Goal: Task Accomplishment & Management: Manage account settings

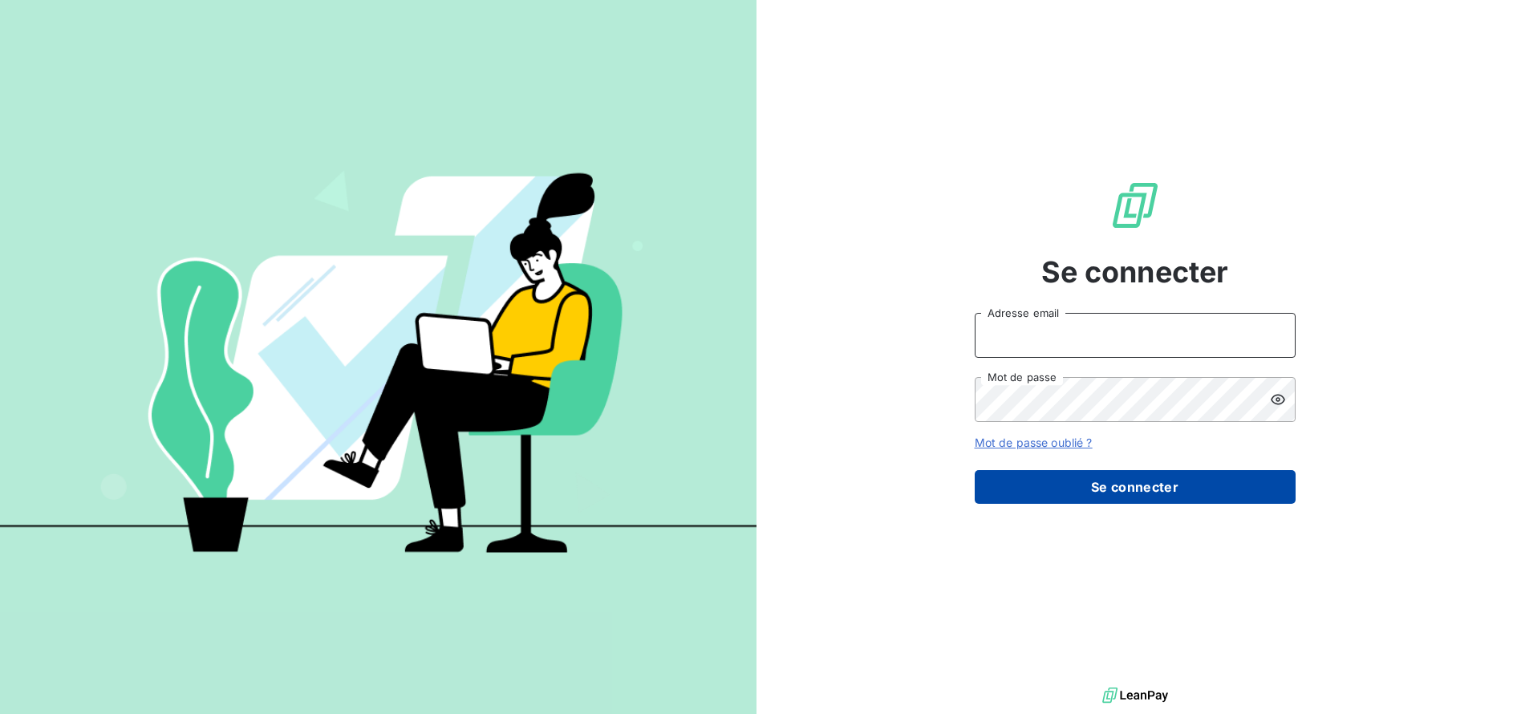
type input "[EMAIL_ADDRESS][DOMAIN_NAME]"
click at [1147, 491] on button "Se connecter" at bounding box center [1135, 487] width 321 height 34
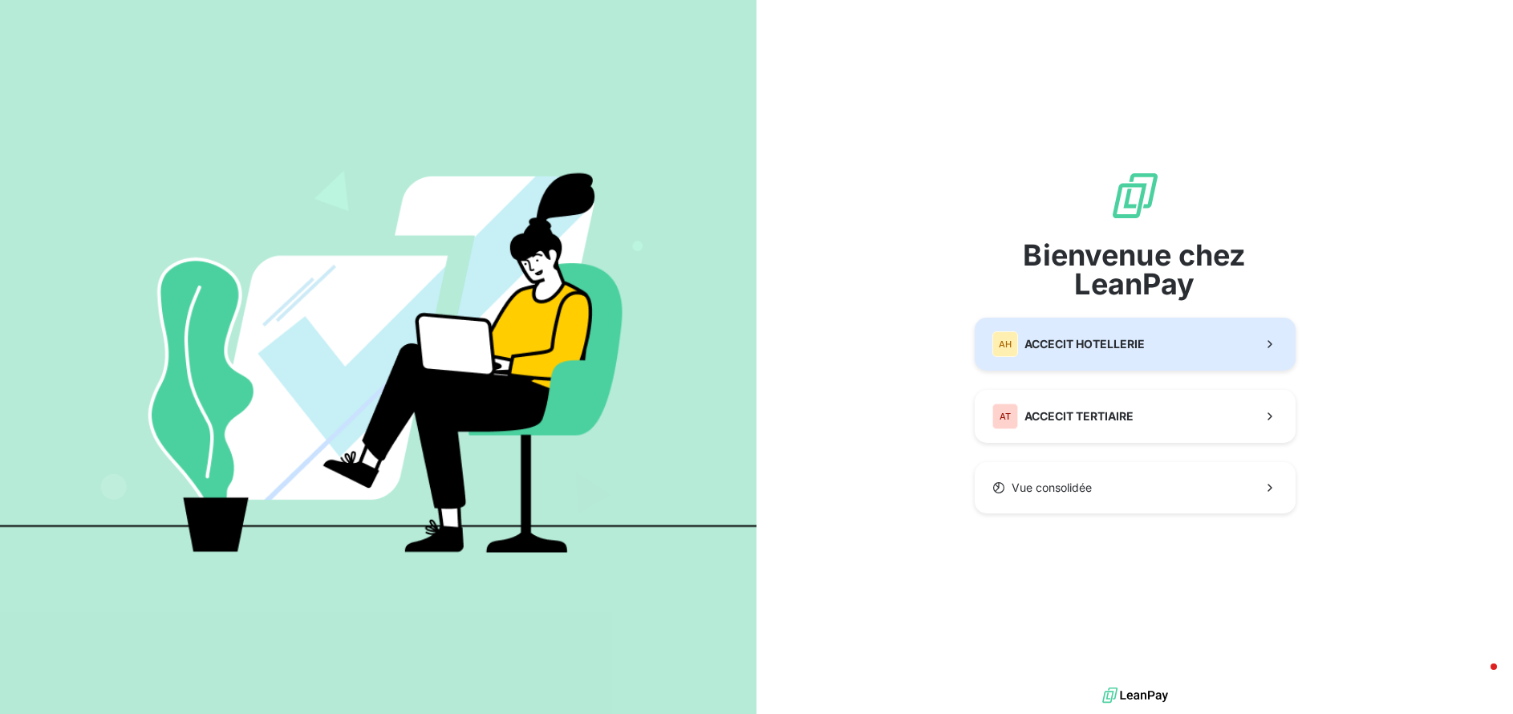
click at [1081, 346] on span "ACCECIT HOTELLERIE" at bounding box center [1085, 344] width 120 height 16
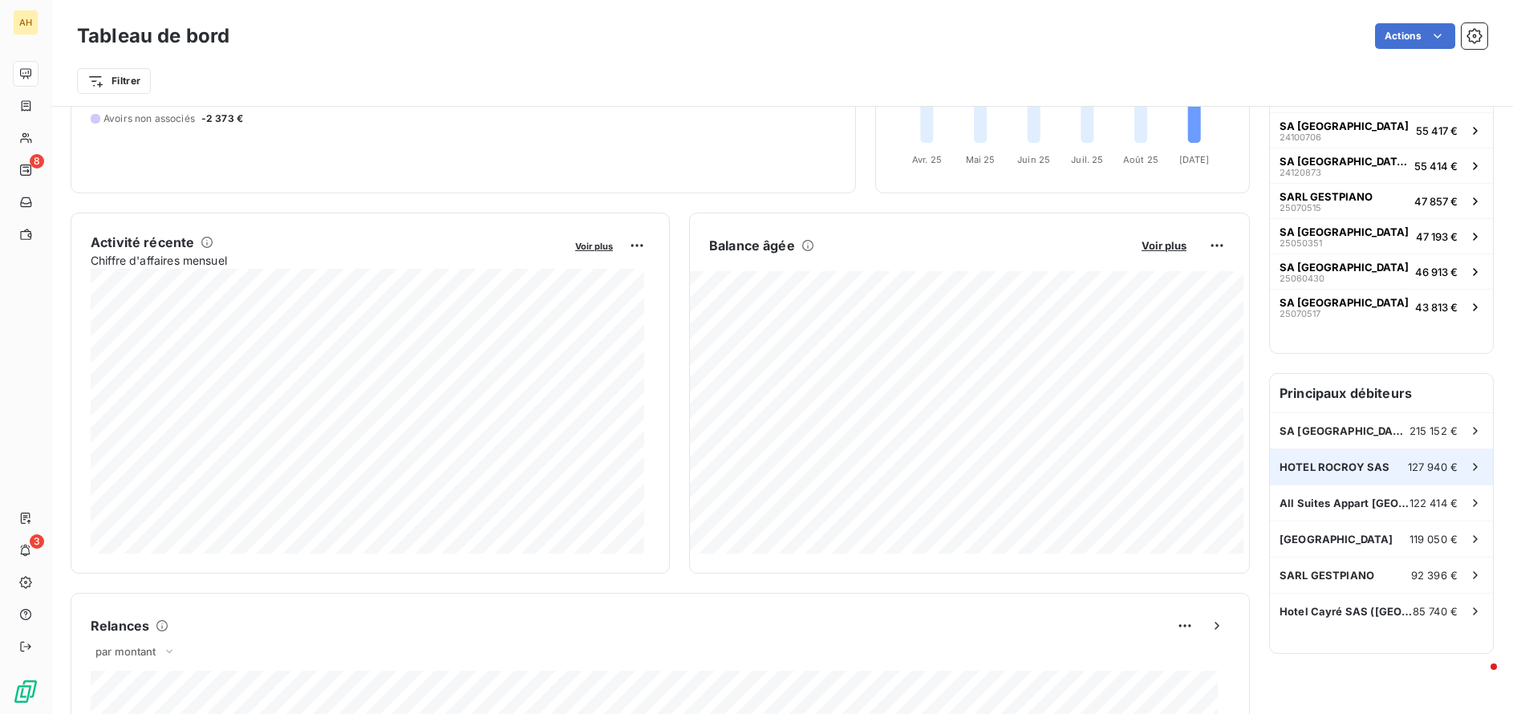
scroll to position [241, 0]
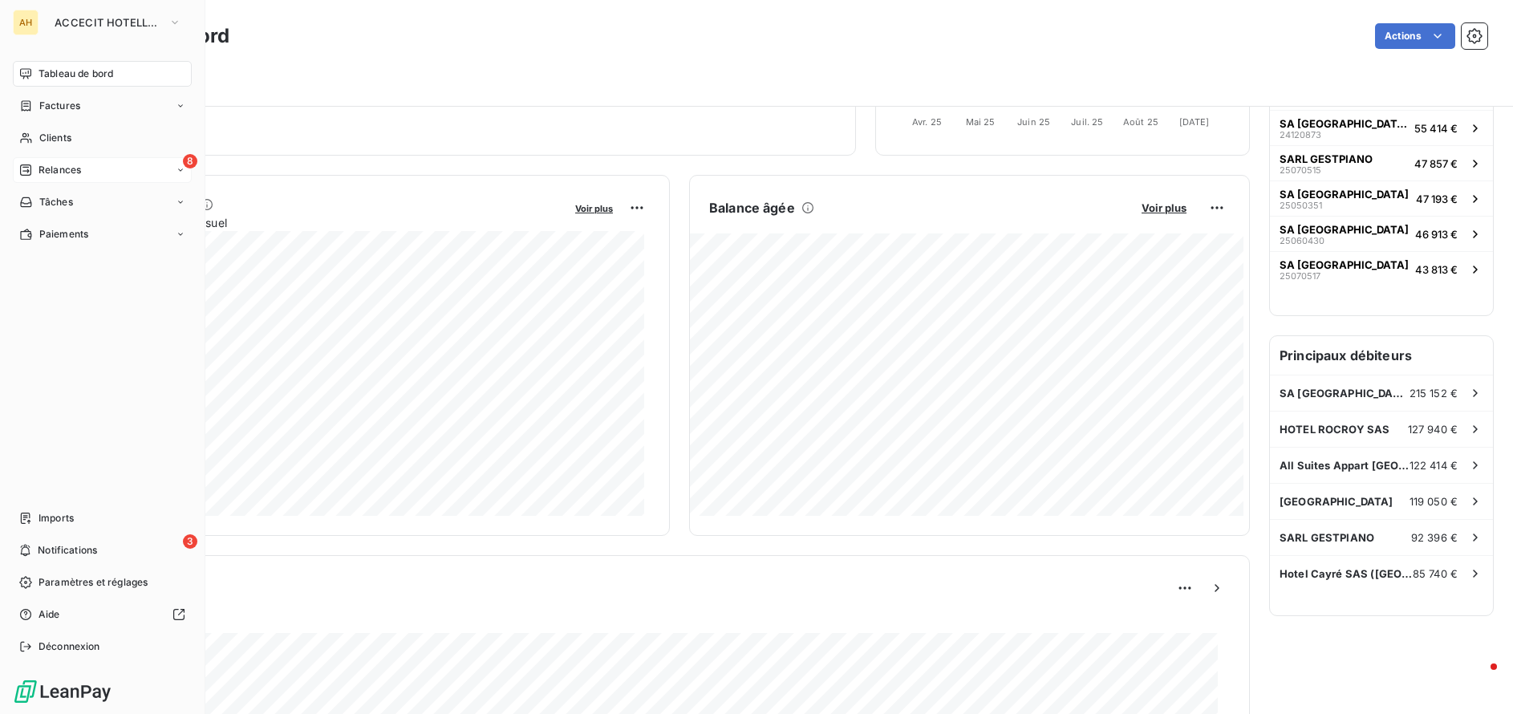
click at [74, 172] on span "Relances" at bounding box center [60, 170] width 43 height 14
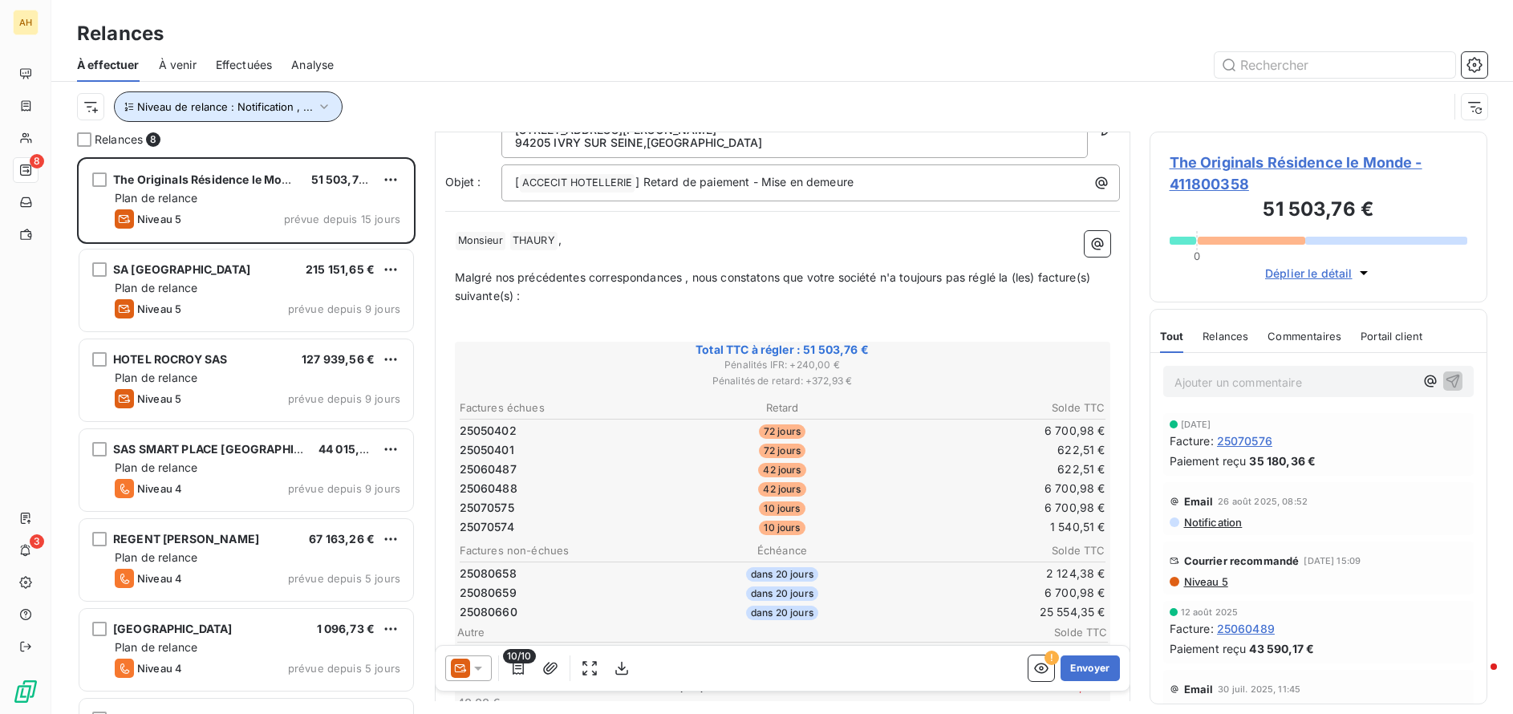
click at [238, 108] on span "Niveau de relance : Notification , ..." at bounding box center [225, 106] width 176 height 13
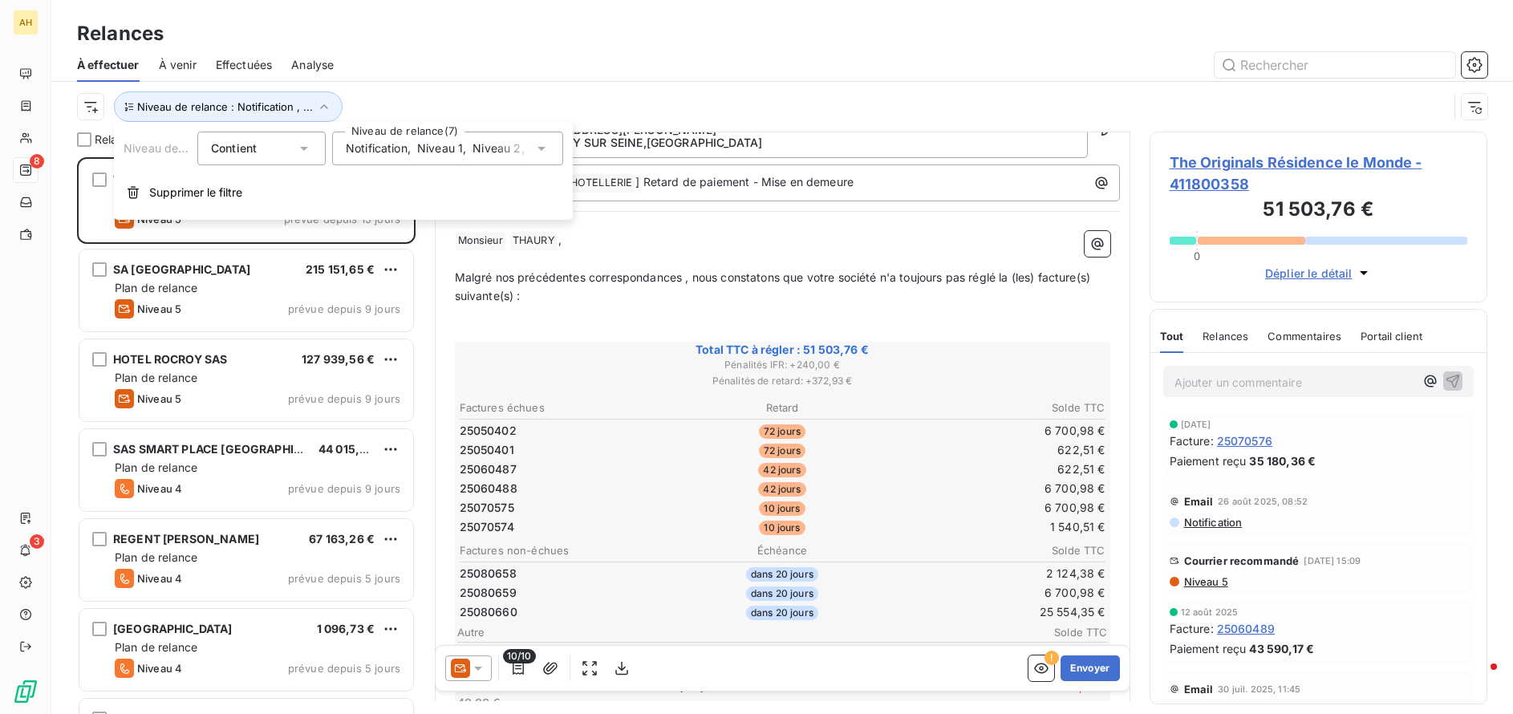
click at [371, 148] on span "Notification" at bounding box center [377, 148] width 62 height 16
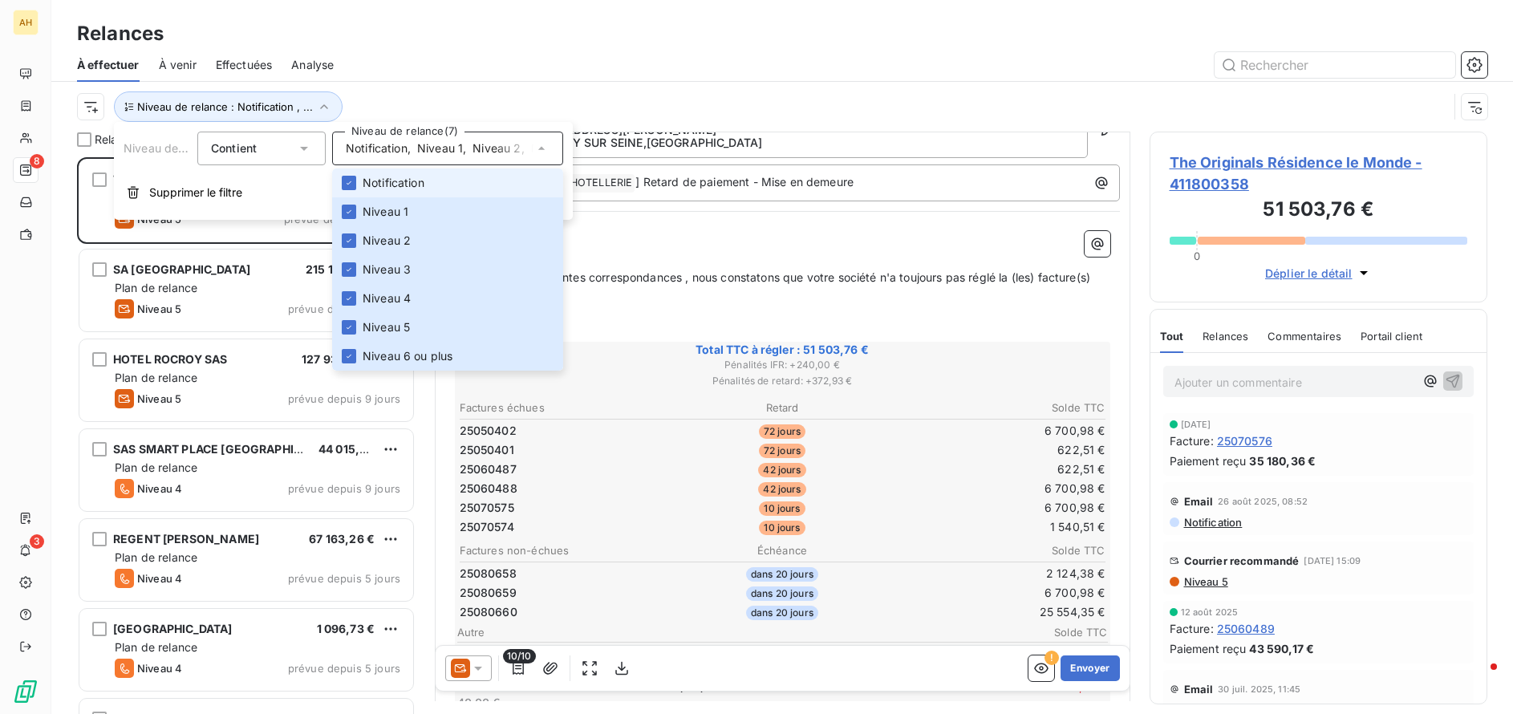
click at [371, 148] on span "Notification" at bounding box center [377, 148] width 62 height 16
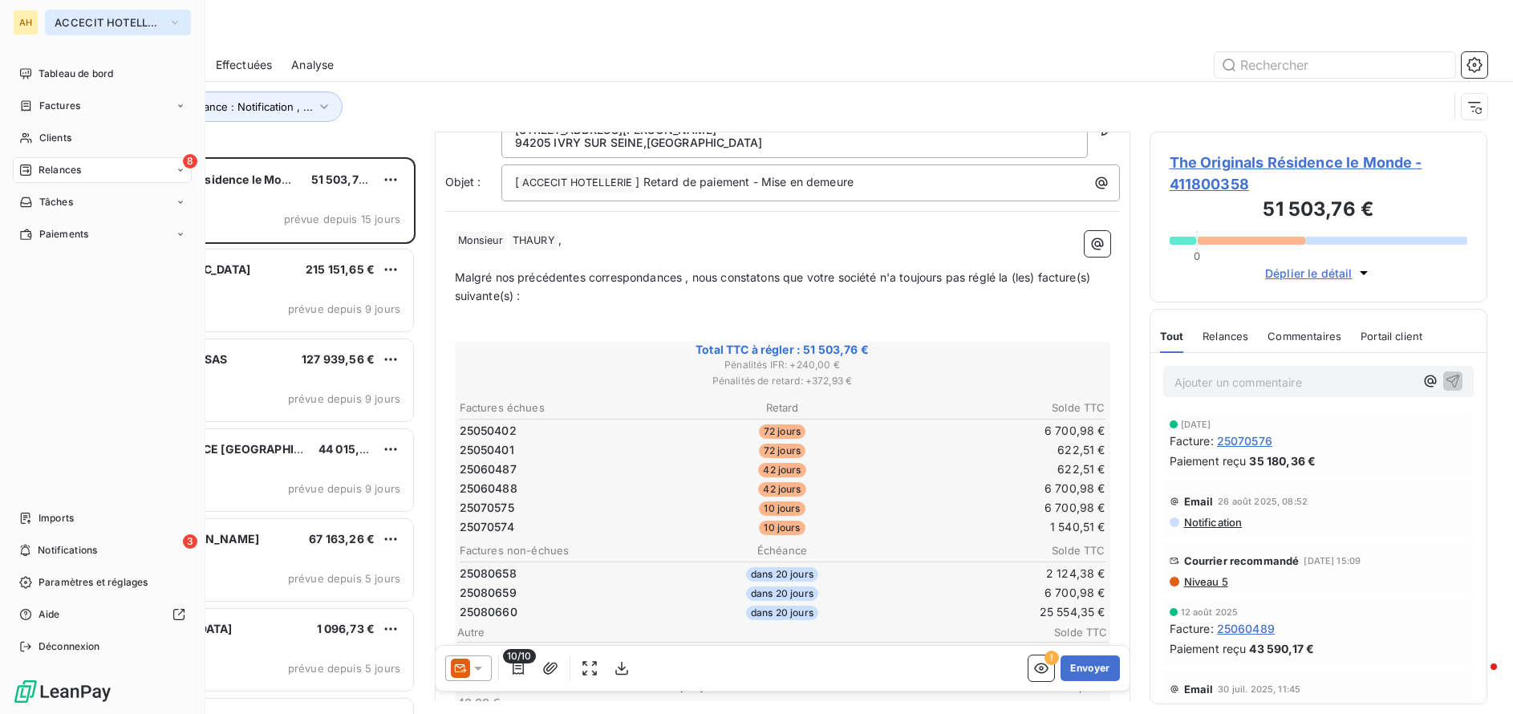
click at [87, 18] on span "ACCECIT HOTELLERIE" at bounding box center [109, 22] width 108 height 13
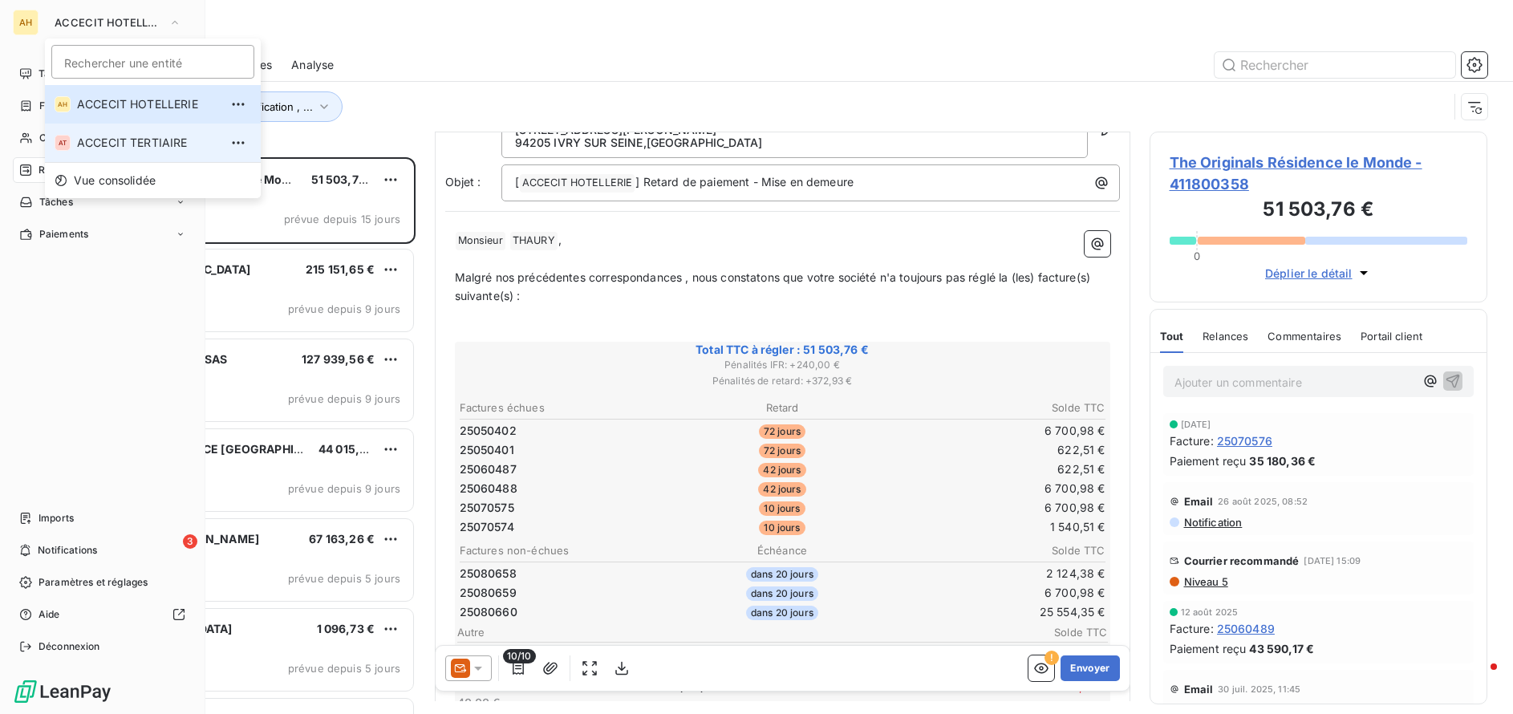
click at [97, 148] on span "ACCECIT TERTIAIRE" at bounding box center [148, 143] width 142 height 16
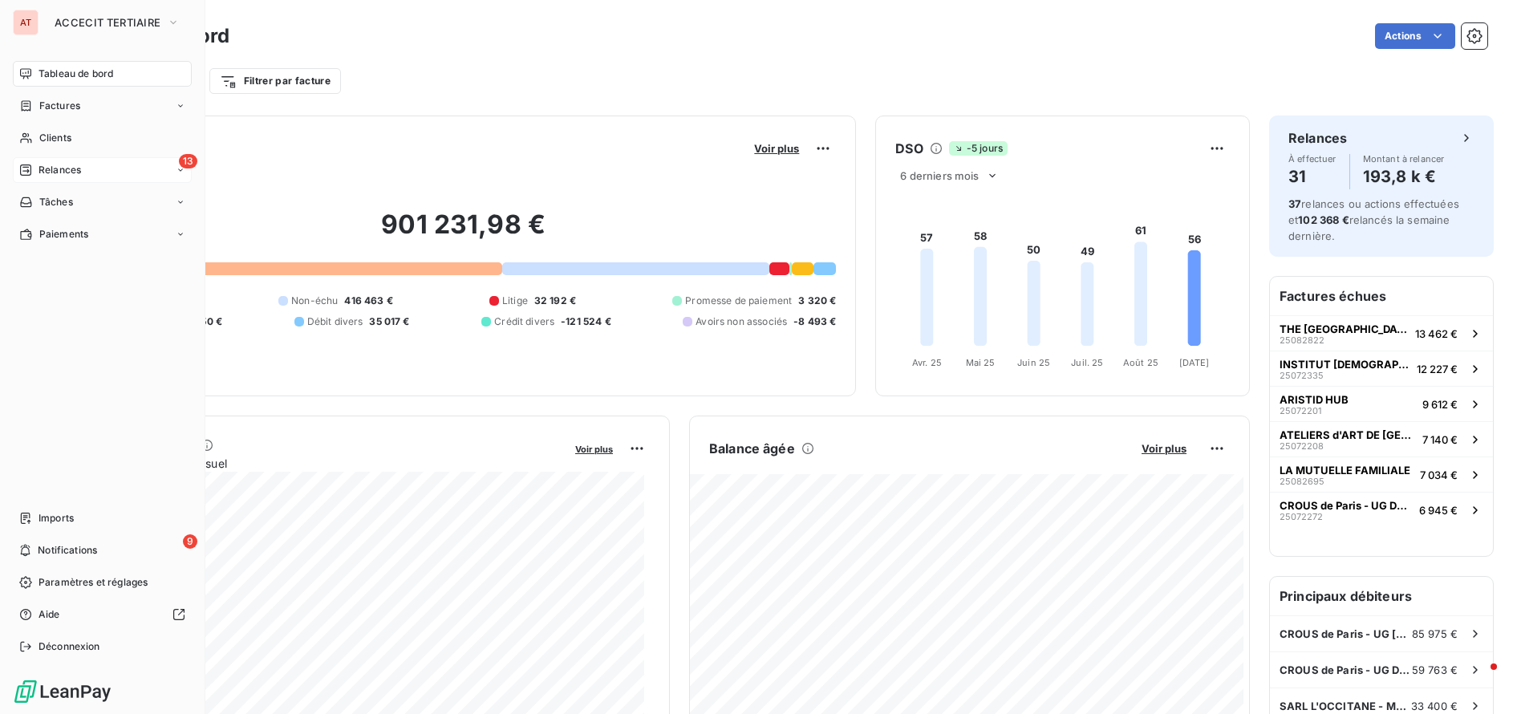
click at [51, 162] on div "13 Relances" at bounding box center [102, 170] width 179 height 26
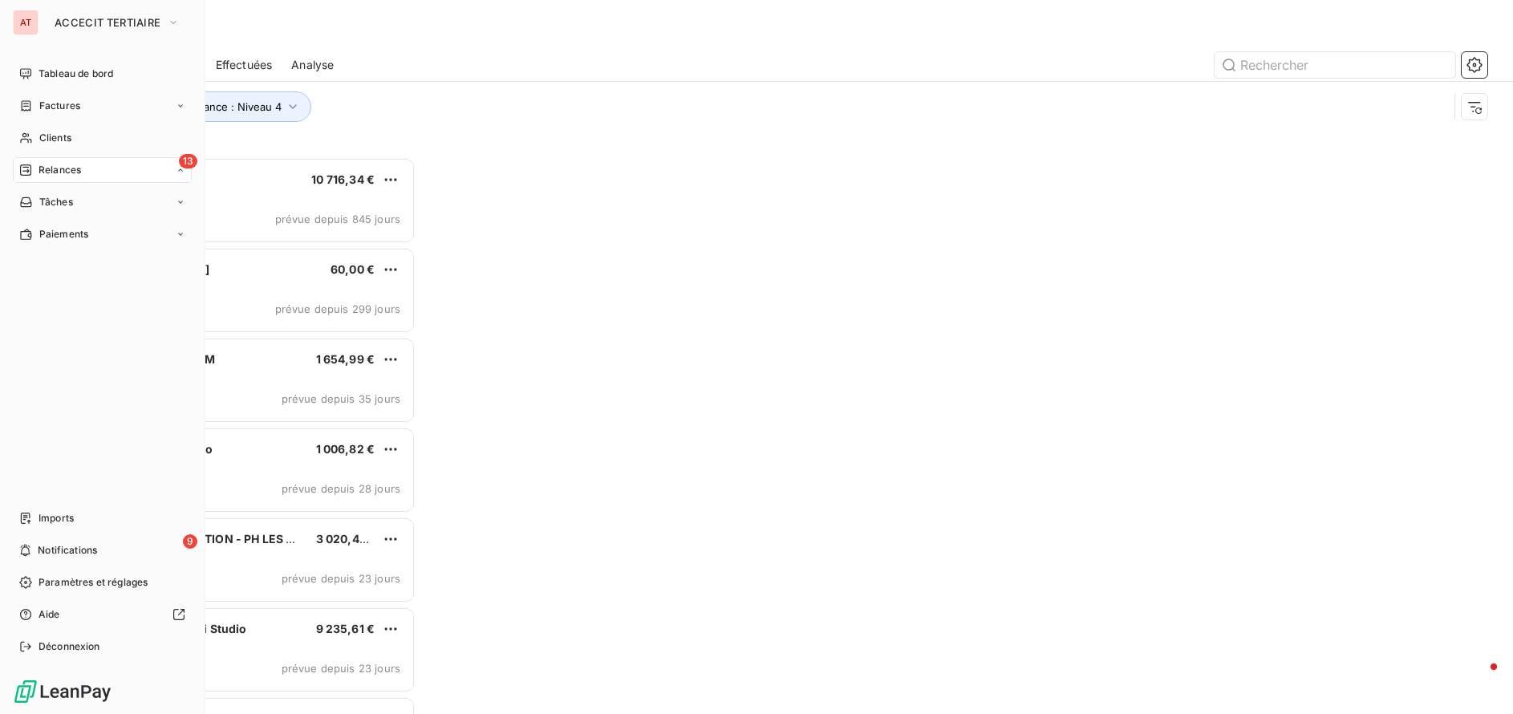
scroll to position [545, 326]
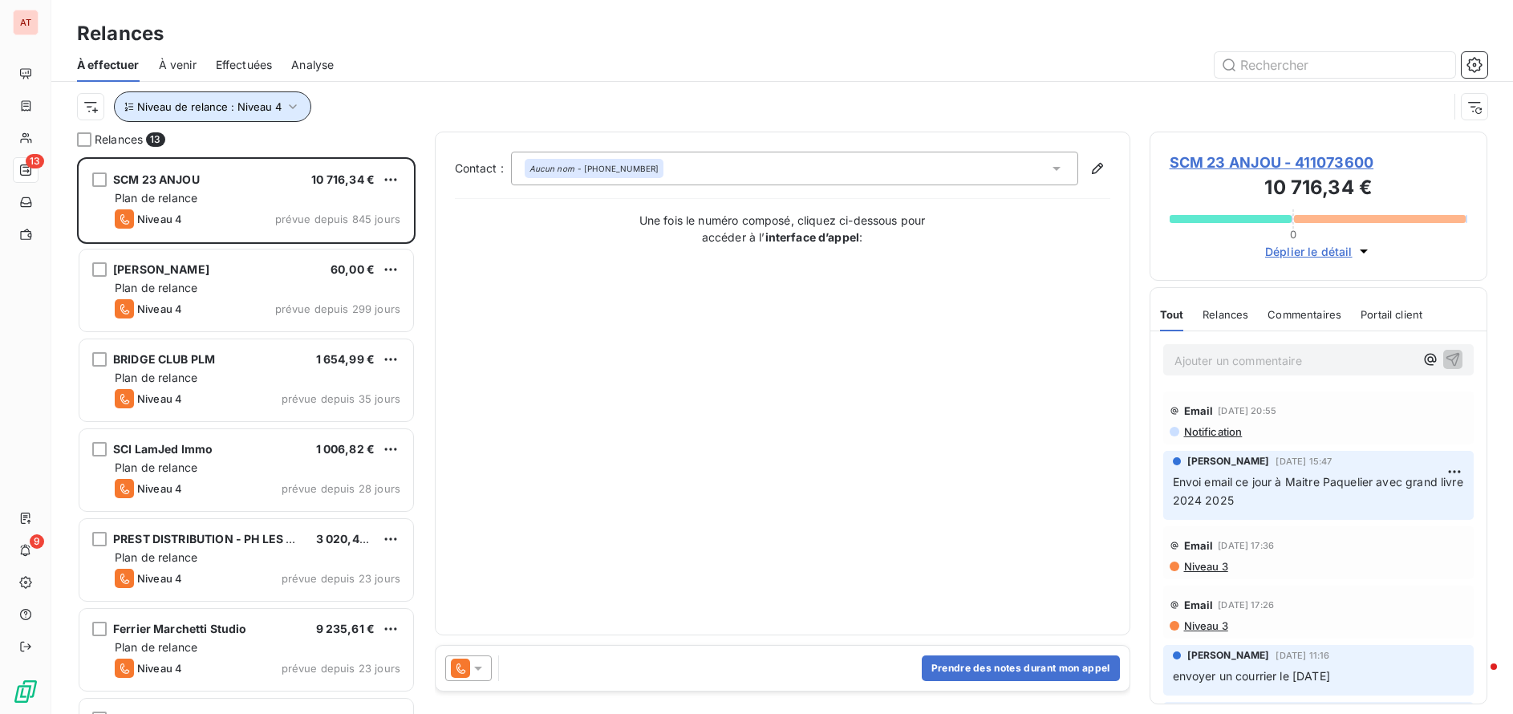
click at [248, 103] on span "Niveau de relance : Niveau 4" at bounding box center [209, 106] width 144 height 13
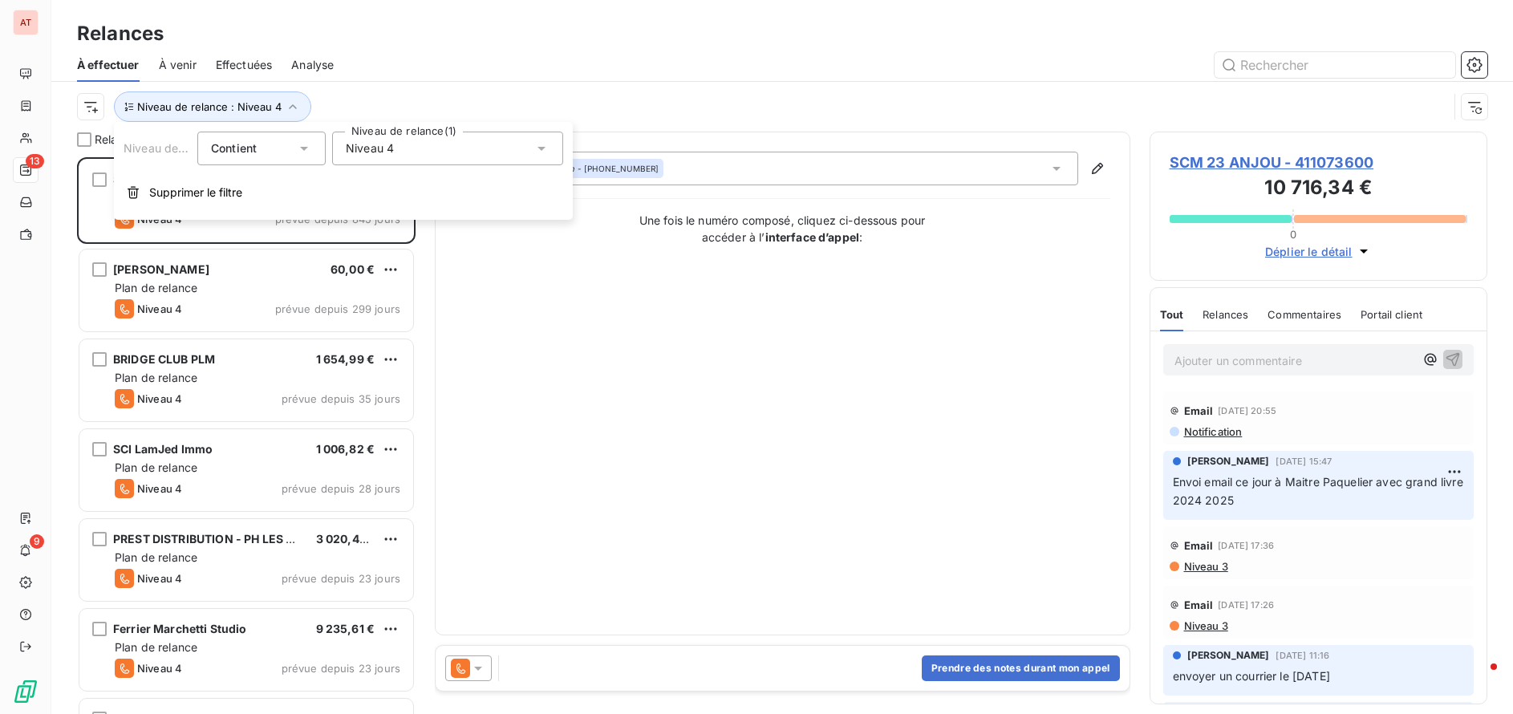
click at [411, 152] on div "Niveau 4" at bounding box center [447, 149] width 231 height 34
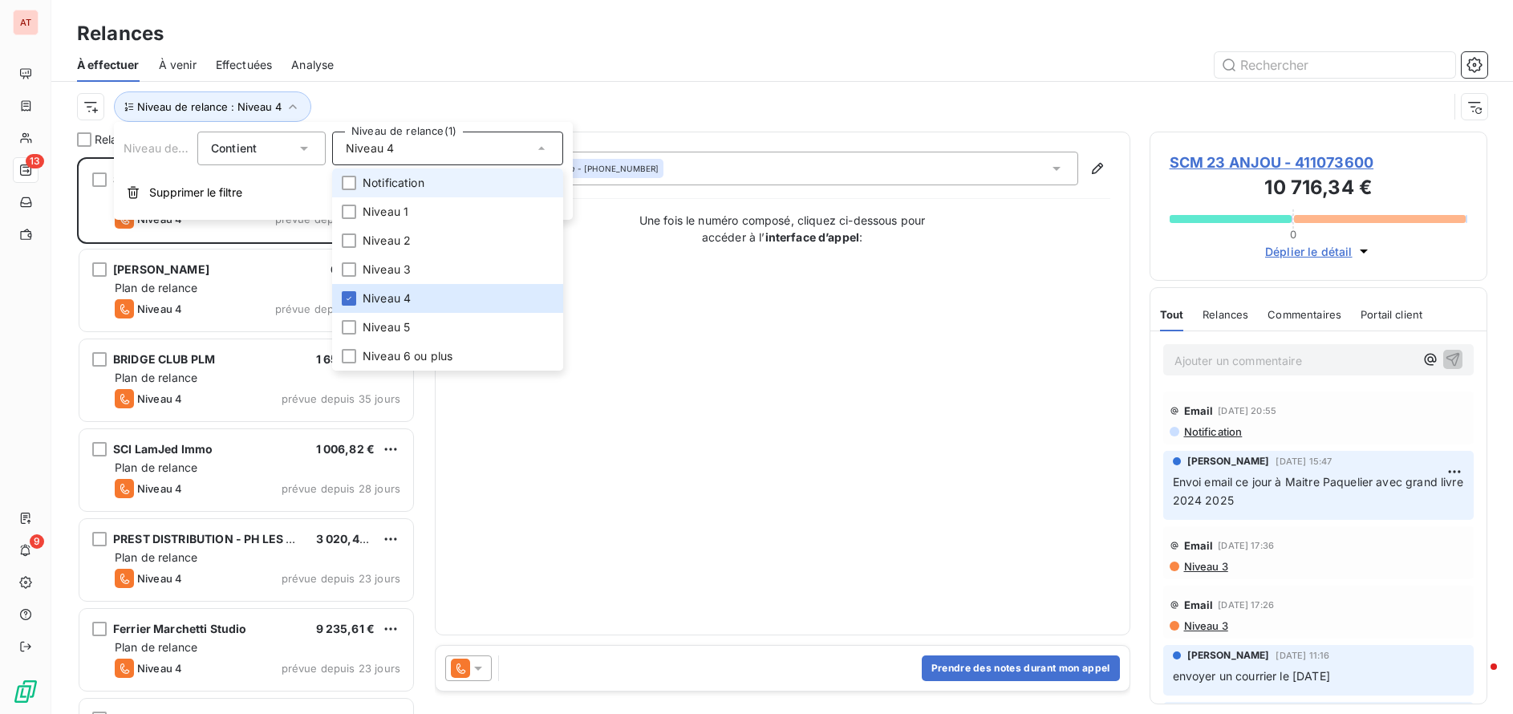
click at [387, 182] on span "Notification" at bounding box center [394, 183] width 62 height 16
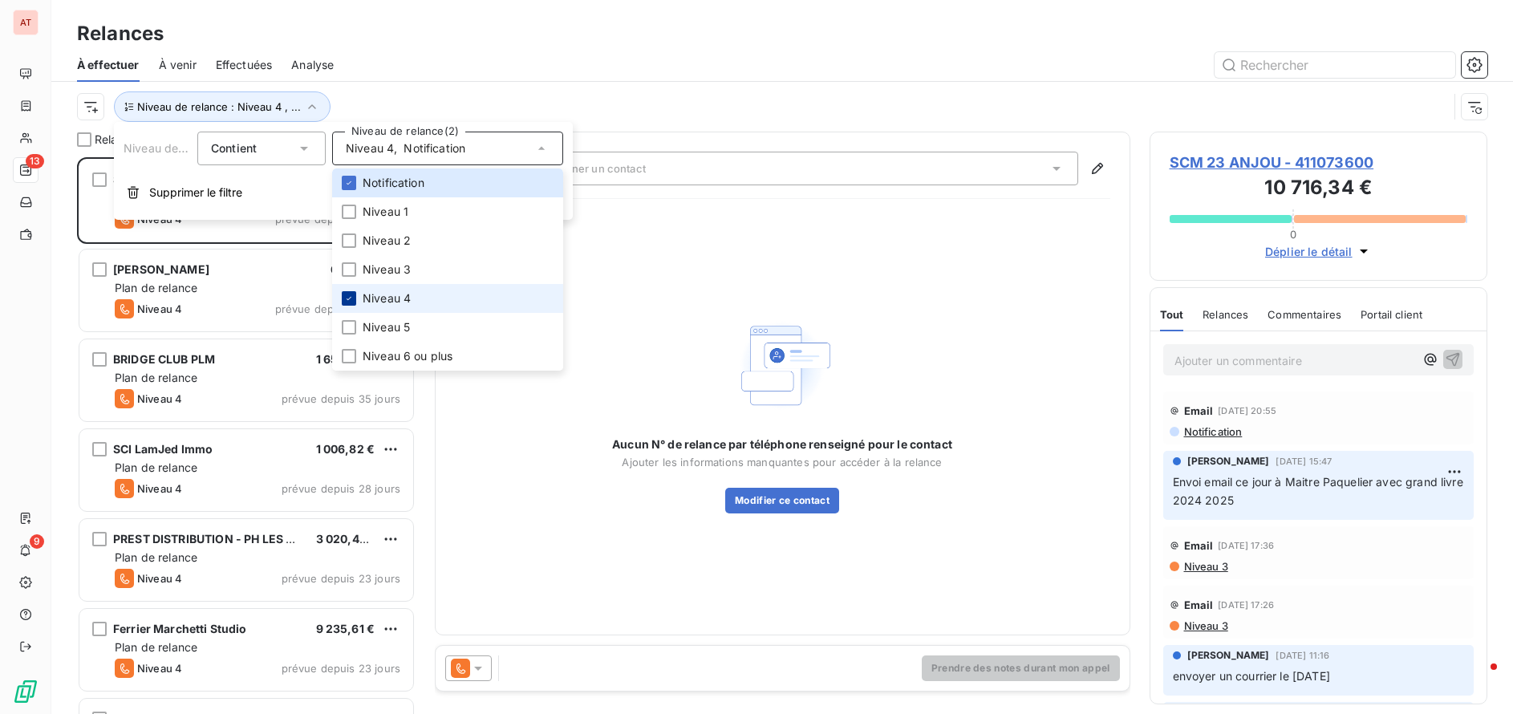
click at [354, 298] on div at bounding box center [349, 298] width 14 height 14
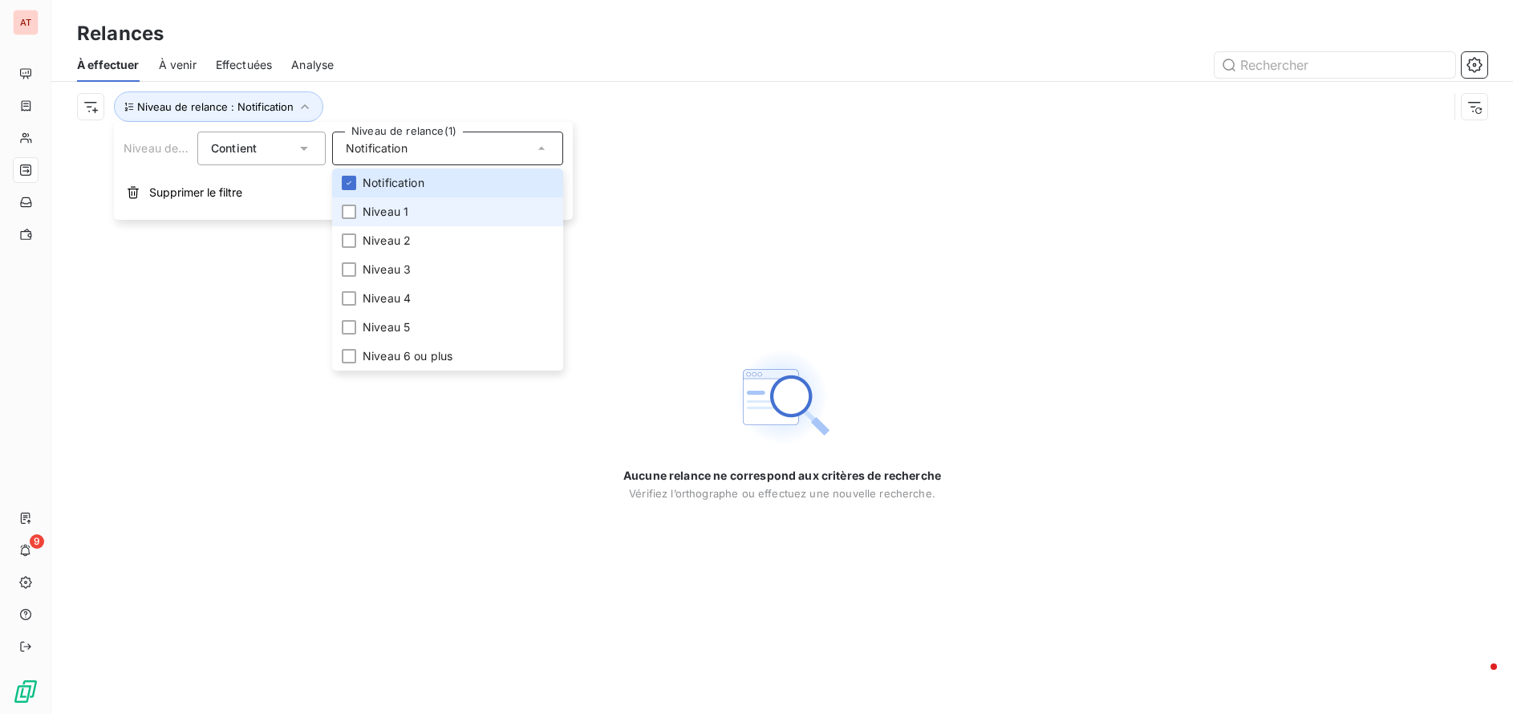
click at [369, 208] on span "Niveau 1" at bounding box center [386, 212] width 46 height 16
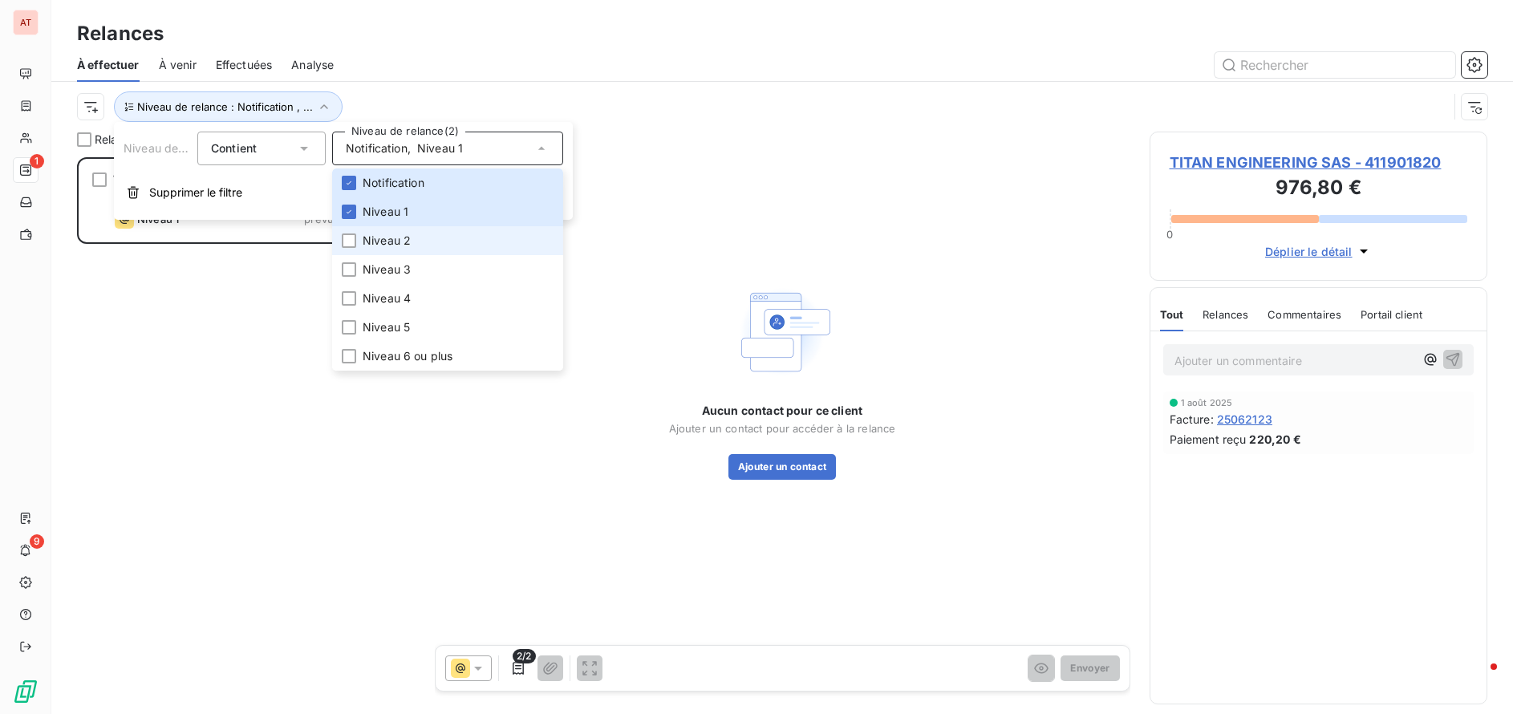
scroll to position [545, 326]
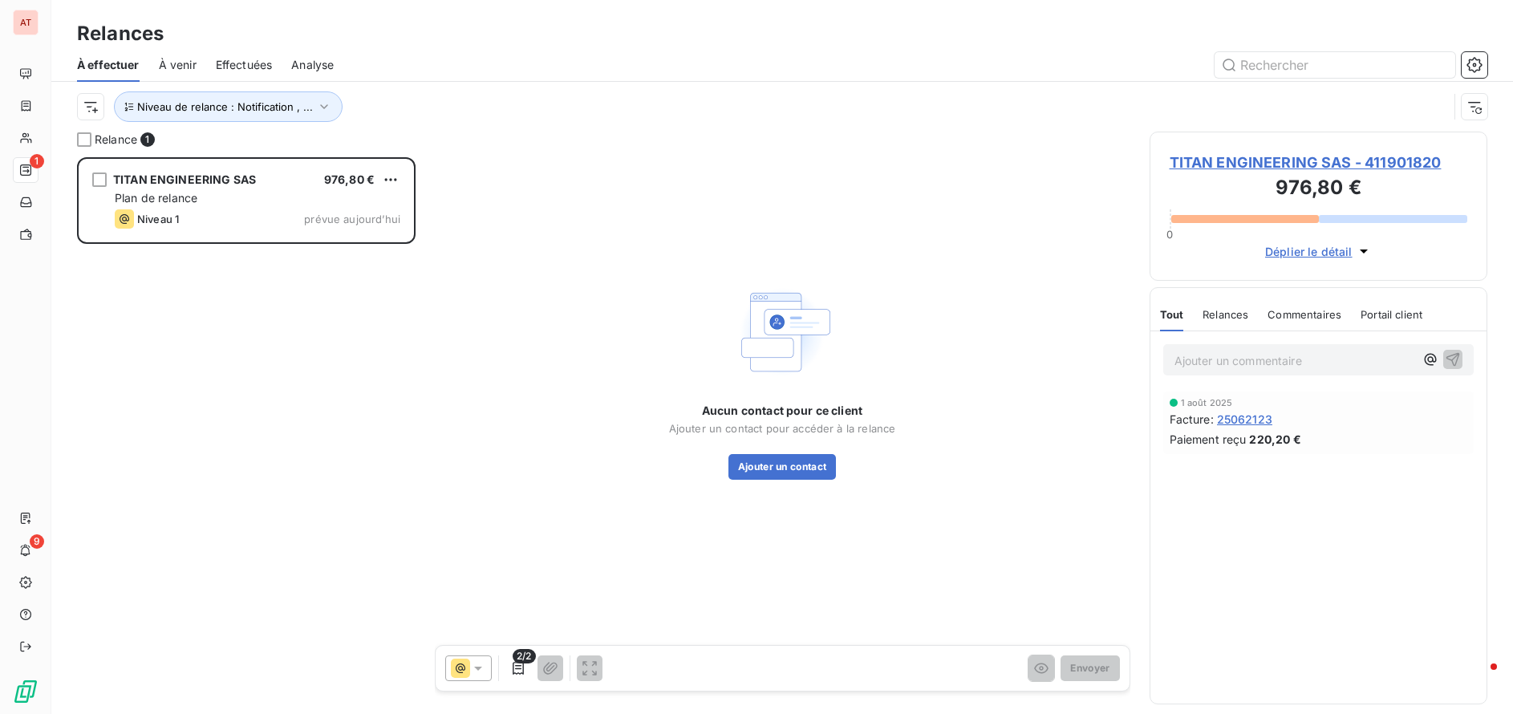
click at [725, 110] on div "Niveau de relance : Notification , ..." at bounding box center [762, 106] width 1371 height 30
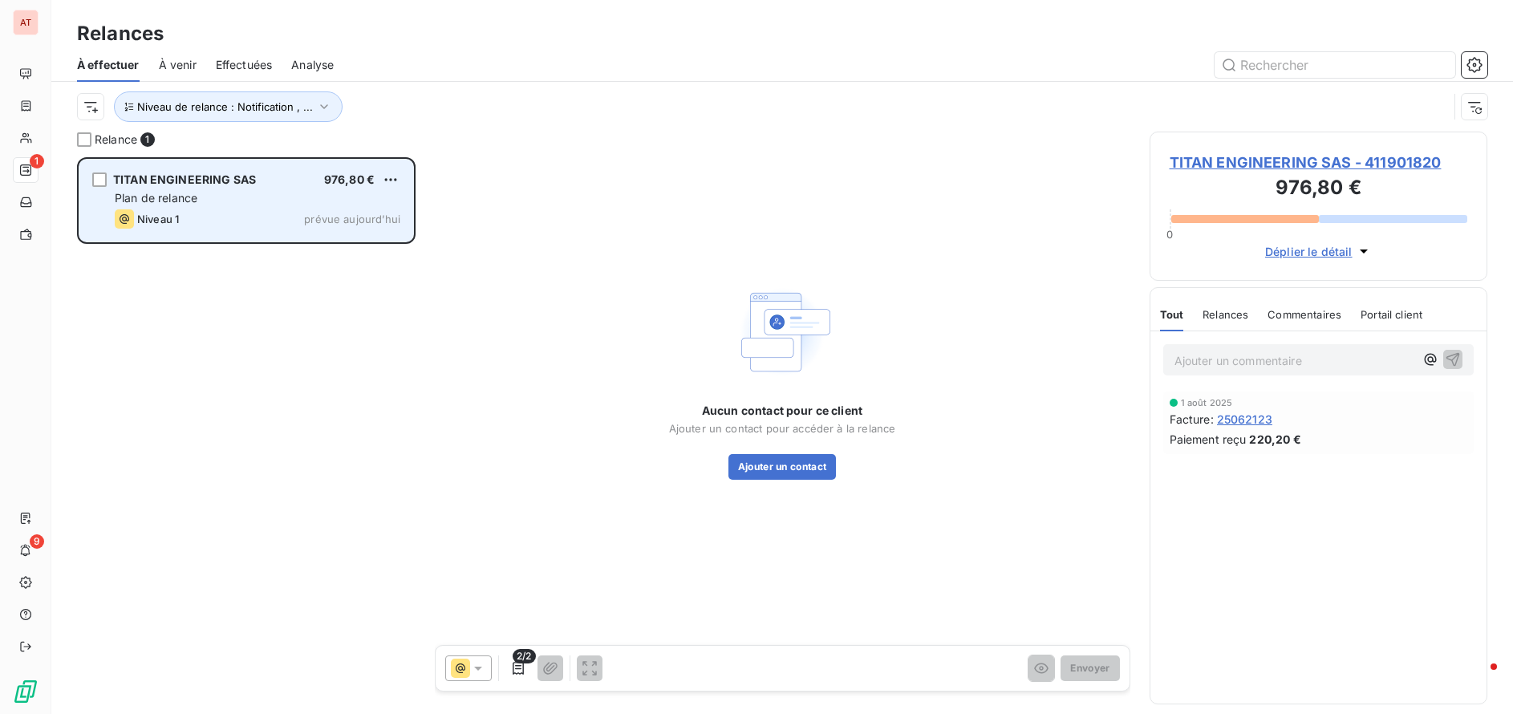
click at [222, 198] on div "Plan de relance" at bounding box center [258, 198] width 286 height 16
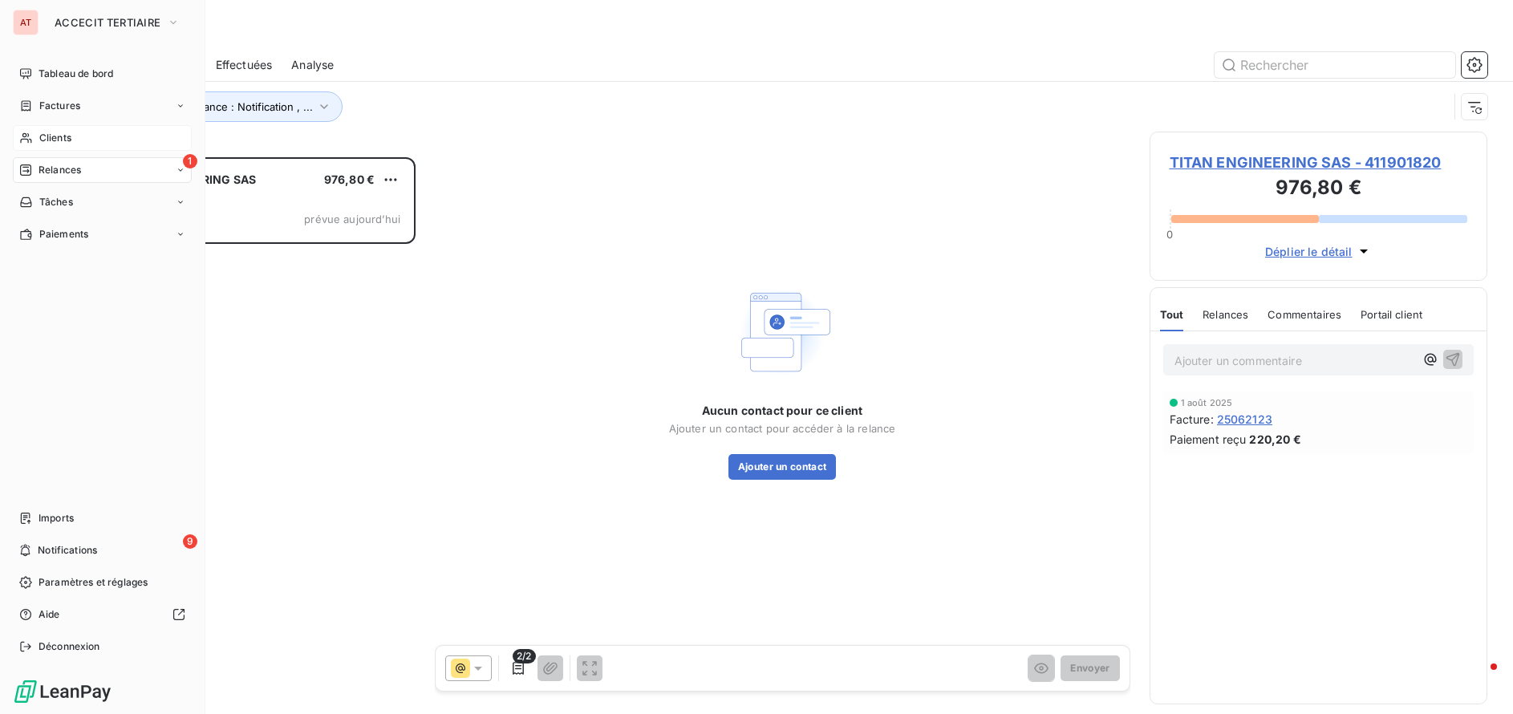
click at [66, 132] on span "Clients" at bounding box center [55, 138] width 32 height 14
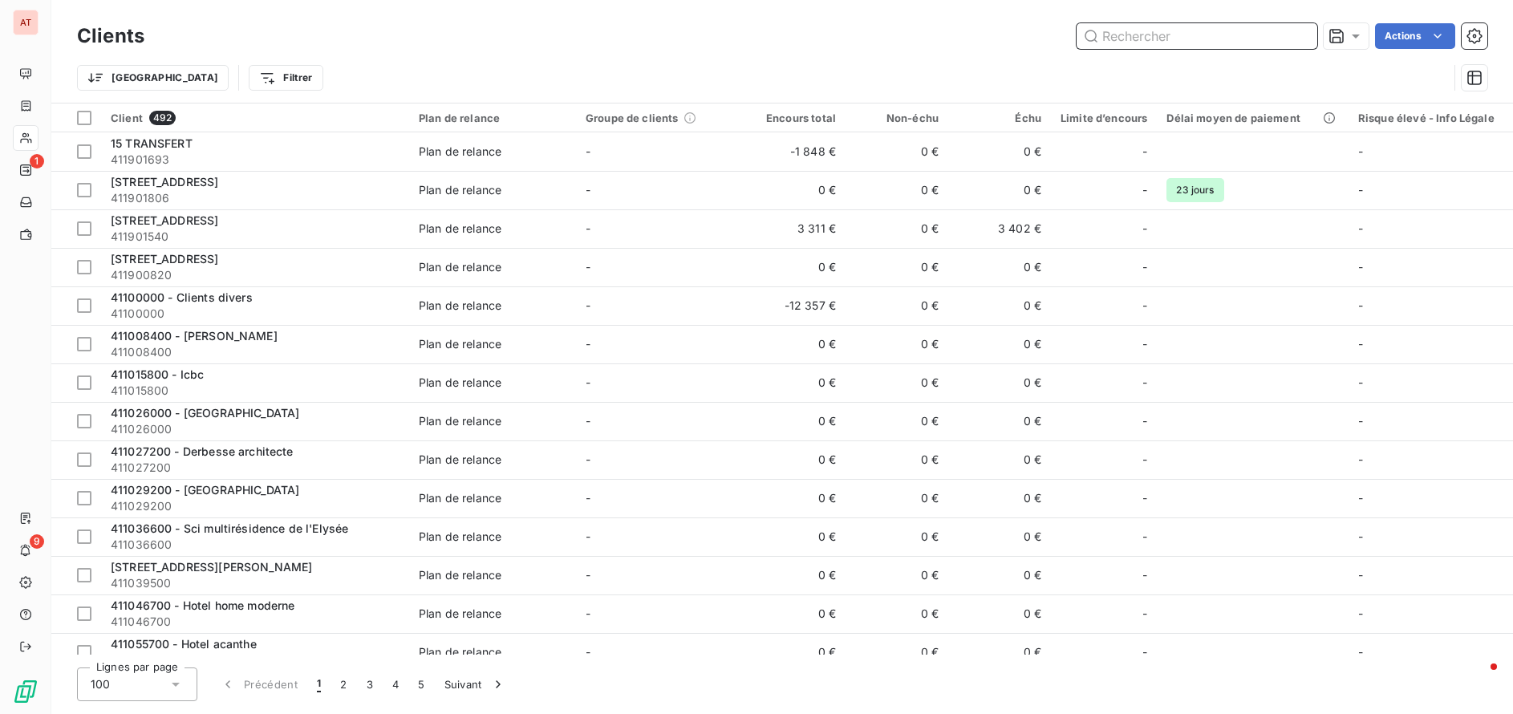
click at [1187, 34] on input "text" at bounding box center [1197, 36] width 241 height 26
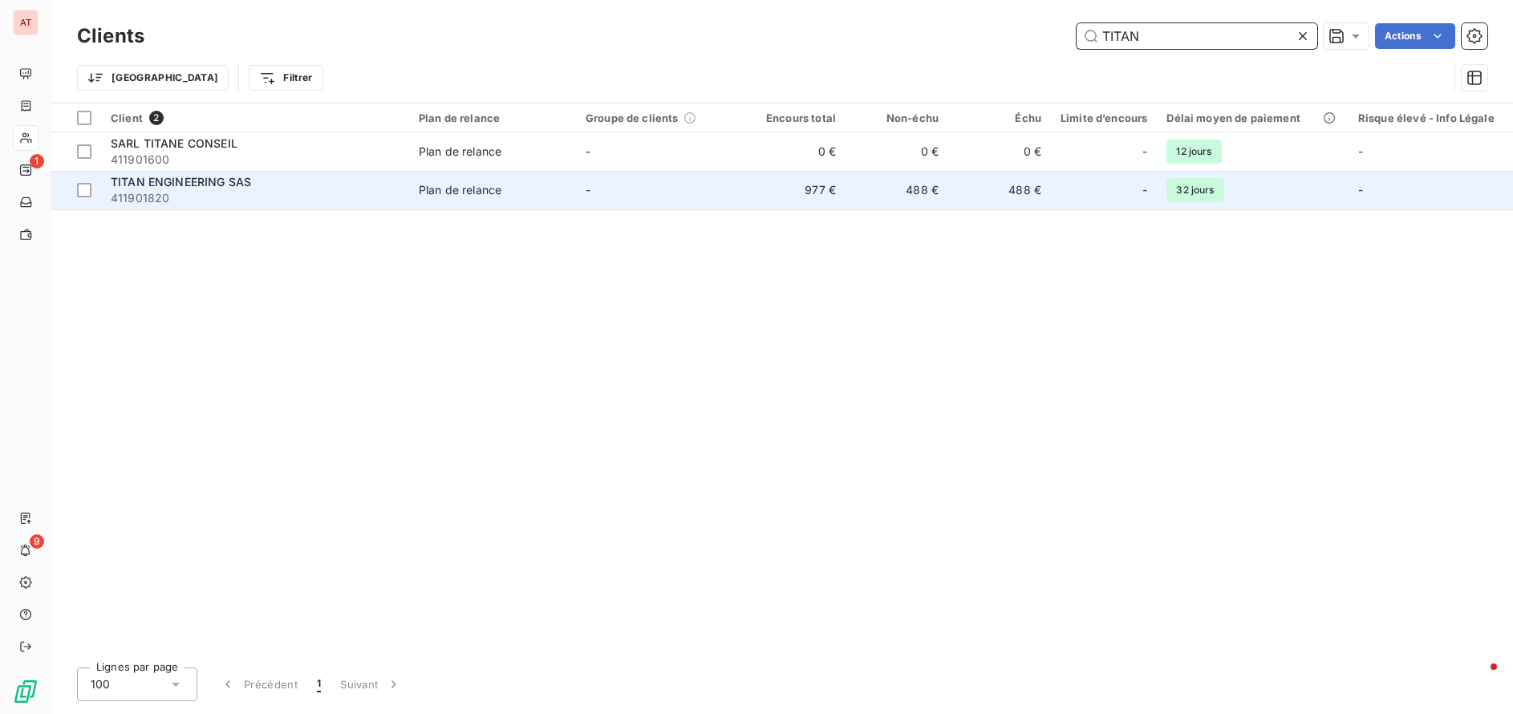
type input "TITAN"
click at [175, 181] on span "TITAN ENGINEERING SAS" at bounding box center [181, 182] width 140 height 14
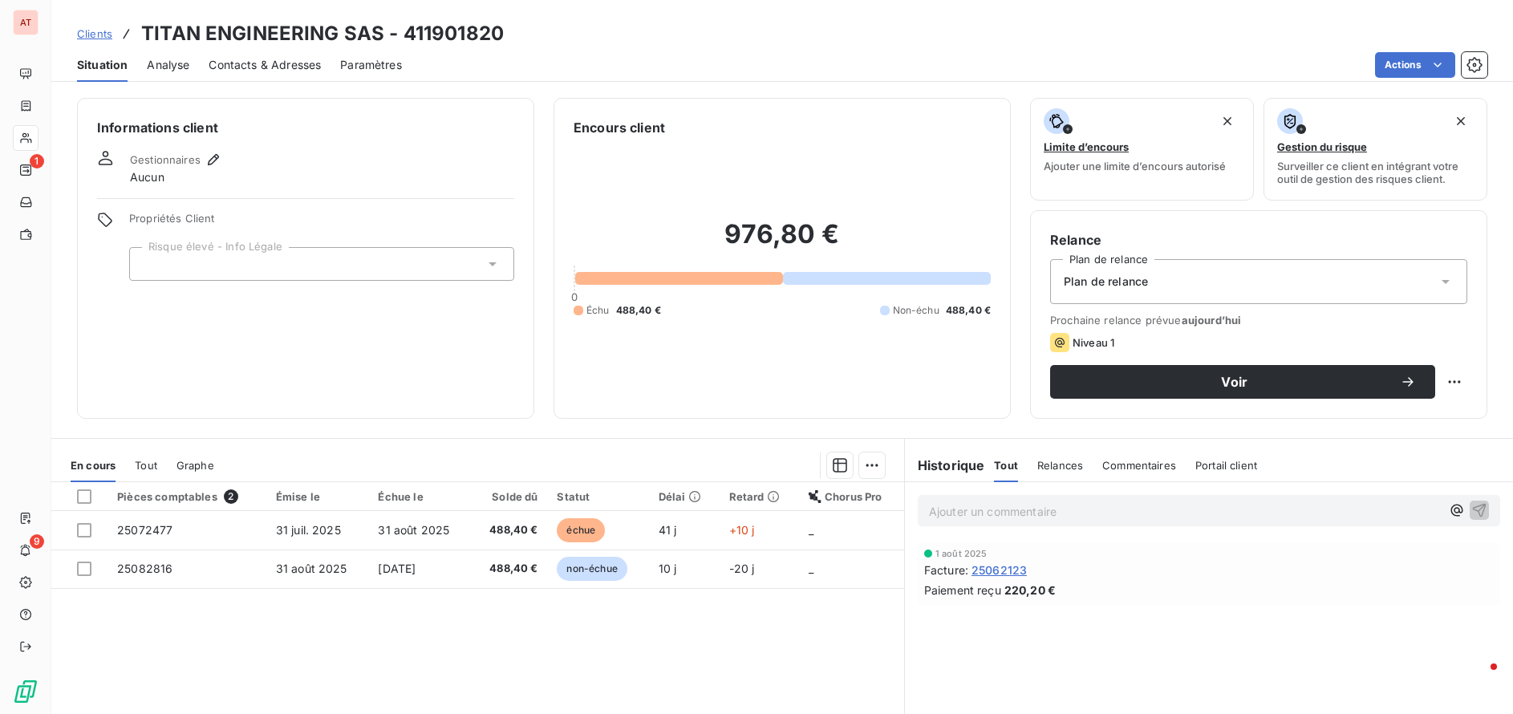
click at [245, 65] on span "Contacts & Adresses" at bounding box center [265, 65] width 112 height 16
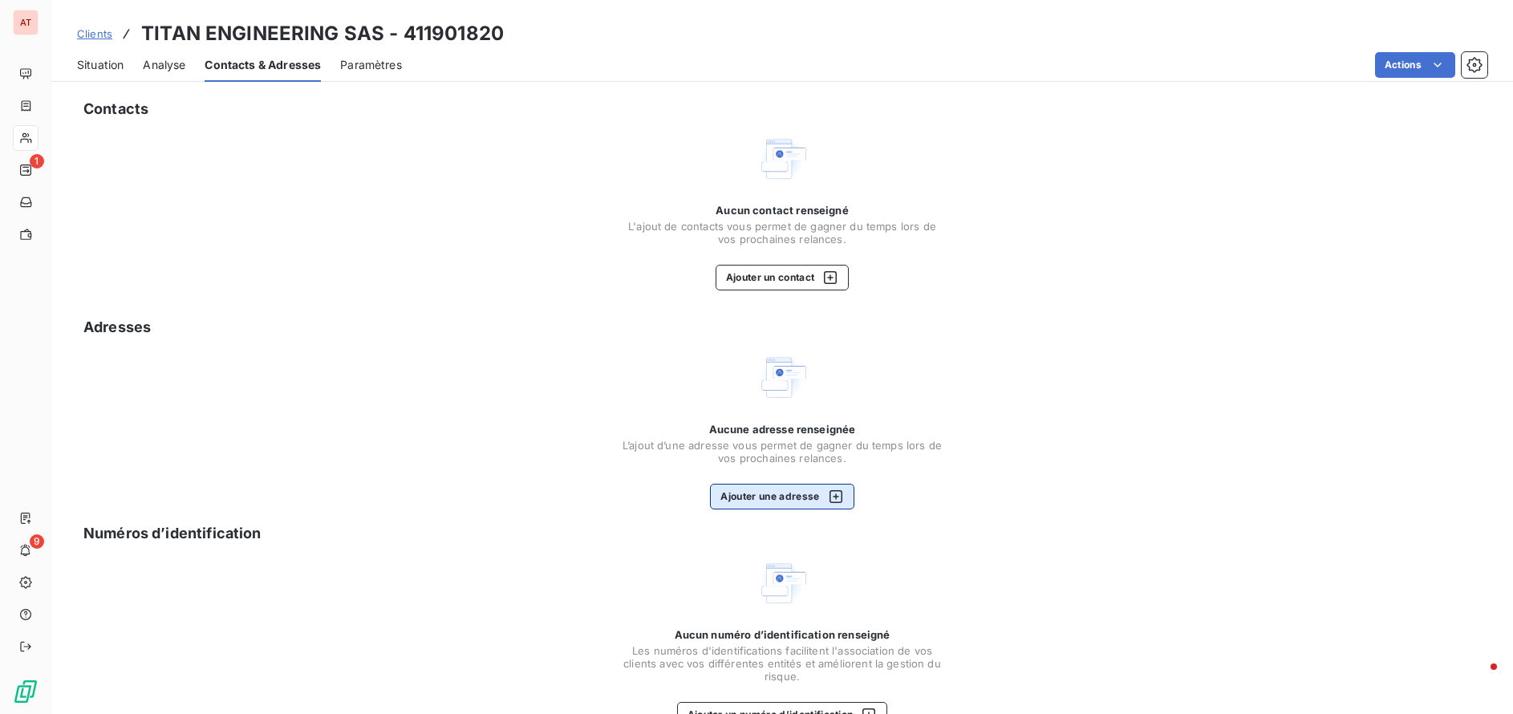
click at [769, 493] on button "Ajouter une adresse" at bounding box center [782, 497] width 144 height 26
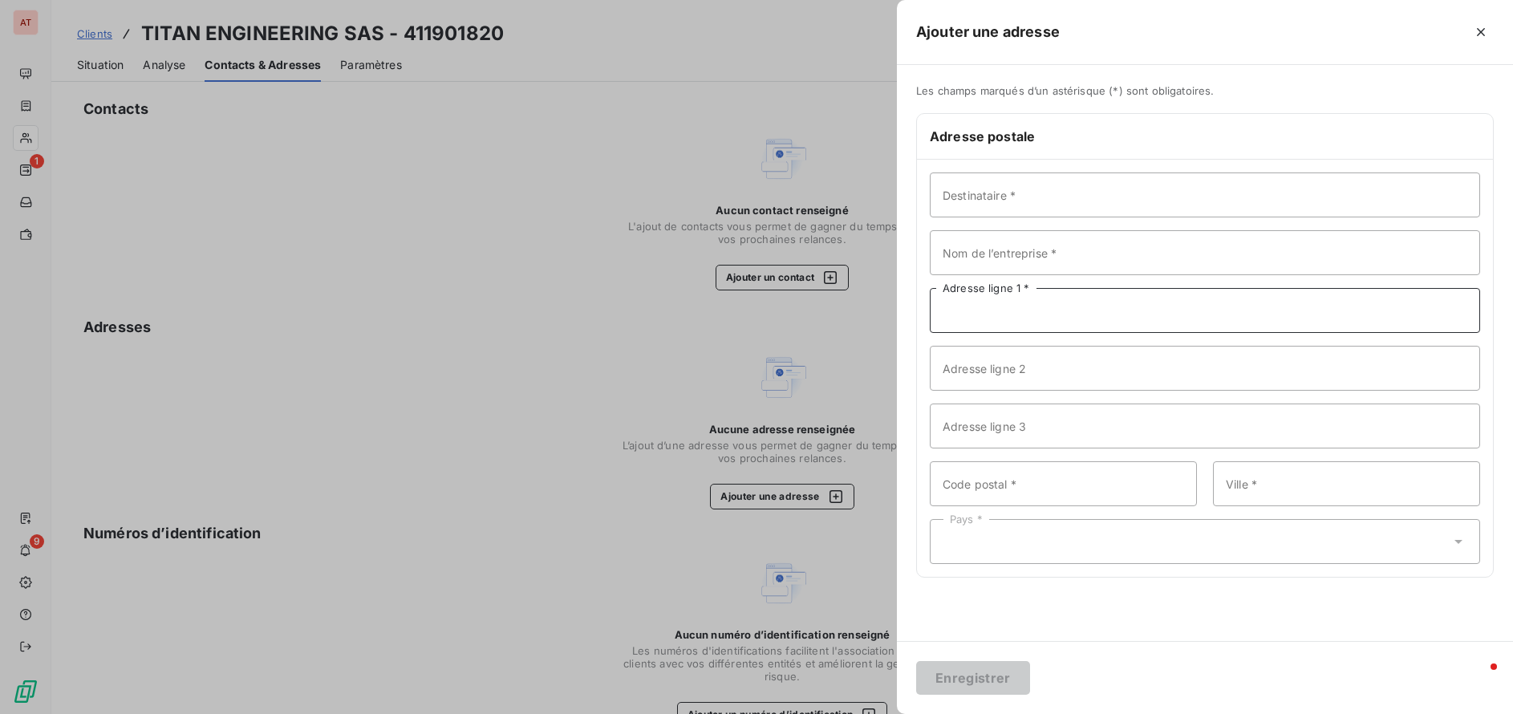
click at [1019, 315] on input "Adresse ligne 1 *" at bounding box center [1205, 310] width 550 height 45
paste input "[STREET_ADDRESS][PERSON_NAME]"
type input "[STREET_ADDRESS][PERSON_NAME]"
click at [1019, 182] on input "Destinataire *" at bounding box center [1205, 194] width 550 height 45
paste input "TITAN ENGINEERING SAS"
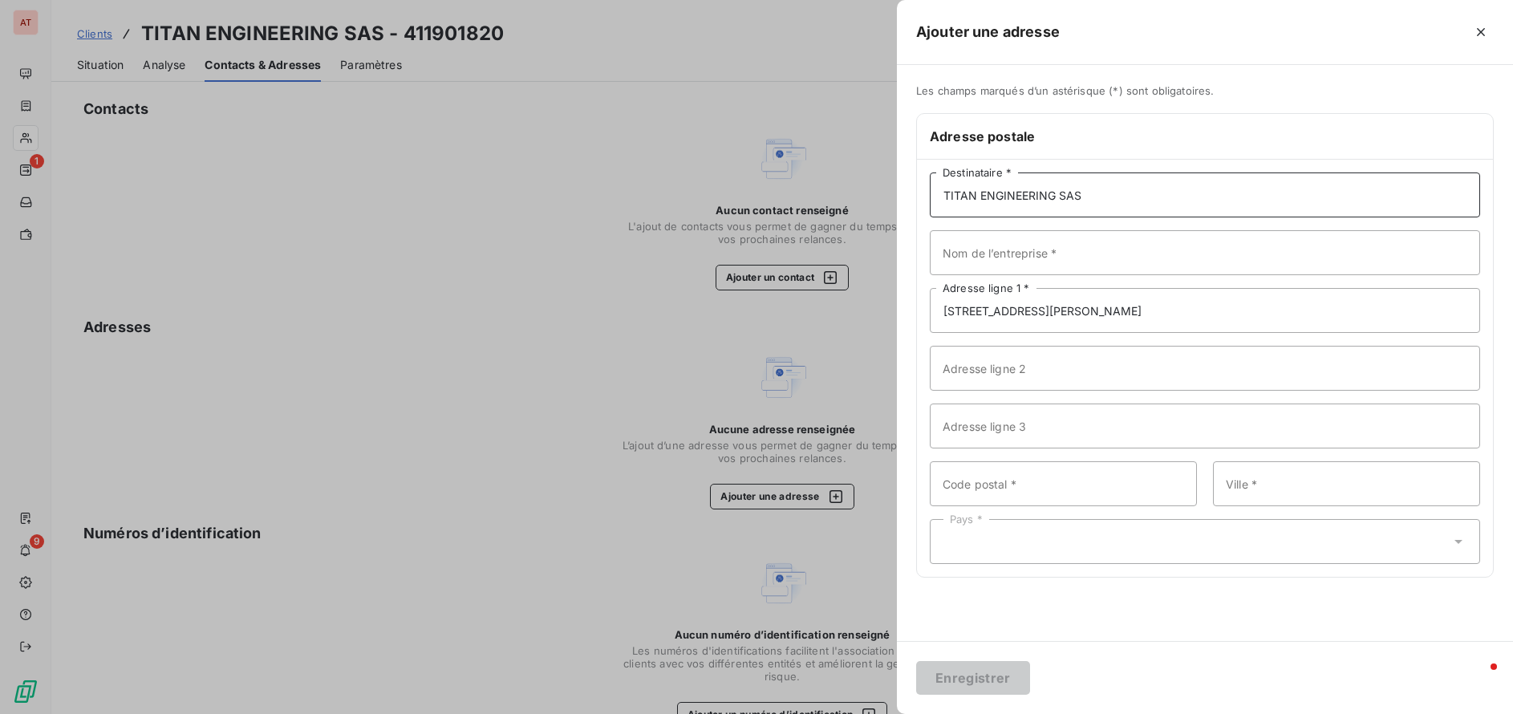
type input "TITAN ENGINEERING SAS"
click at [1082, 243] on input "Nom de l’entreprise *" at bounding box center [1205, 252] width 550 height 45
paste input "TITAN ENGINEERING SAS"
type input "TITAN ENGINEERING SAS"
drag, startPoint x: 1170, startPoint y: 203, endPoint x: 891, endPoint y: 197, distance: 279.3
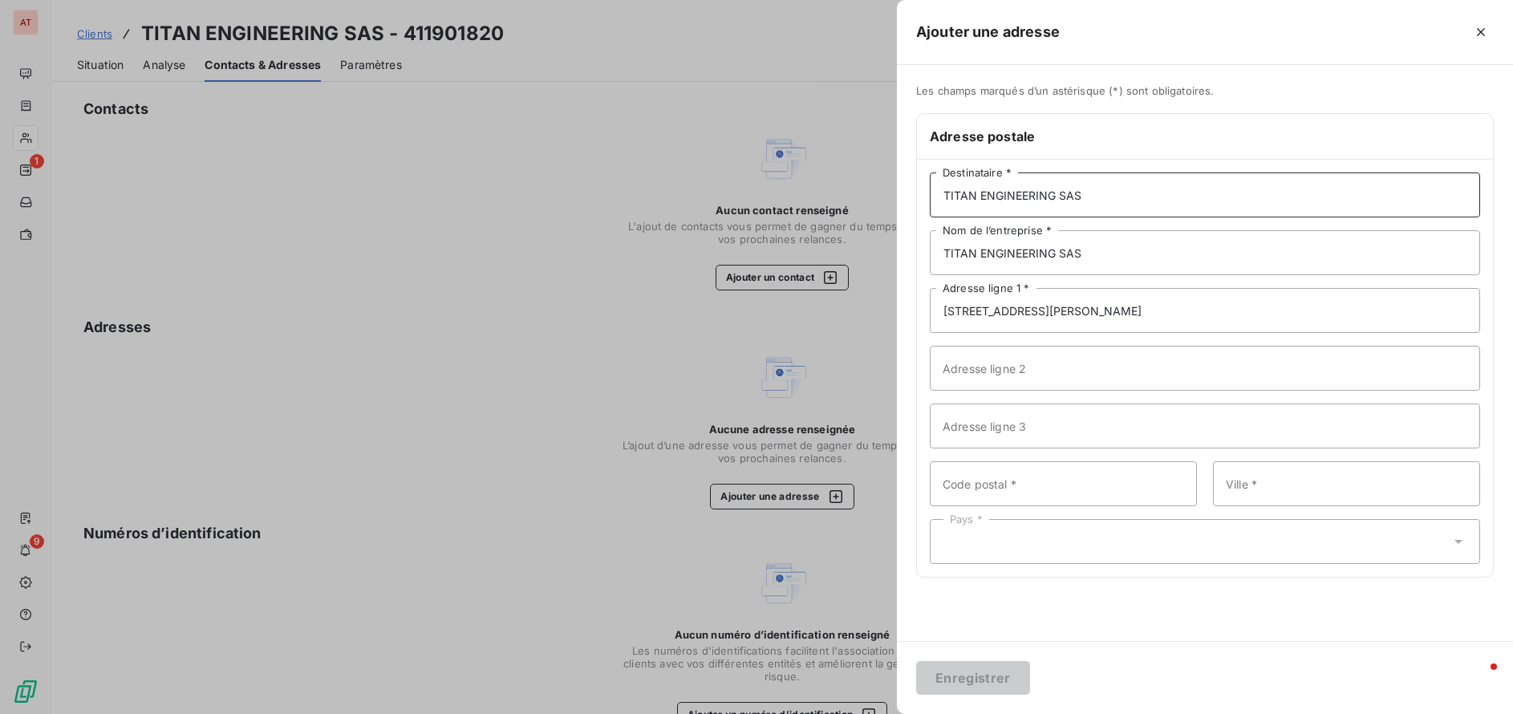
click at [891, 713] on div "Ajouter une adresse Les champs marqués d’un astérisque (*) sont obligatoires. A…" at bounding box center [756, 714] width 1513 height 0
type input "s"
type input "Service comptabilité"
type input "92200"
type input "[GEOGRAPHIC_DATA]"
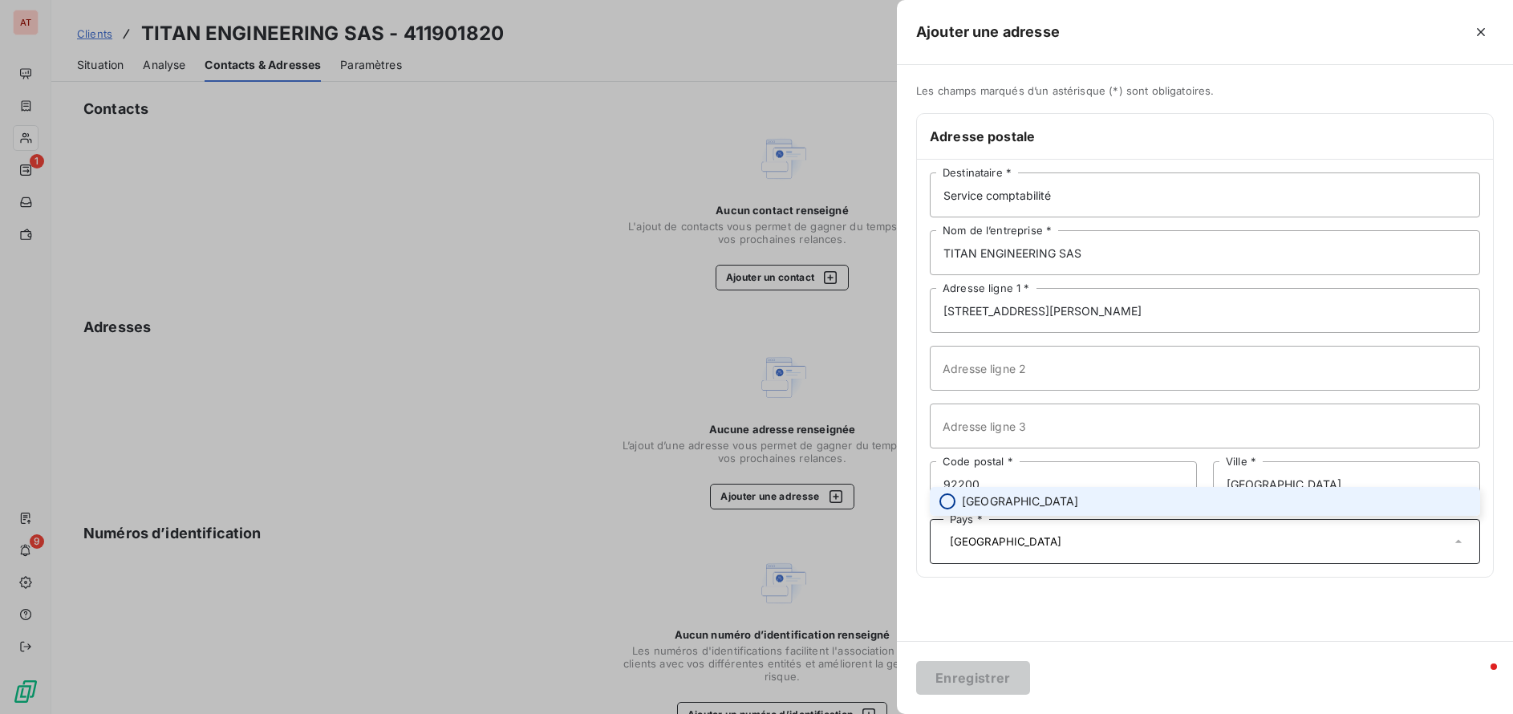
click at [947, 502] on input "radio" at bounding box center [948, 501] width 16 height 16
type input "[GEOGRAPHIC_DATA]"
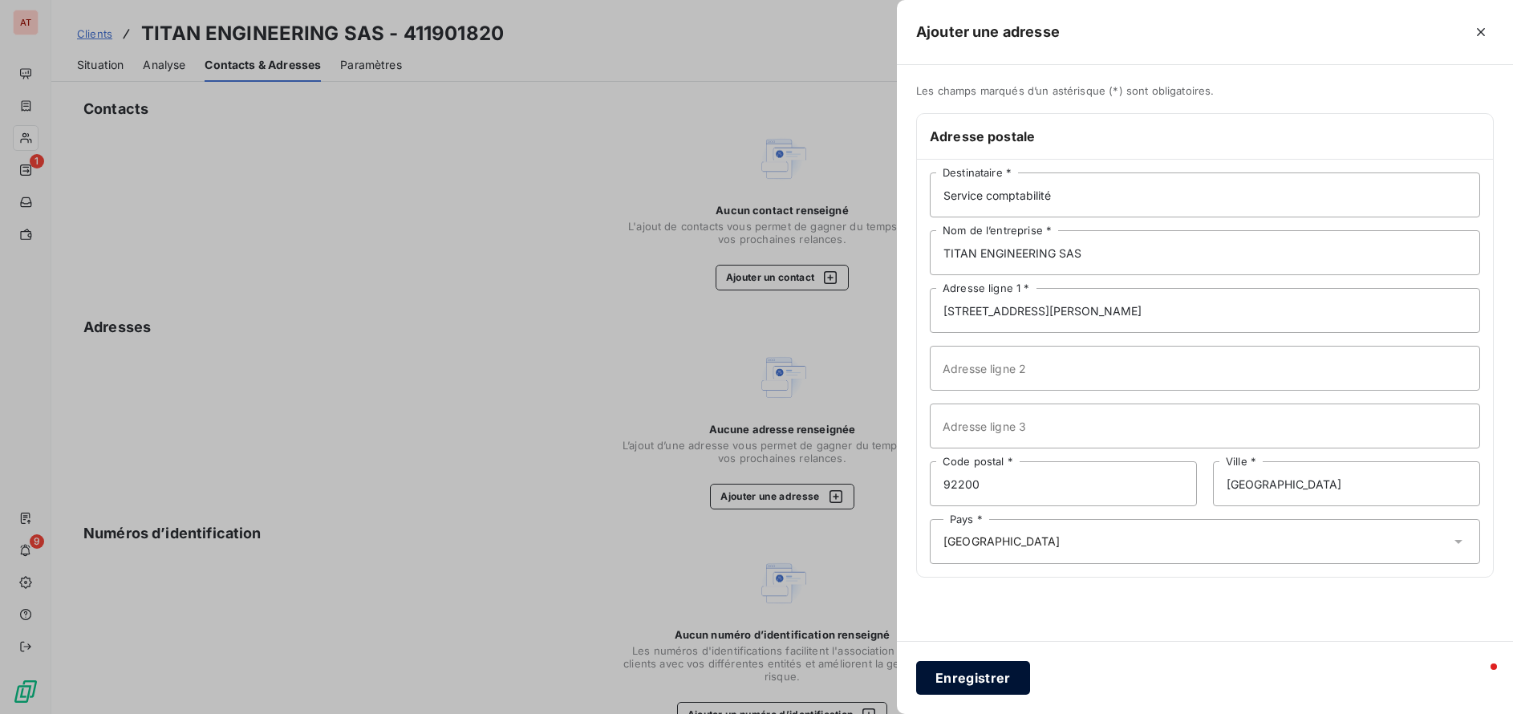
click at [1004, 679] on button "Enregistrer" at bounding box center [973, 678] width 114 height 34
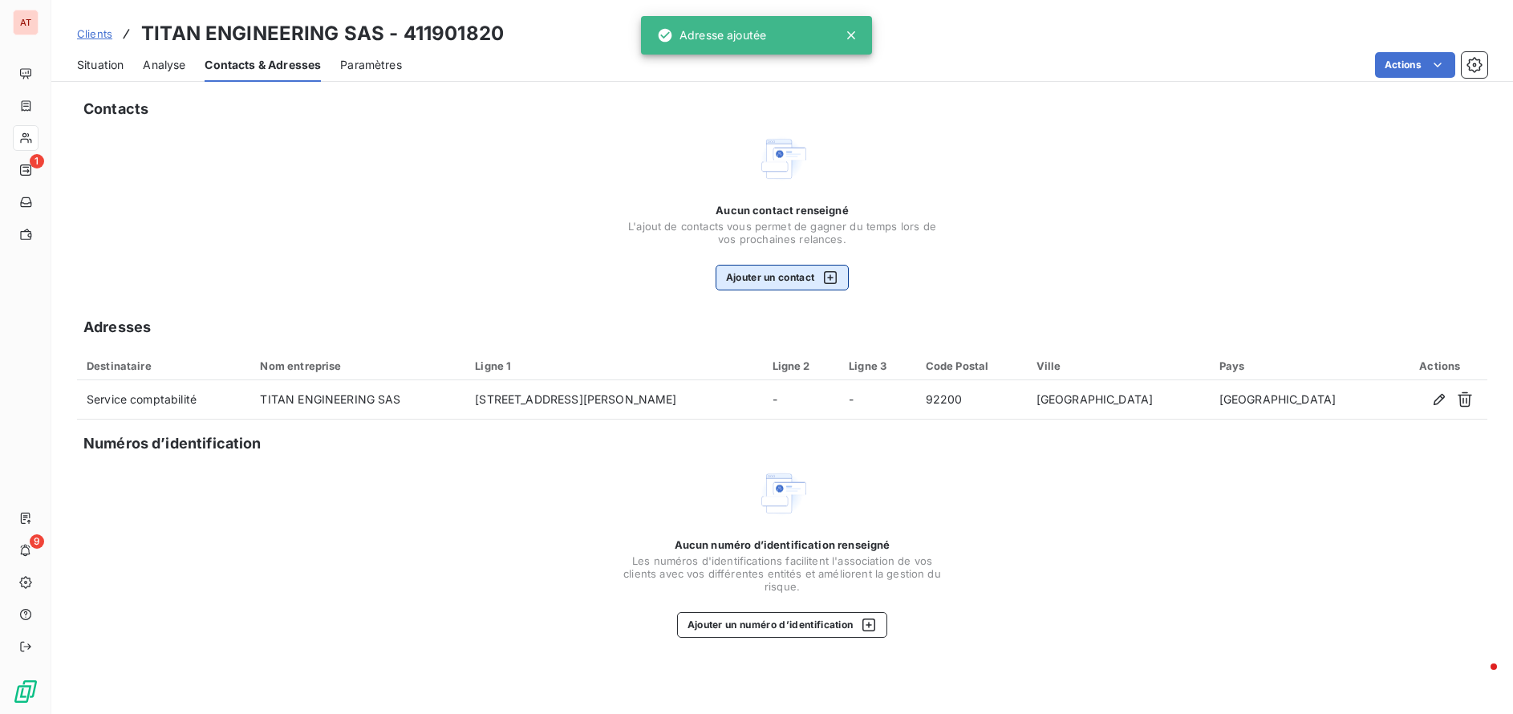
click at [810, 280] on button "Ajouter un contact" at bounding box center [783, 278] width 134 height 26
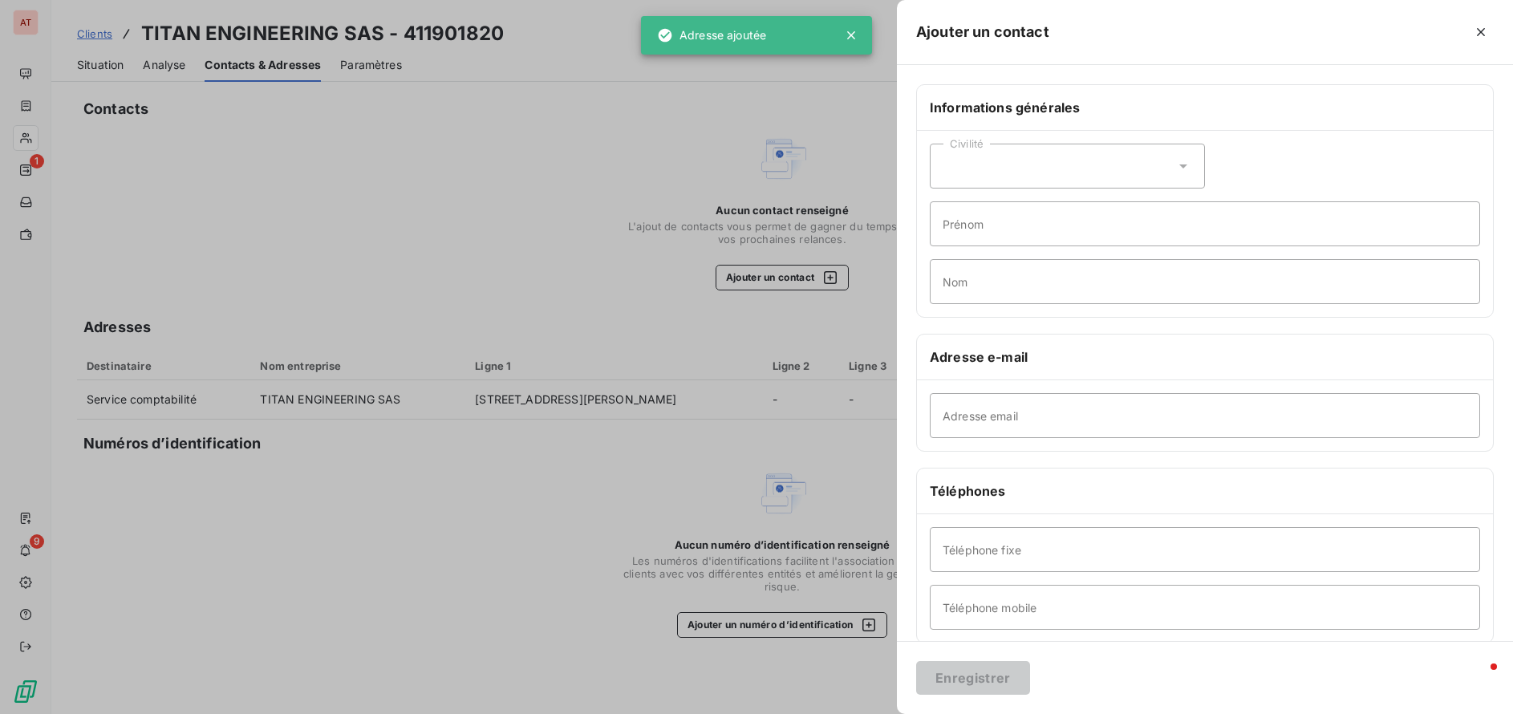
click at [1011, 167] on div "Civilité" at bounding box center [1067, 166] width 275 height 45
click at [999, 213] on span "Madame" at bounding box center [983, 206] width 43 height 15
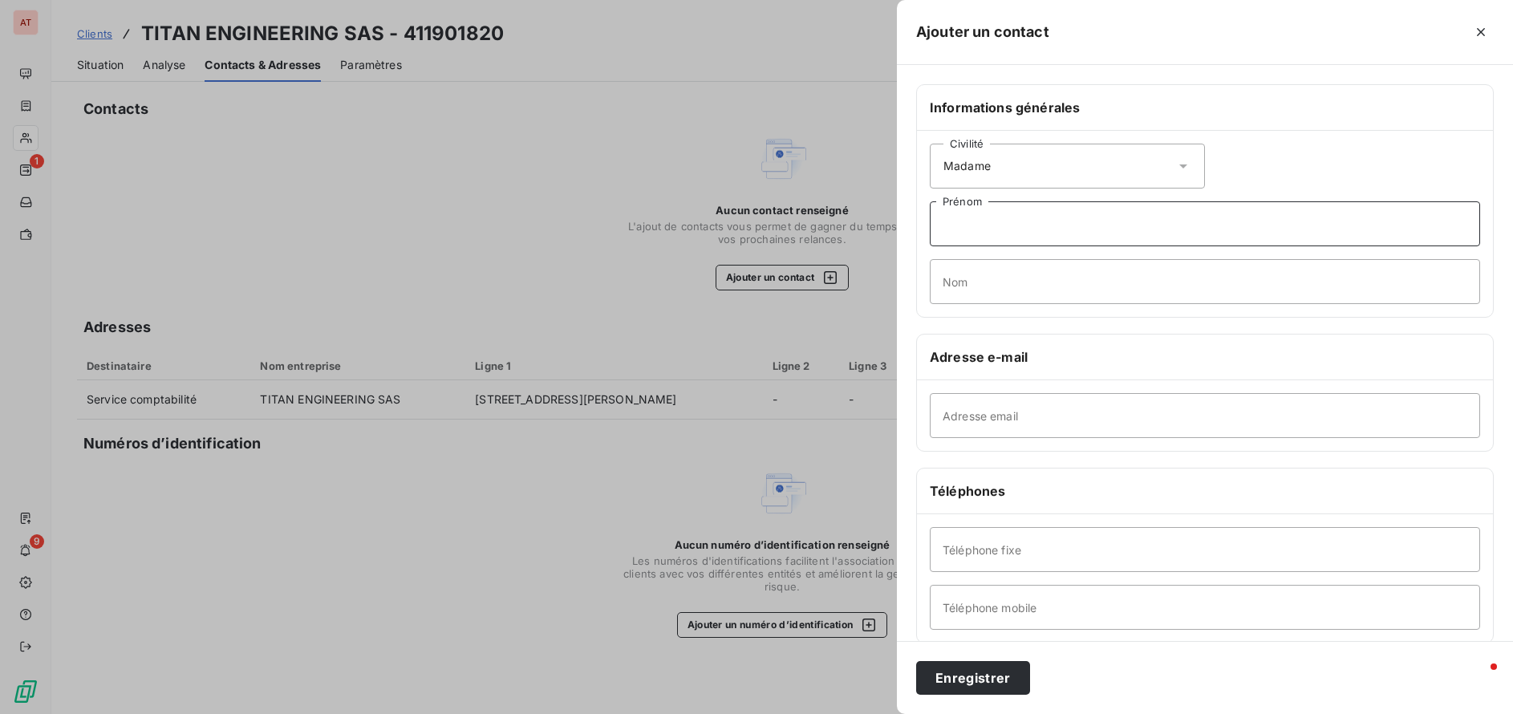
click at [1074, 221] on input "Prénom" at bounding box center [1205, 223] width 550 height 45
type input "Dorothée"
type input "ANNAERT"
paste input "[EMAIL_ADDRESS][DOMAIN_NAME]"
type input "[EMAIL_ADDRESS][DOMAIN_NAME]"
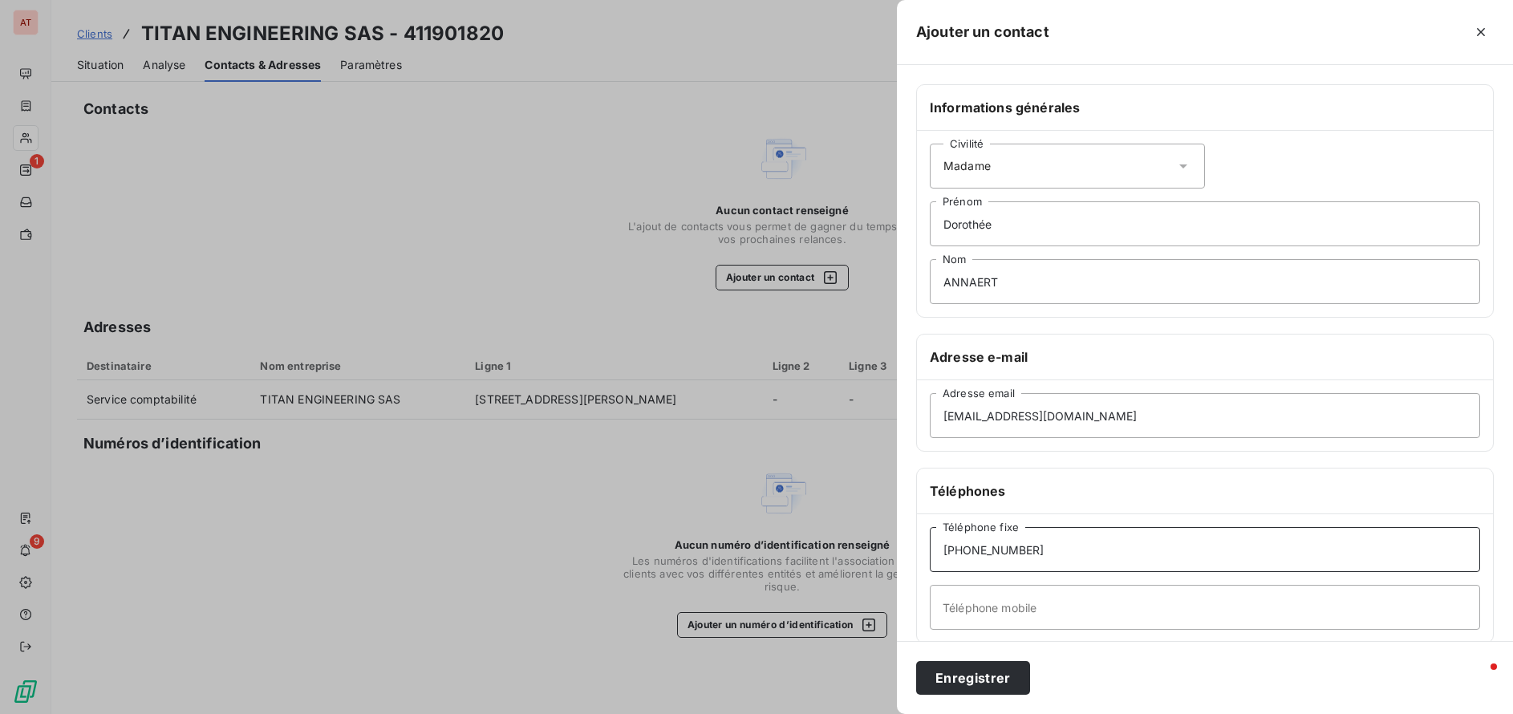
type input "[PHONE_NUMBER]"
drag, startPoint x: 1056, startPoint y: 563, endPoint x: 763, endPoint y: 501, distance: 299.3
click at [762, 713] on div "Ajouter un contact Informations générales Civilité Madame [PERSON_NAME] ANNAERT…" at bounding box center [756, 714] width 1513 height 0
click at [973, 614] on input "Téléphone mobile" at bounding box center [1205, 607] width 550 height 45
paste input "[PHONE_NUMBER]"
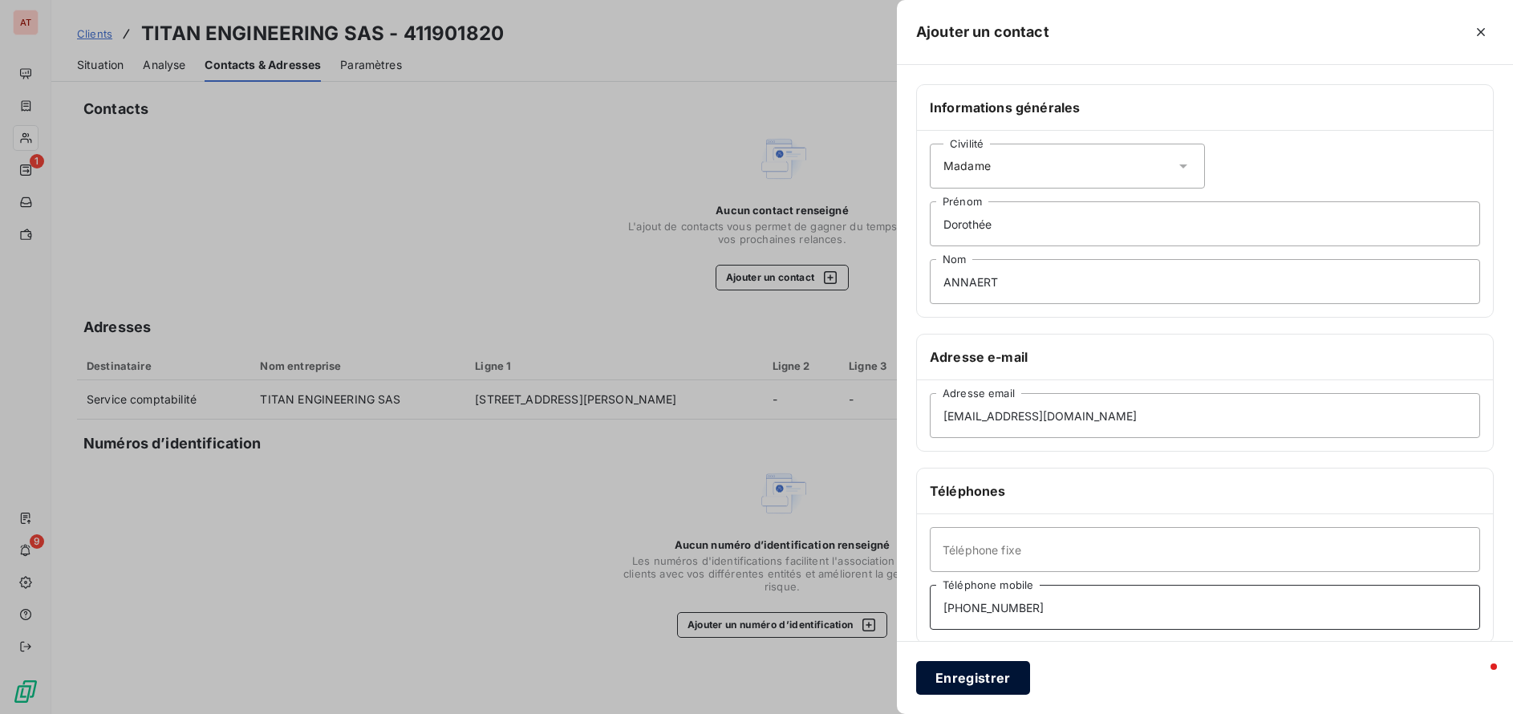
type input "[PHONE_NUMBER]"
click at [978, 680] on button "Enregistrer" at bounding box center [973, 678] width 114 height 34
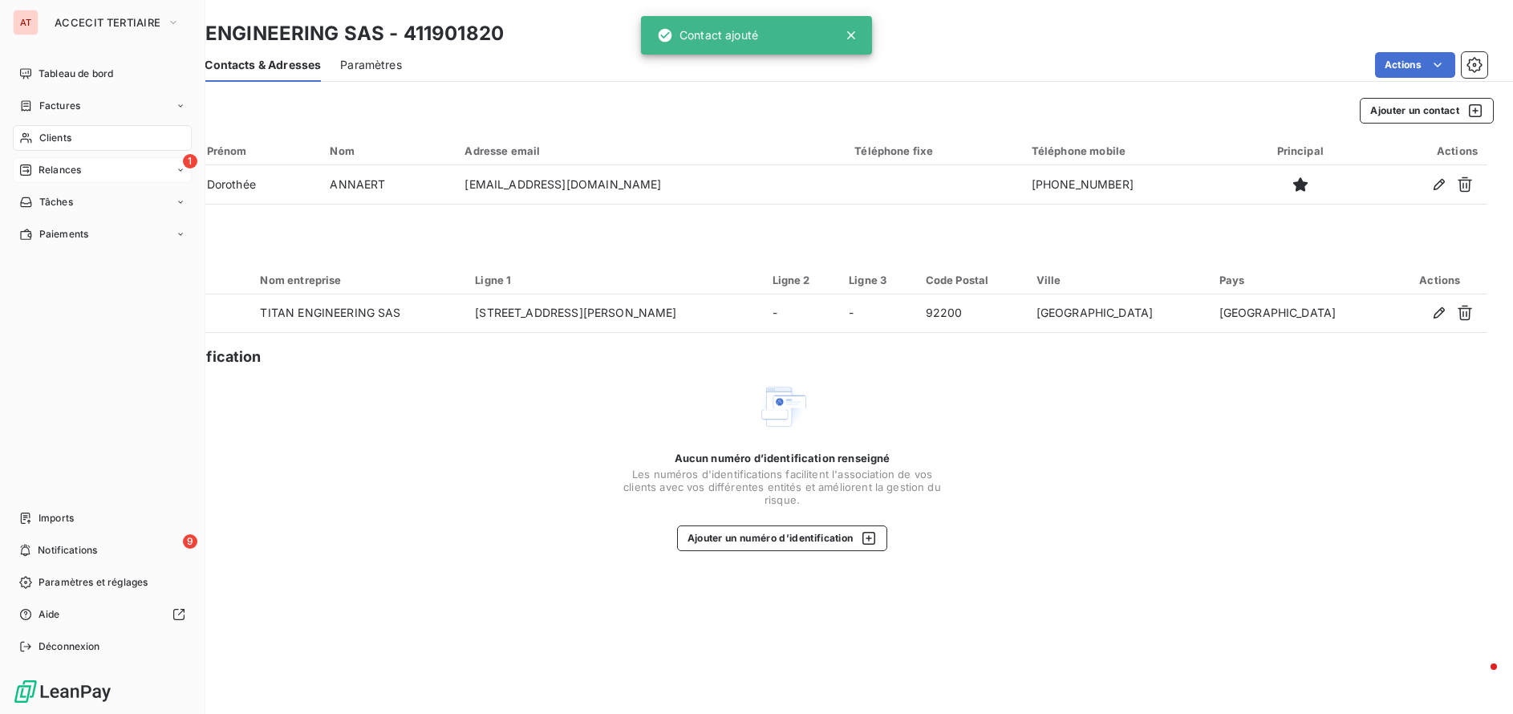
click at [42, 166] on span "Relances" at bounding box center [60, 170] width 43 height 14
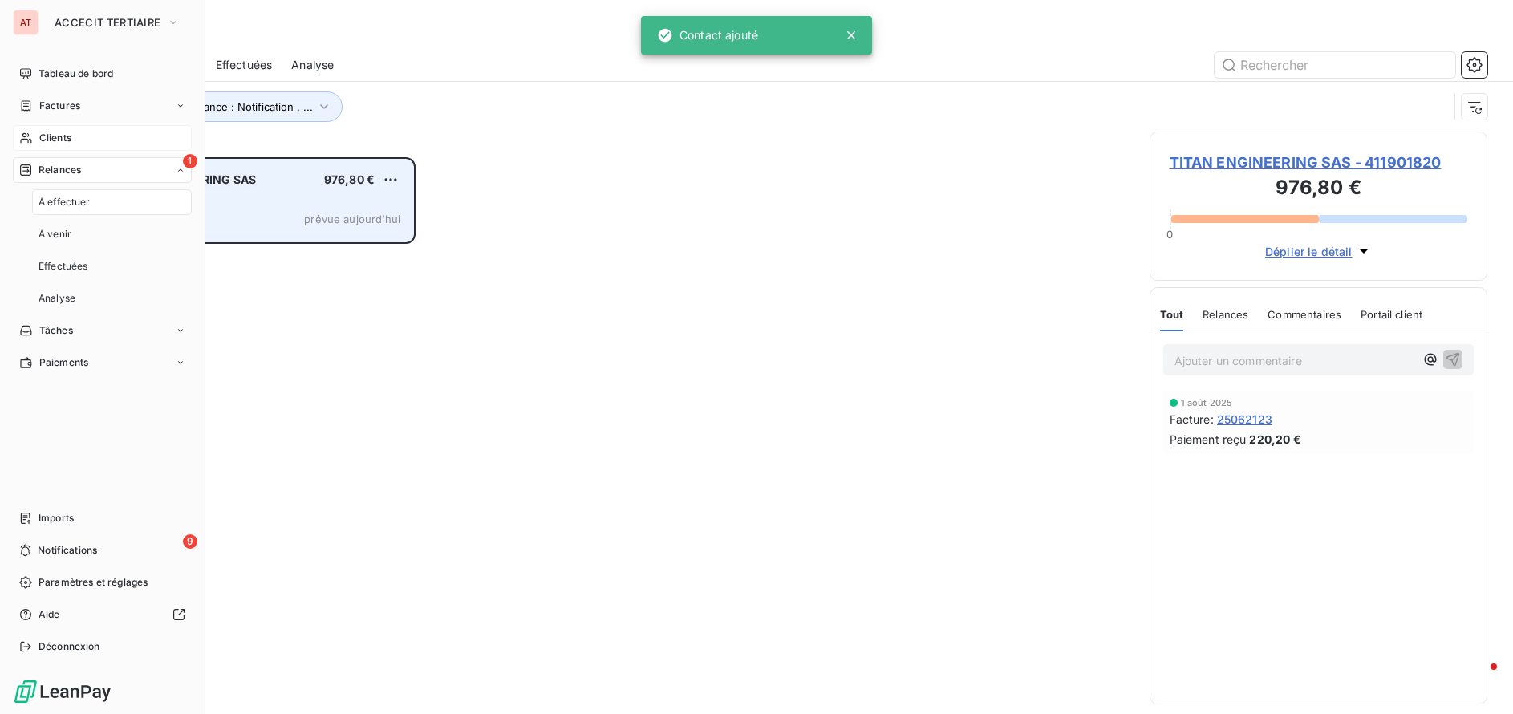
scroll to position [545, 326]
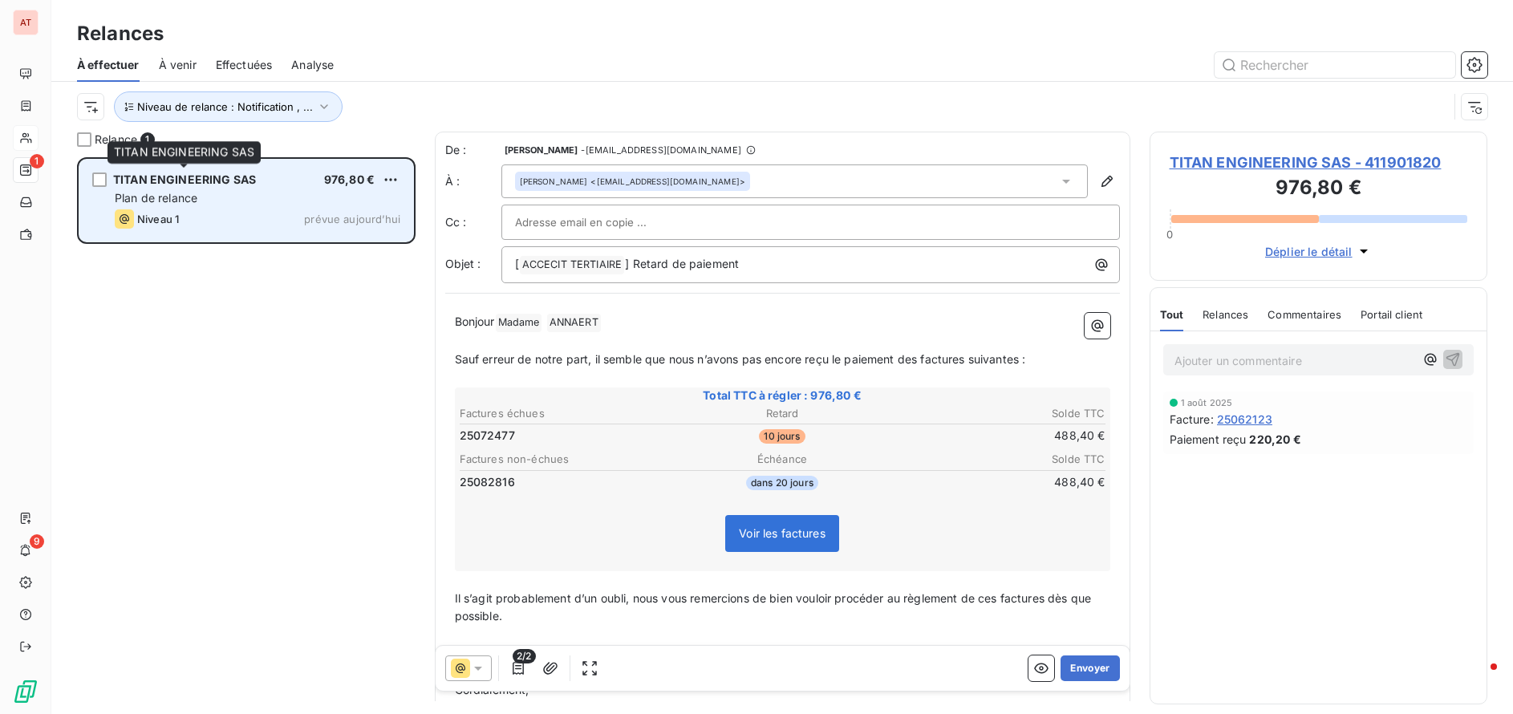
click at [107, 170] on div "TITAN ENGINEERING SAS 976,80 € Plan de relance Niveau 1 prévue [DATE]" at bounding box center [246, 201] width 334 height 82
click at [93, 176] on div "grid" at bounding box center [99, 179] width 14 height 14
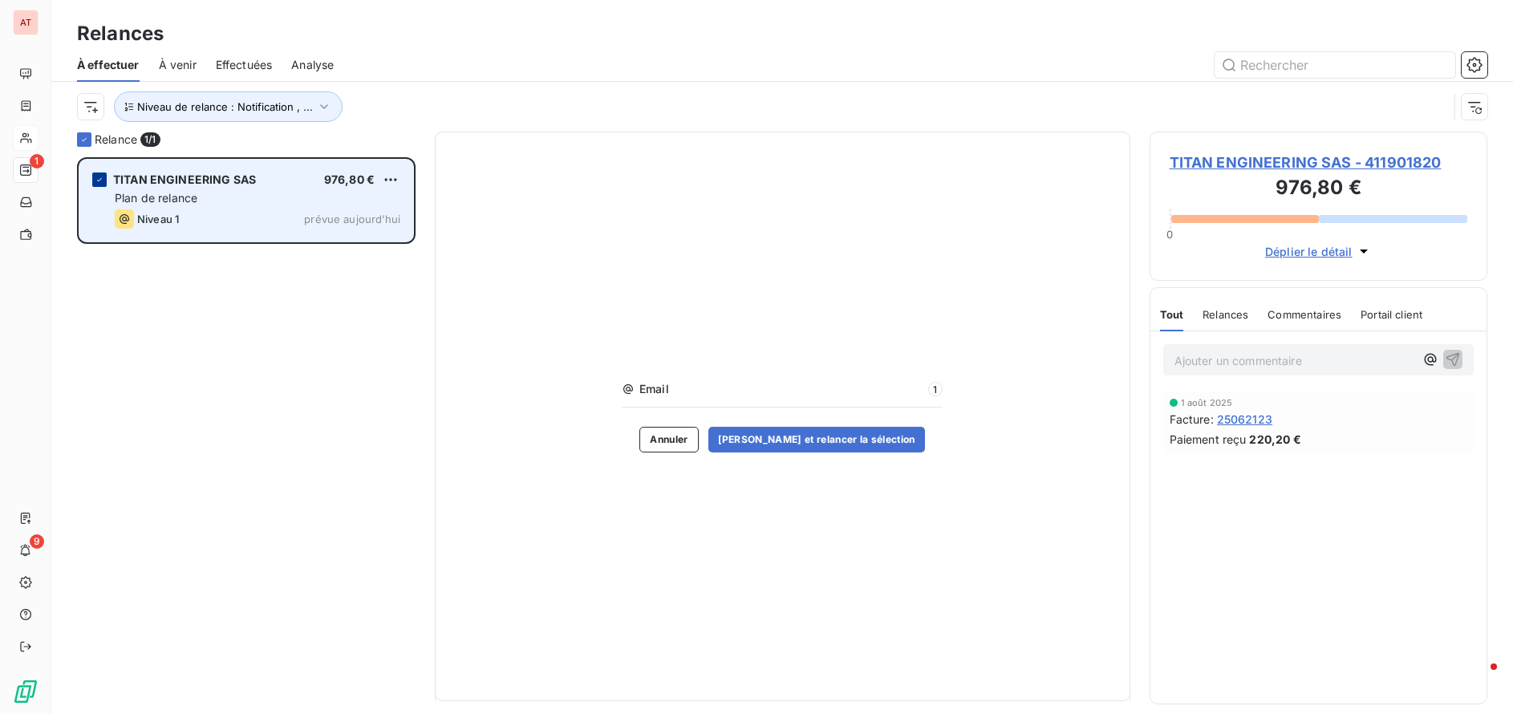
click at [99, 181] on icon "grid" at bounding box center [99, 179] width 5 height 3
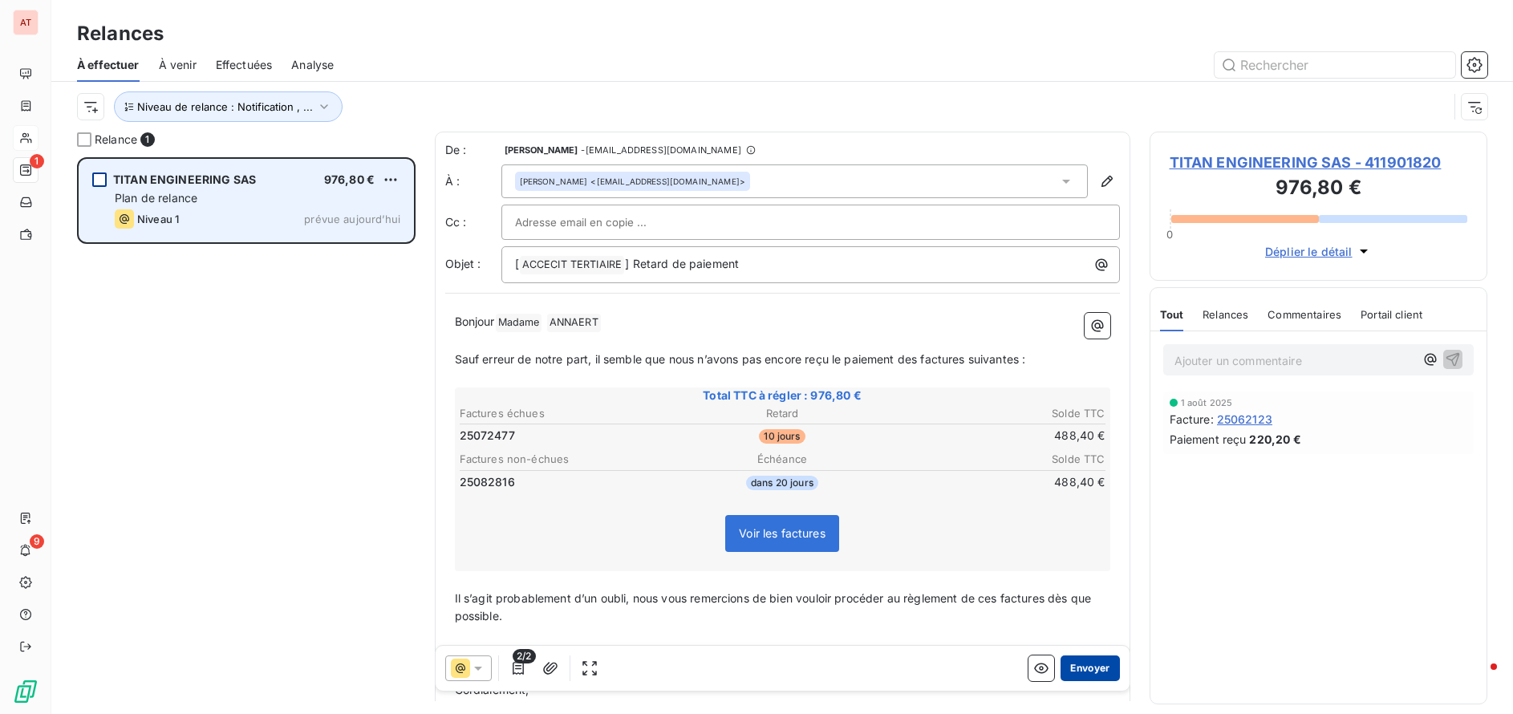
click at [1087, 671] on button "Envoyer" at bounding box center [1090, 668] width 59 height 26
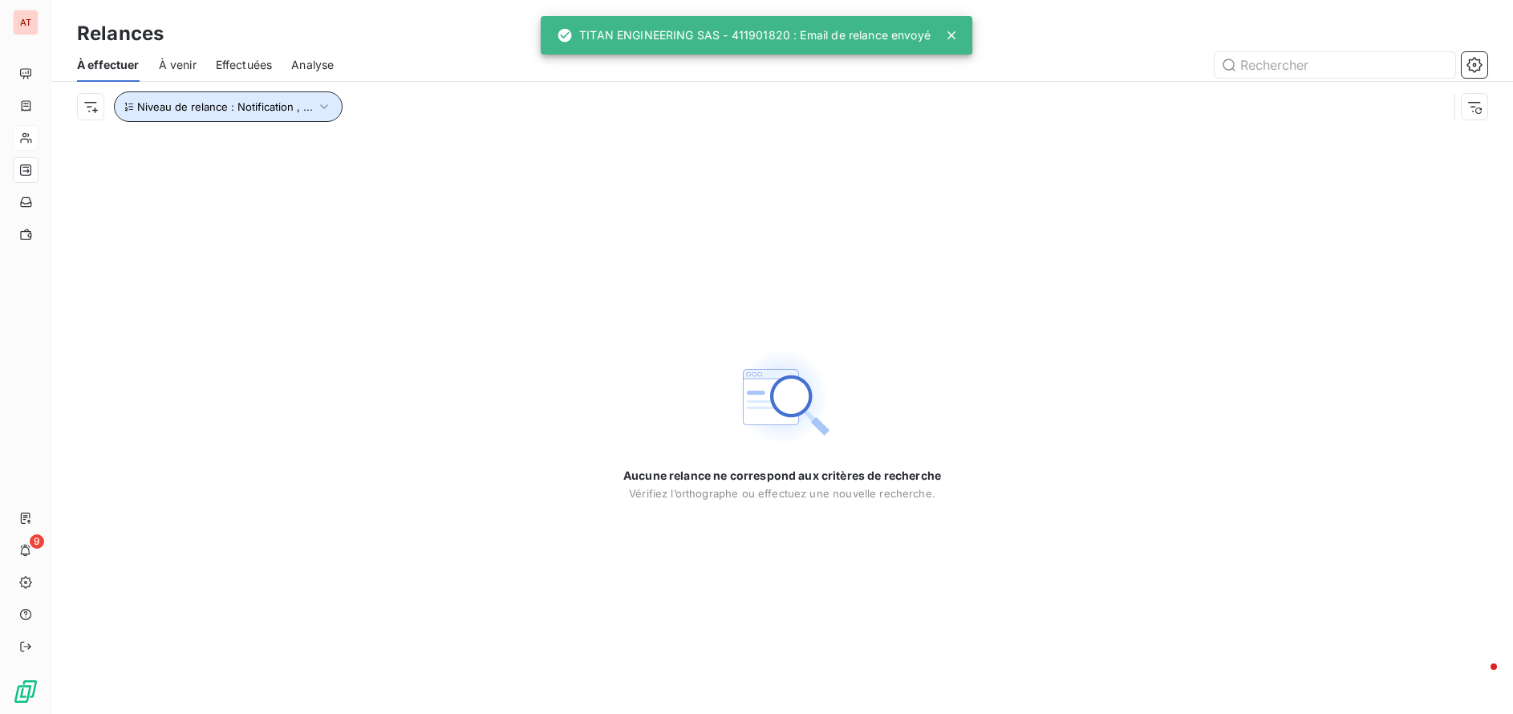
click at [193, 112] on span "Niveau de relance : Notification , ..." at bounding box center [225, 106] width 176 height 13
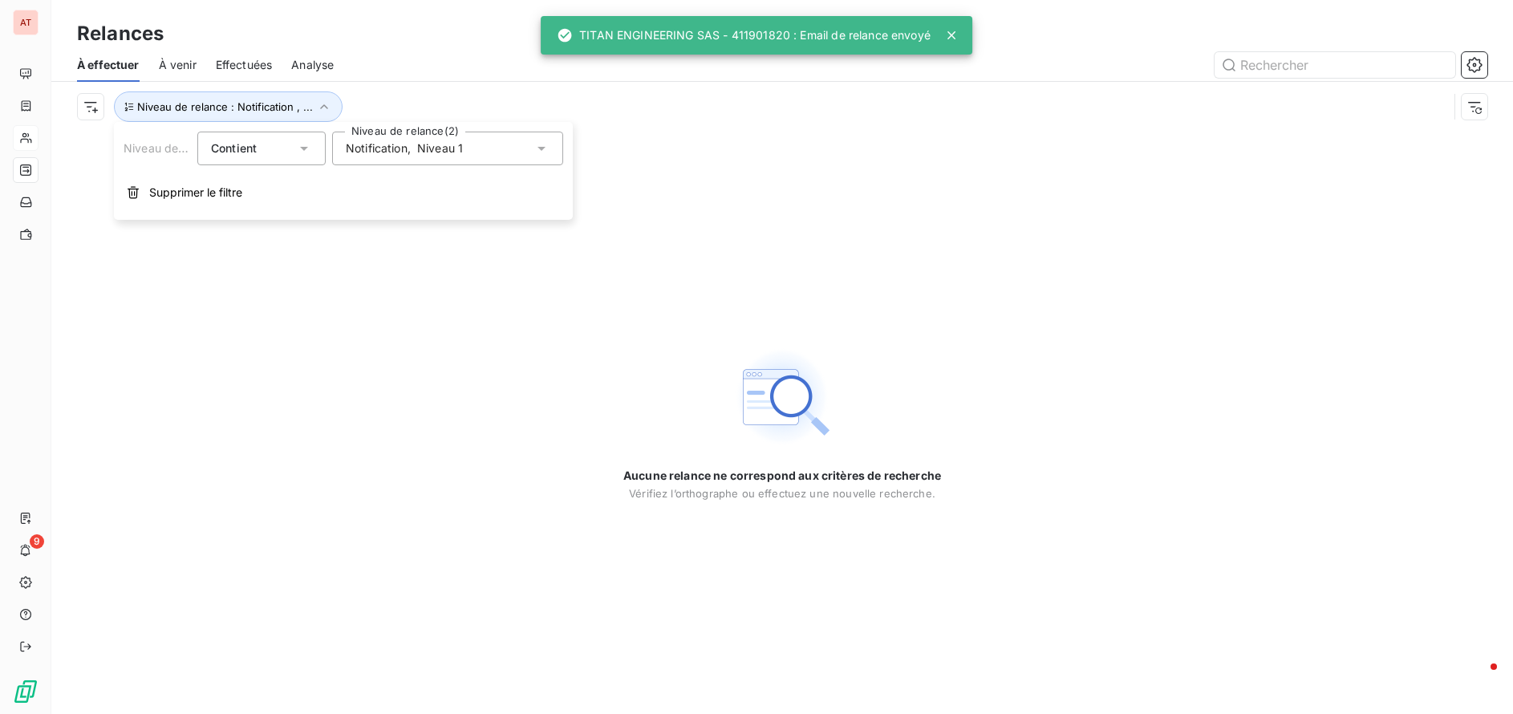
click at [408, 146] on span "," at bounding box center [409, 148] width 3 height 16
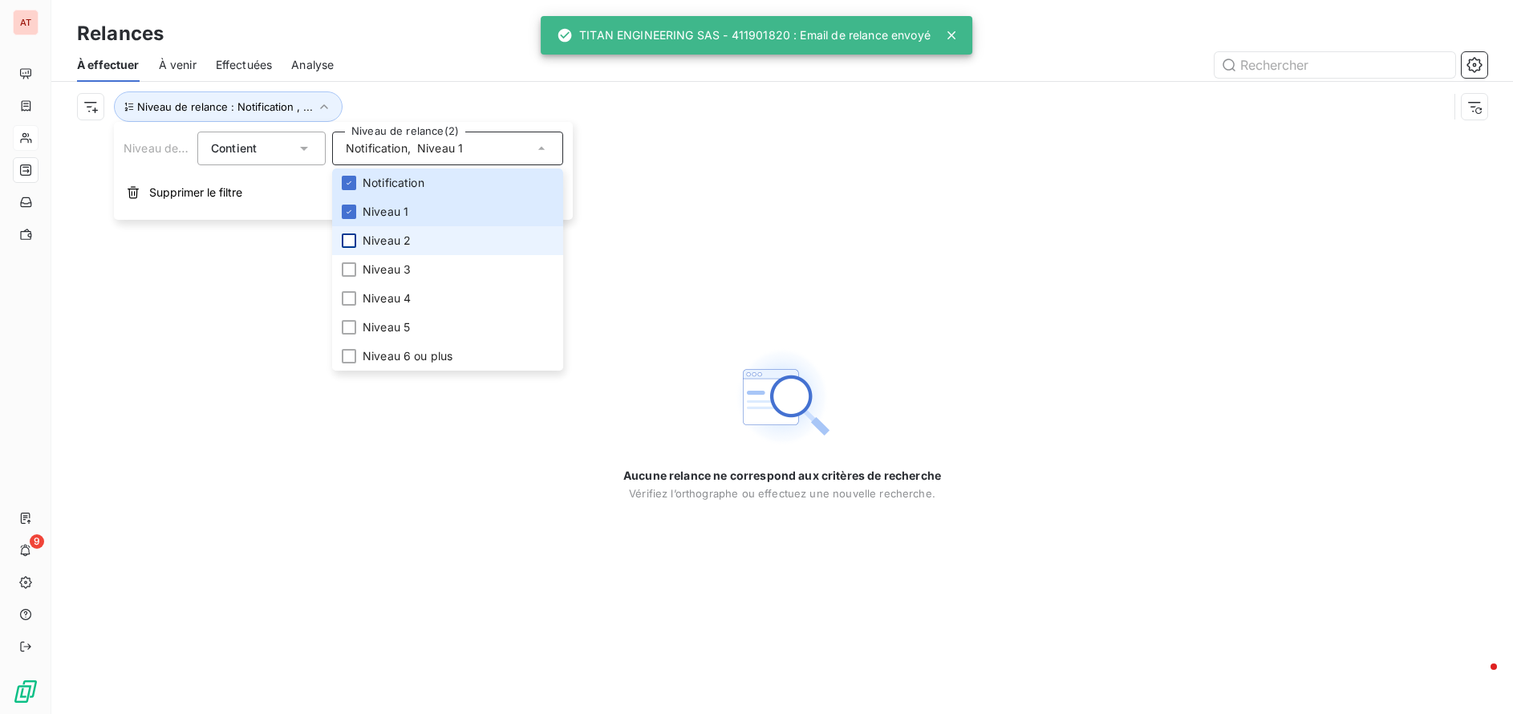
click at [347, 237] on div at bounding box center [349, 240] width 14 height 14
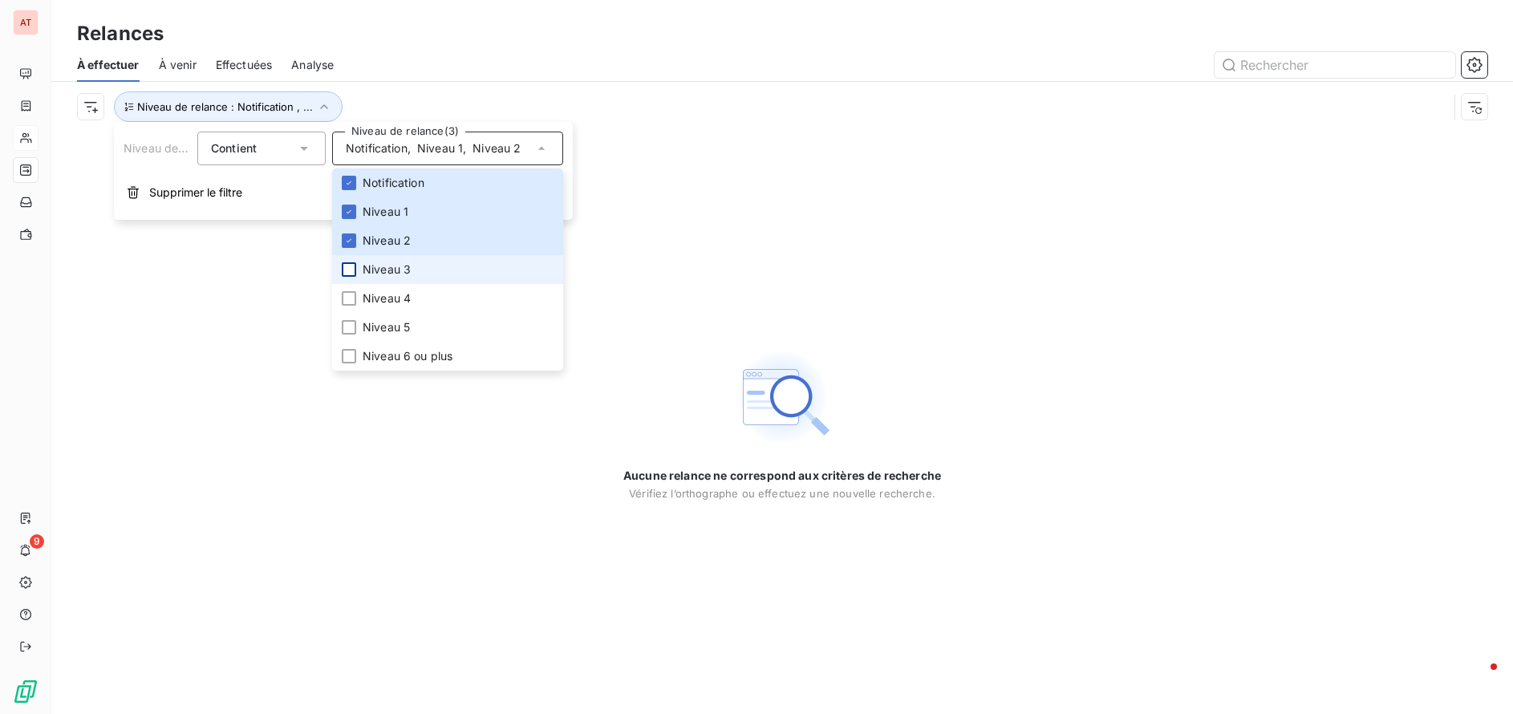
click at [348, 265] on div at bounding box center [349, 269] width 14 height 14
click at [343, 298] on div at bounding box center [349, 298] width 14 height 14
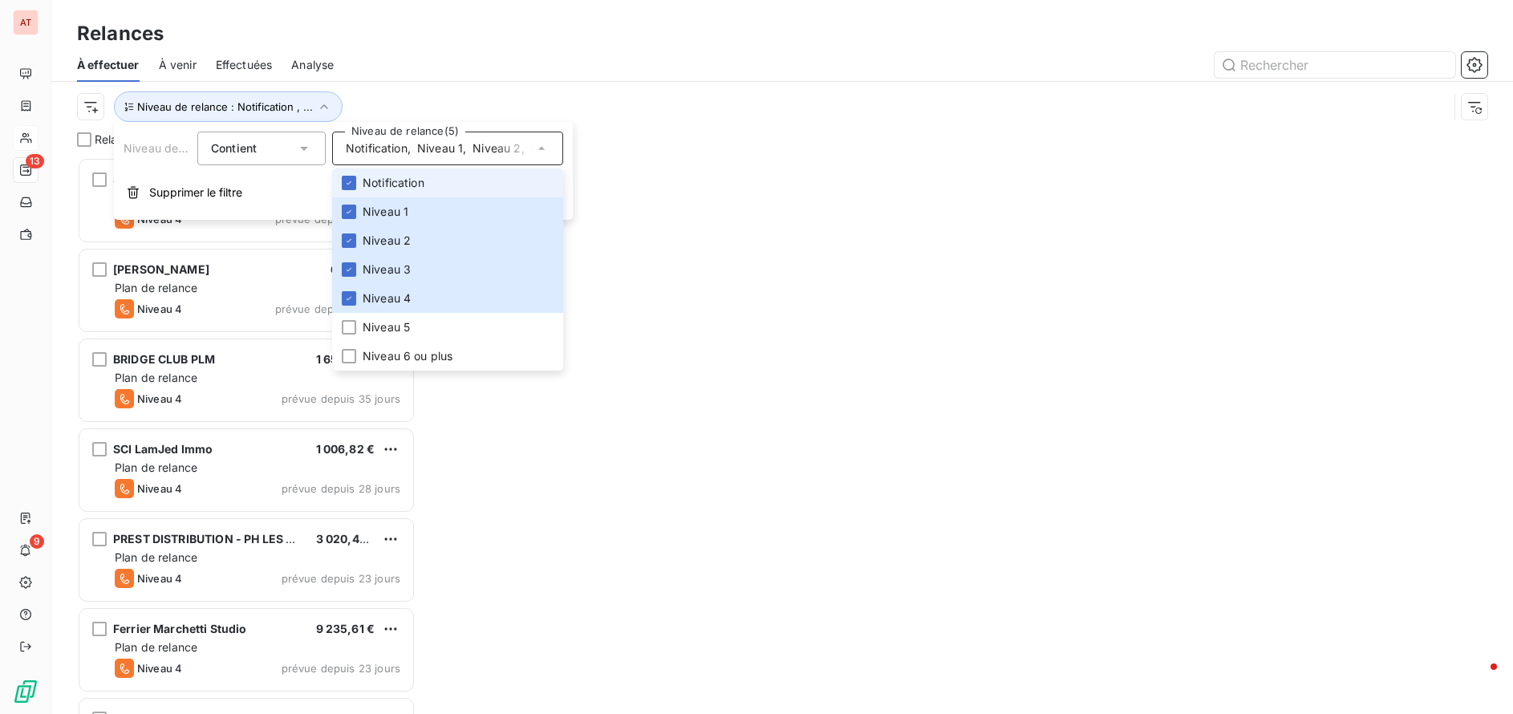
scroll to position [545, 326]
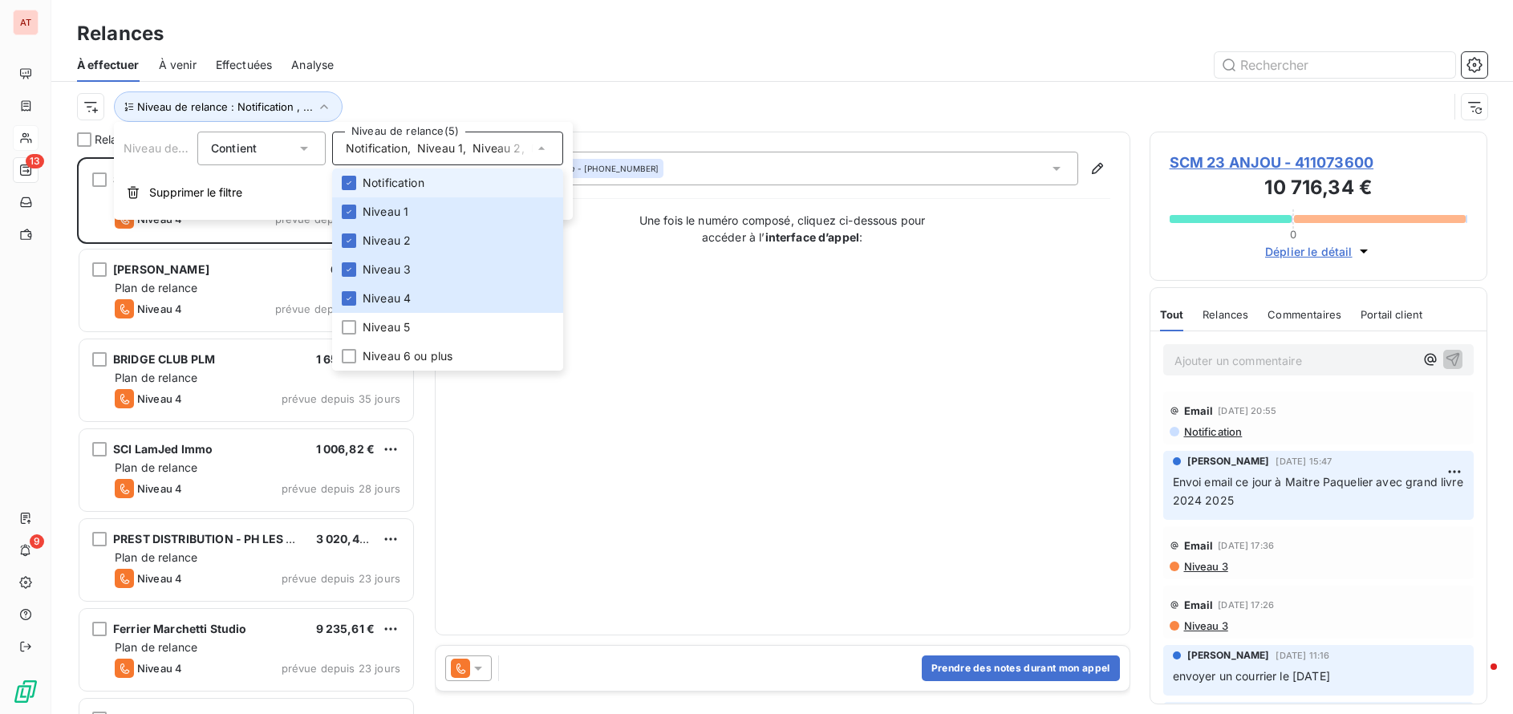
click at [357, 187] on li "Notification" at bounding box center [447, 182] width 231 height 29
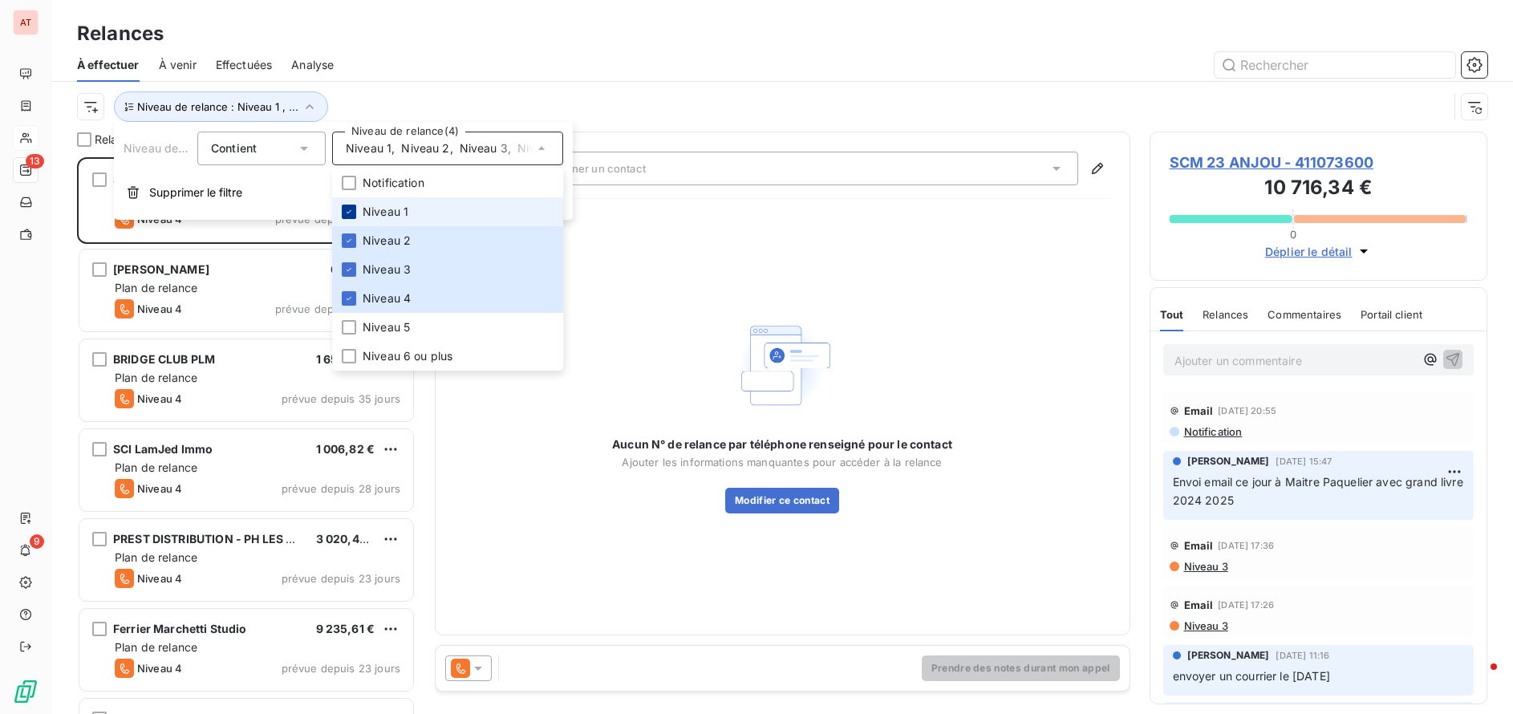
click at [355, 211] on div at bounding box center [349, 212] width 14 height 14
click at [354, 237] on div at bounding box center [349, 240] width 14 height 14
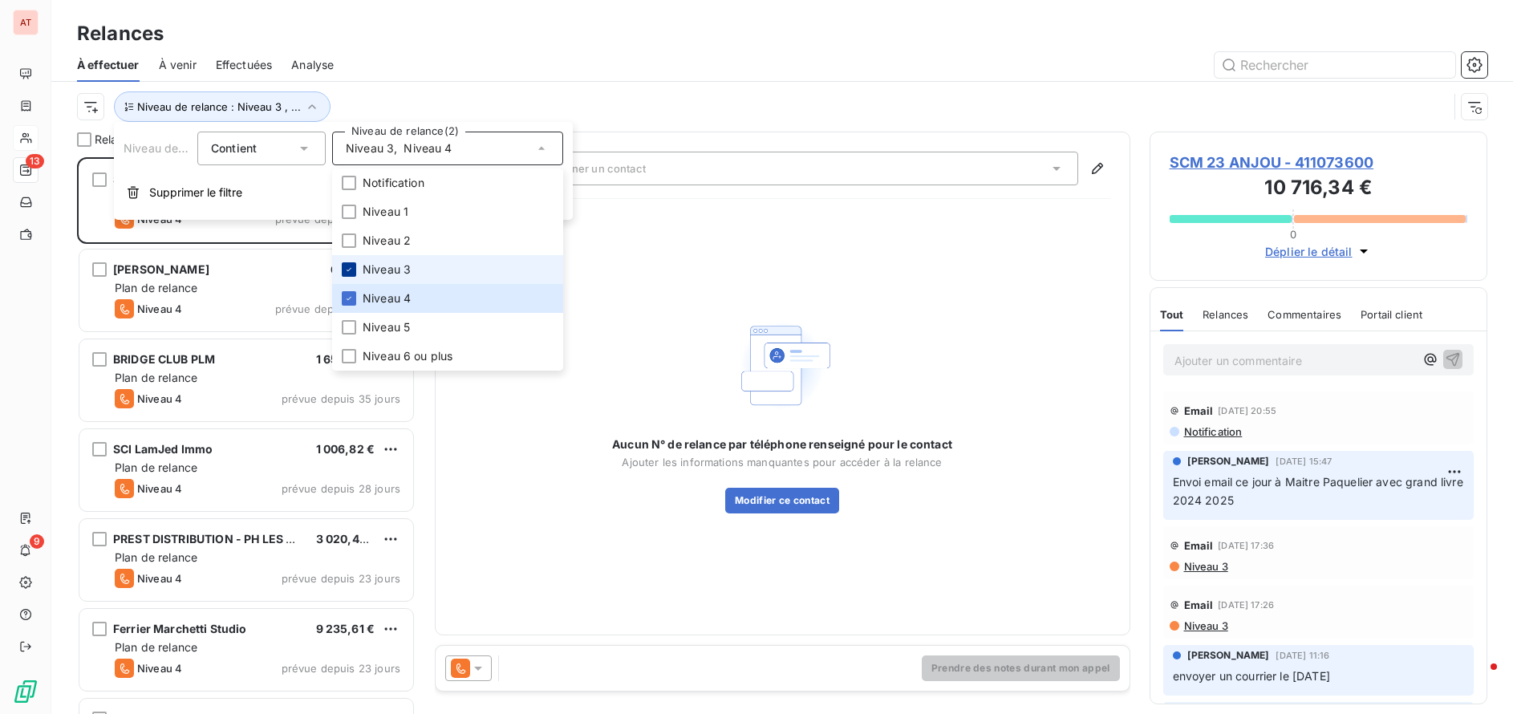
click at [352, 268] on icon at bounding box center [349, 270] width 10 height 10
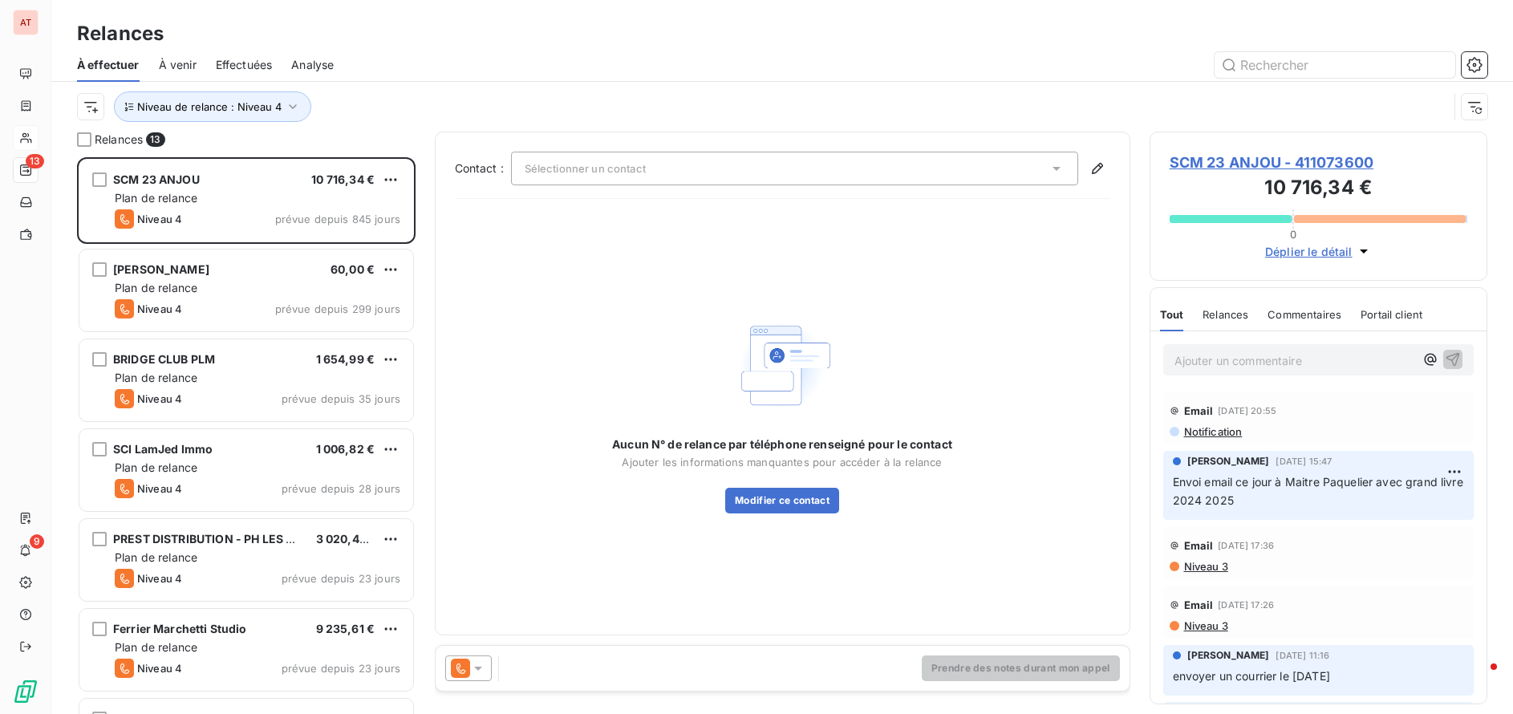
click at [509, 74] on div at bounding box center [920, 65] width 1134 height 26
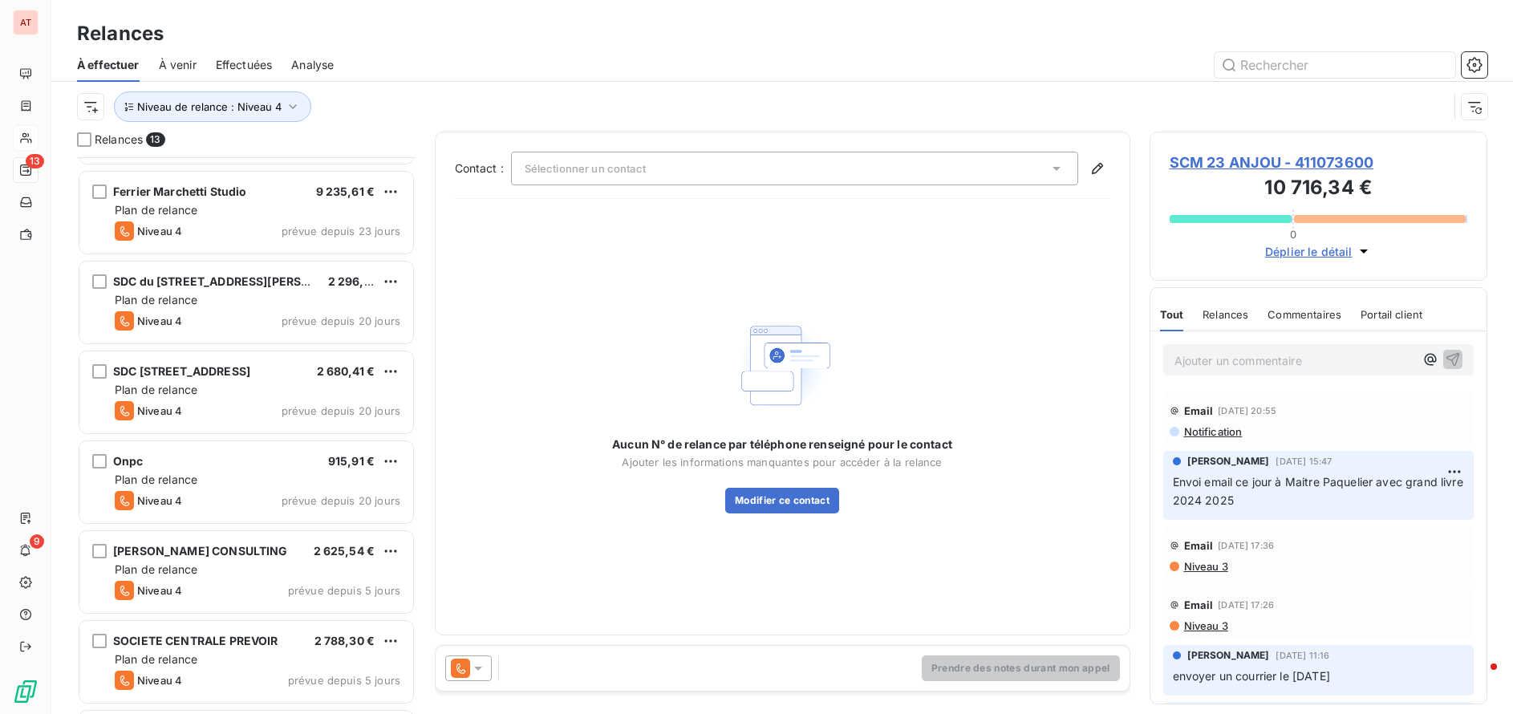
scroll to position [482, 0]
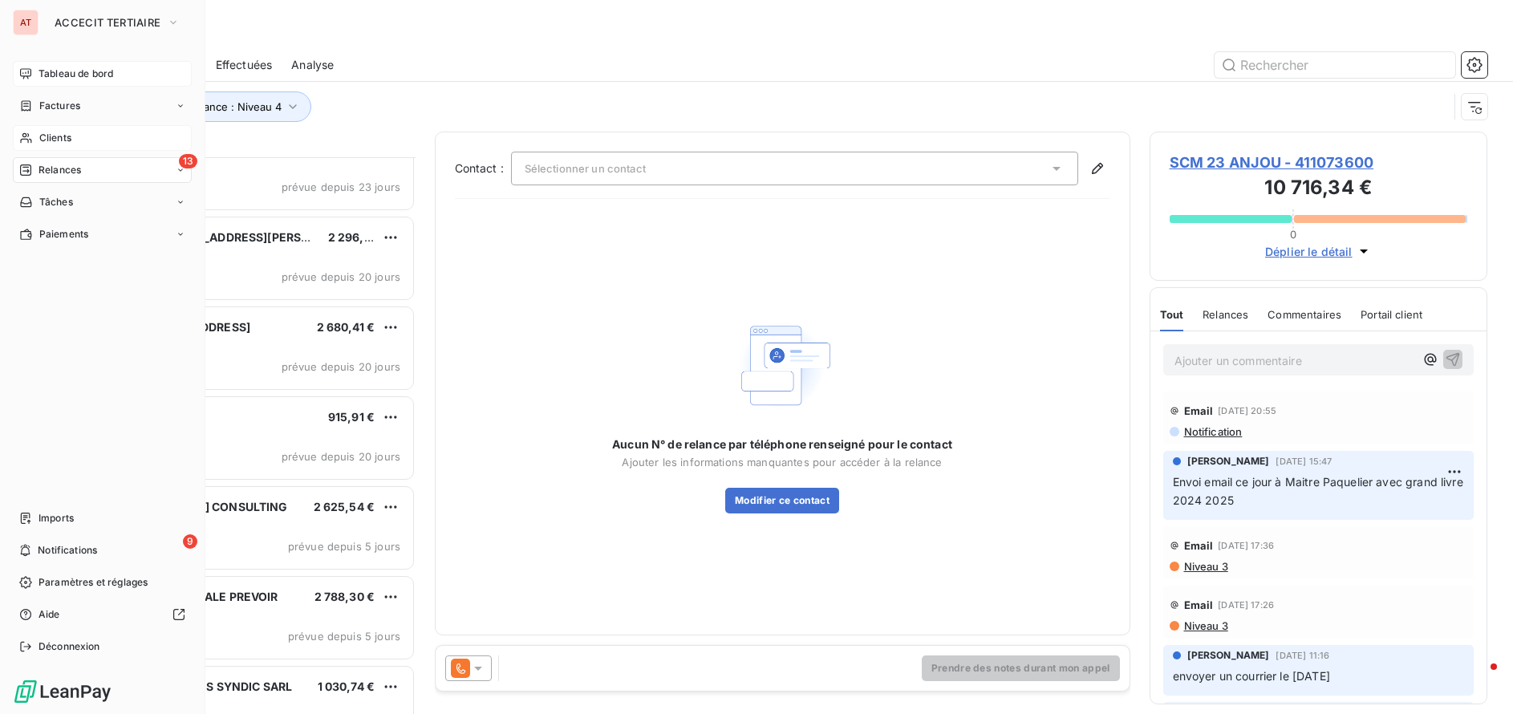
click at [66, 76] on span "Tableau de bord" at bounding box center [76, 74] width 75 height 14
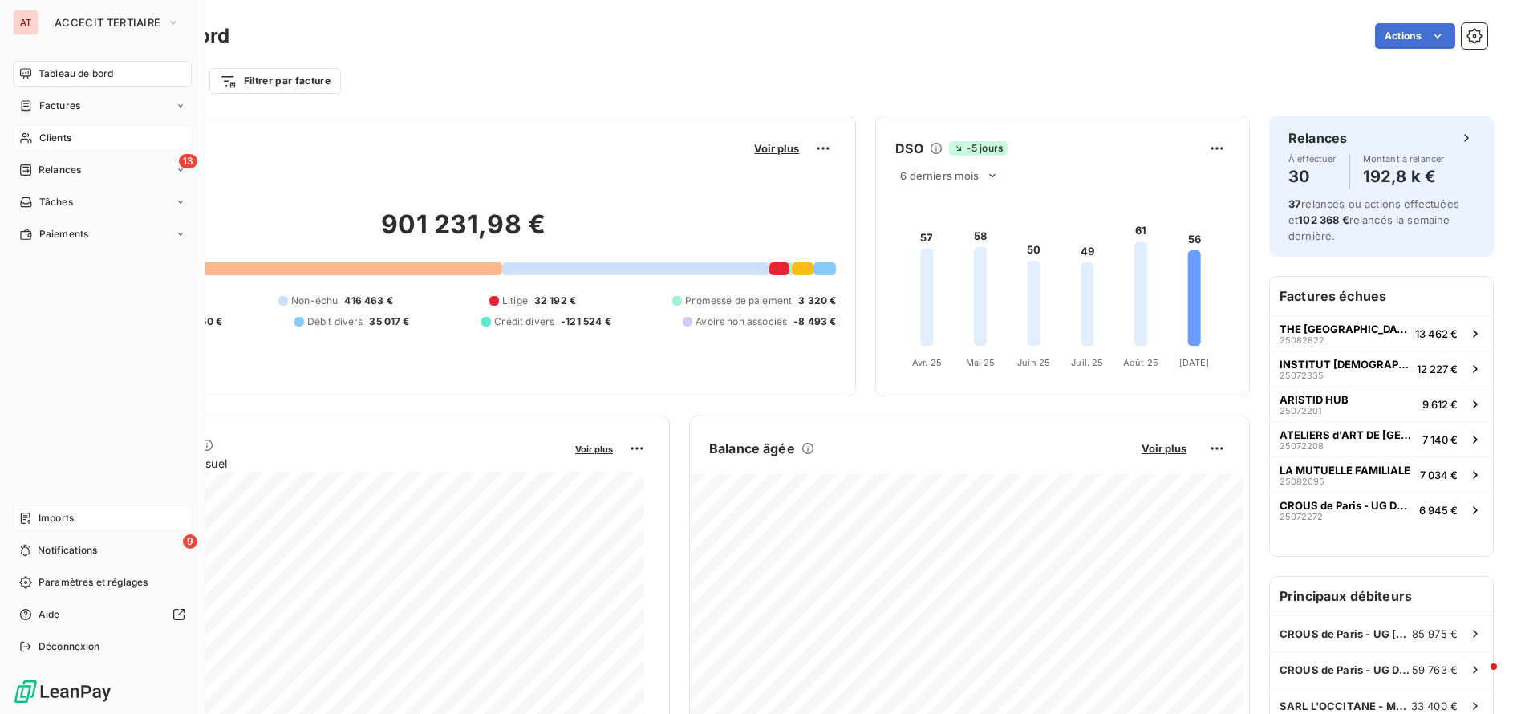
click at [111, 513] on div "Imports" at bounding box center [102, 518] width 179 height 26
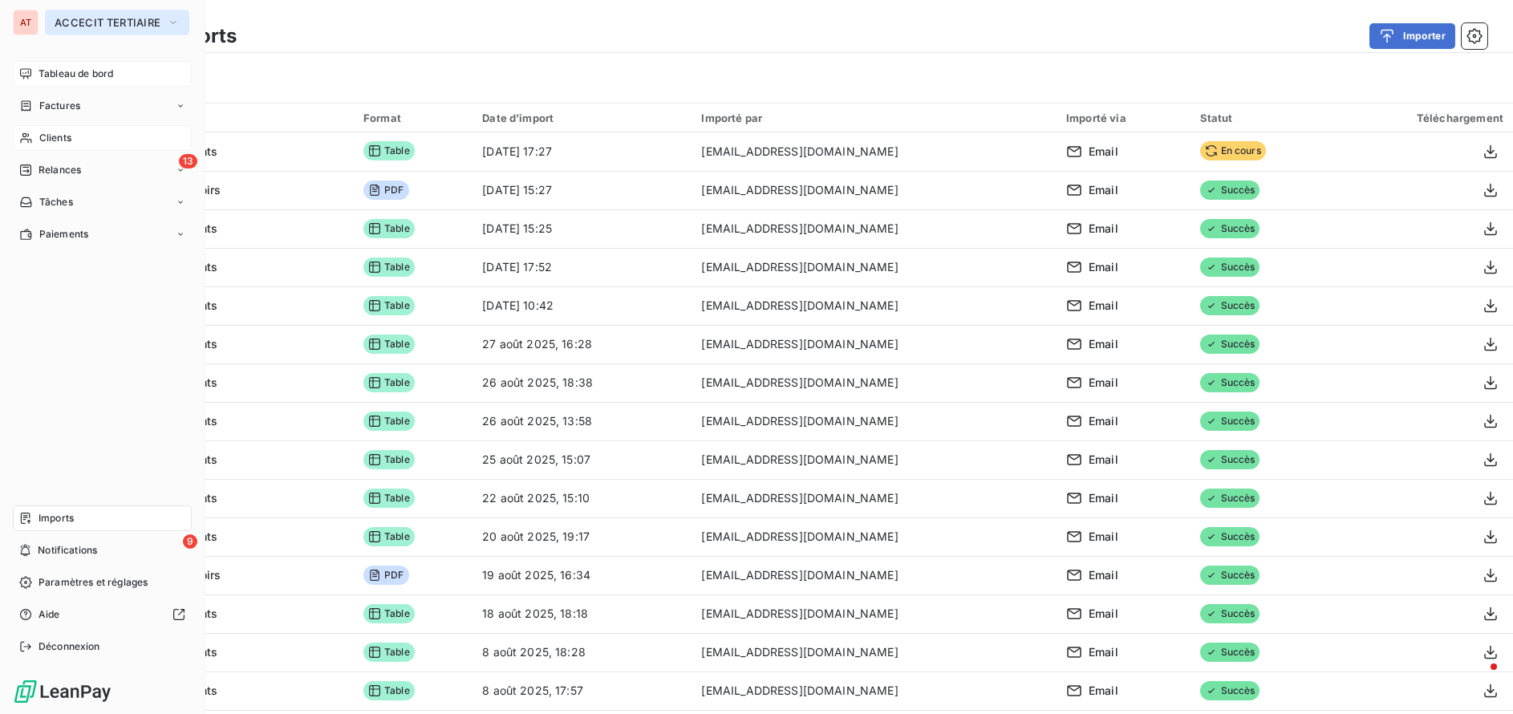
click at [75, 26] on span "ACCECIT TERTIAIRE" at bounding box center [108, 22] width 106 height 13
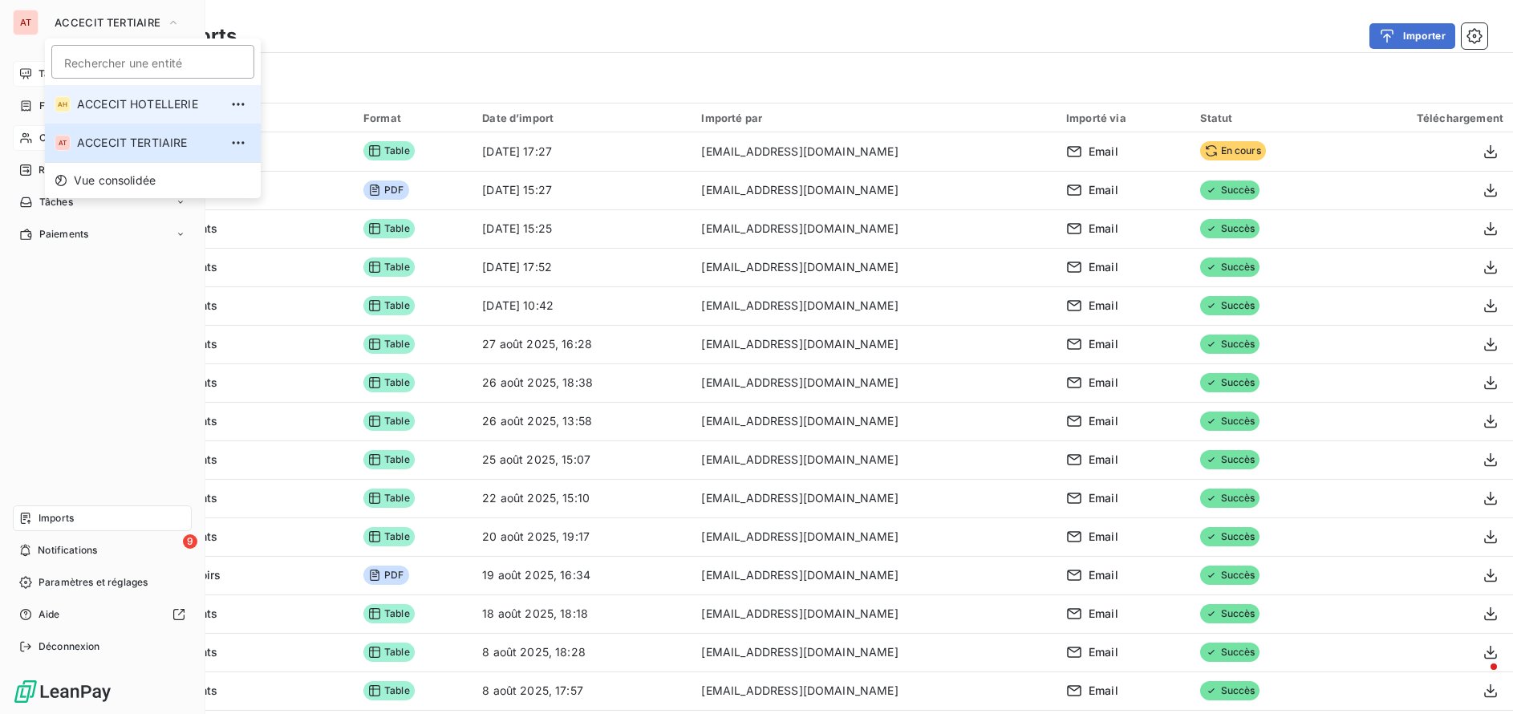
click at [113, 105] on span "ACCECIT HOTELLERIE" at bounding box center [148, 104] width 142 height 16
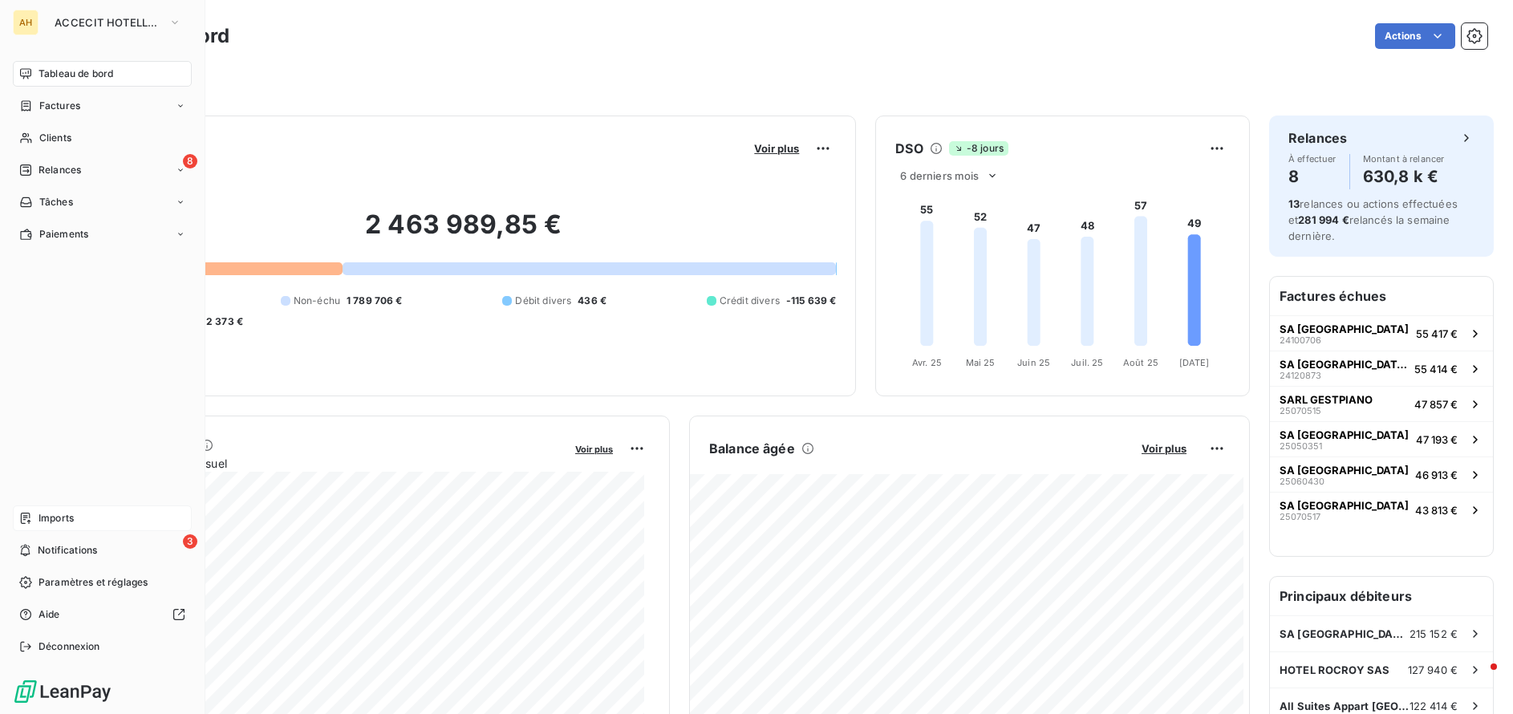
click at [51, 509] on div "Imports" at bounding box center [102, 518] width 179 height 26
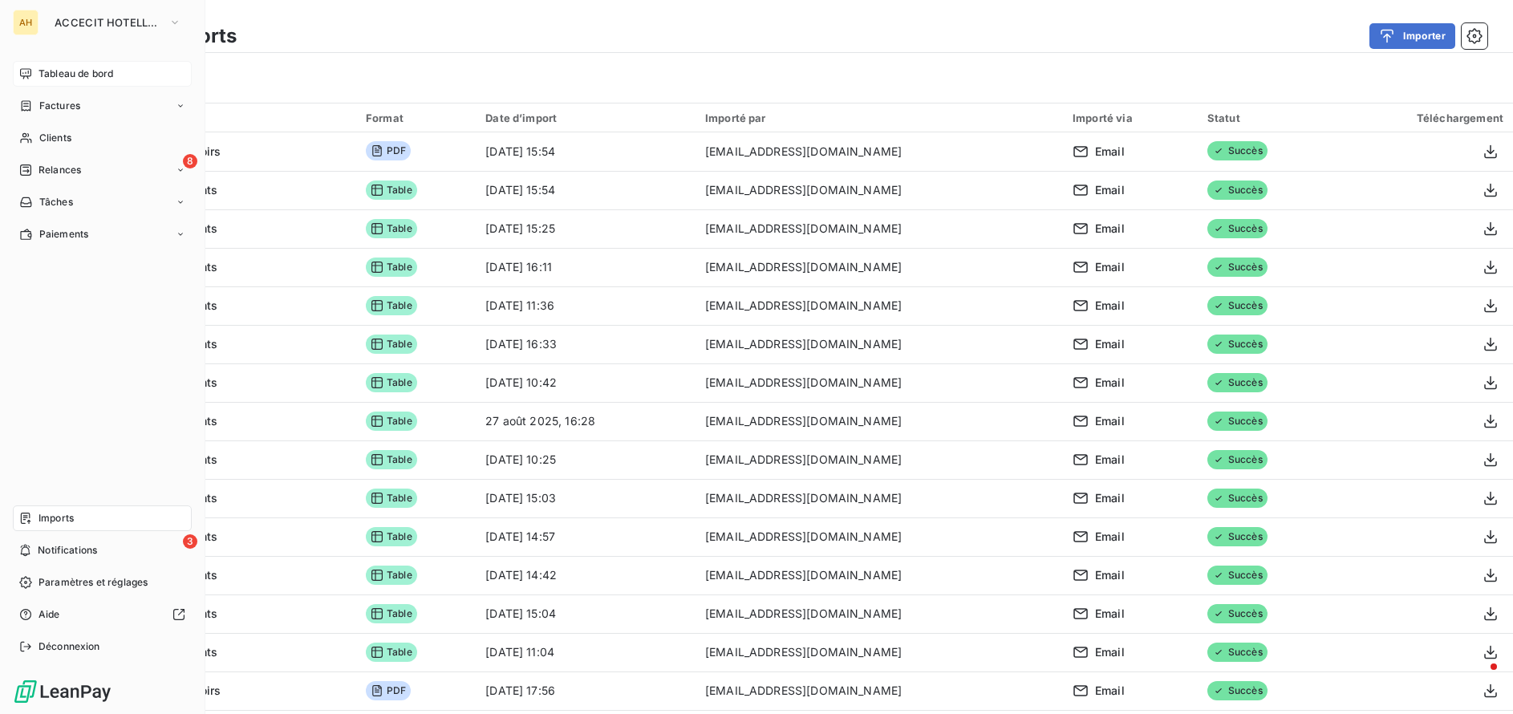
click at [37, 71] on div "Tableau de bord" at bounding box center [102, 74] width 179 height 26
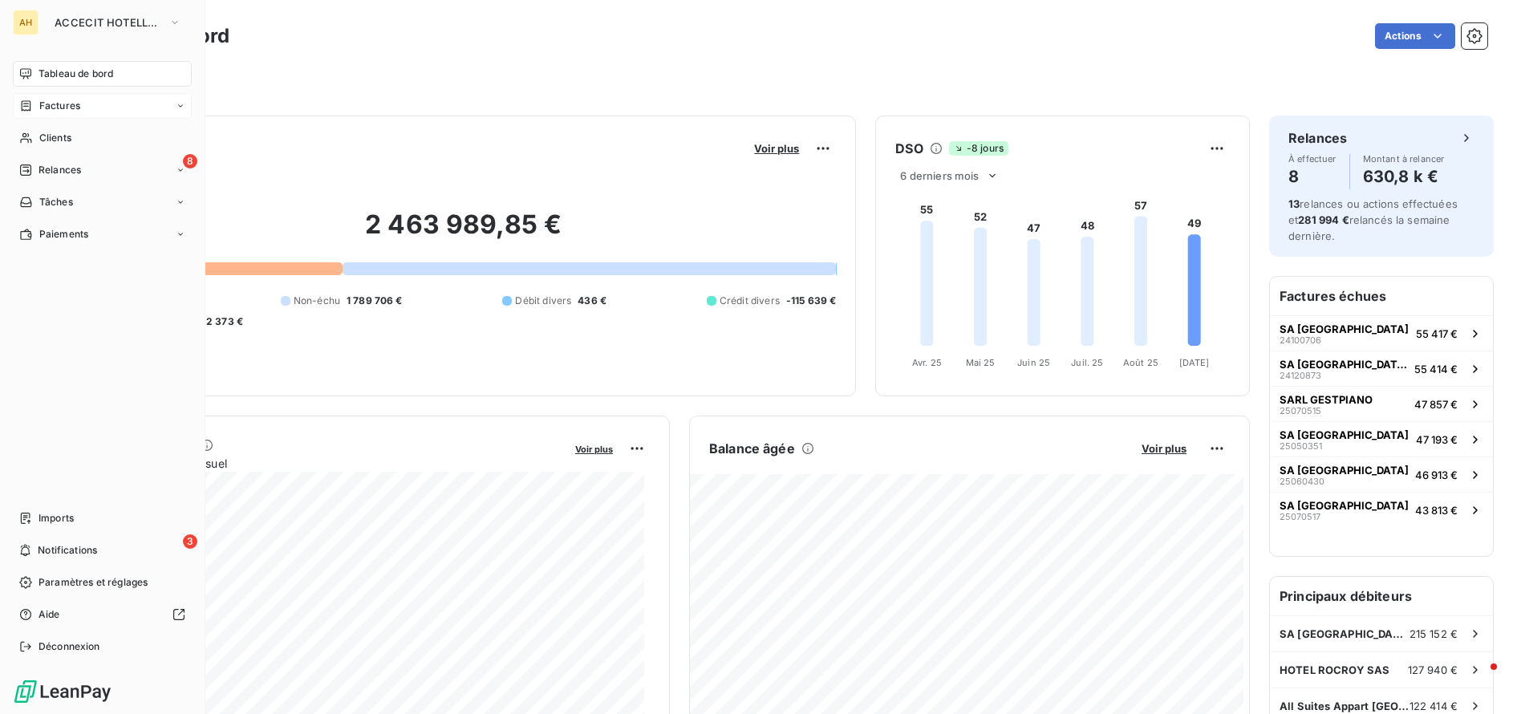
click at [82, 103] on div "Factures" at bounding box center [102, 106] width 179 height 26
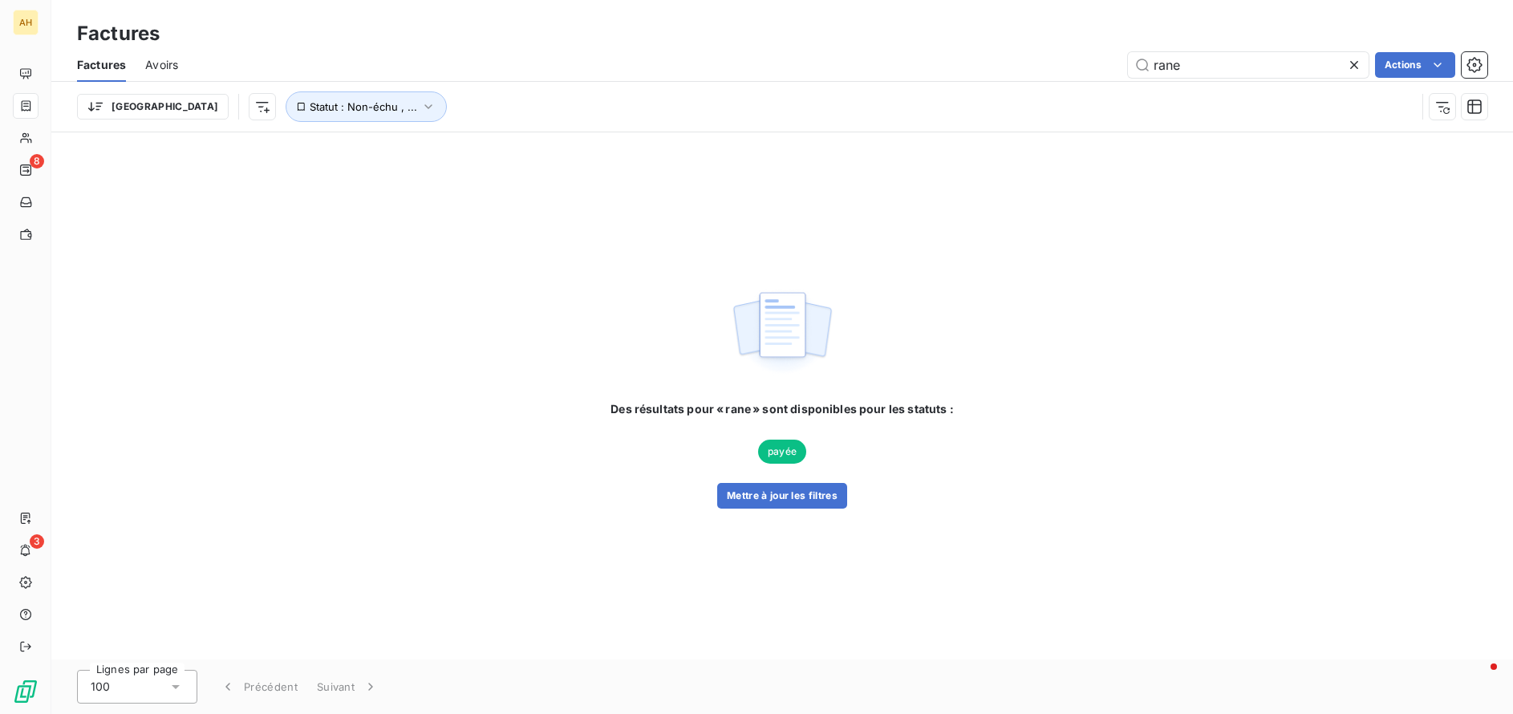
drag, startPoint x: 1227, startPoint y: 73, endPoint x: 831, endPoint y: 59, distance: 395.8
click at [833, 59] on div "rane Actions" at bounding box center [842, 65] width 1290 height 26
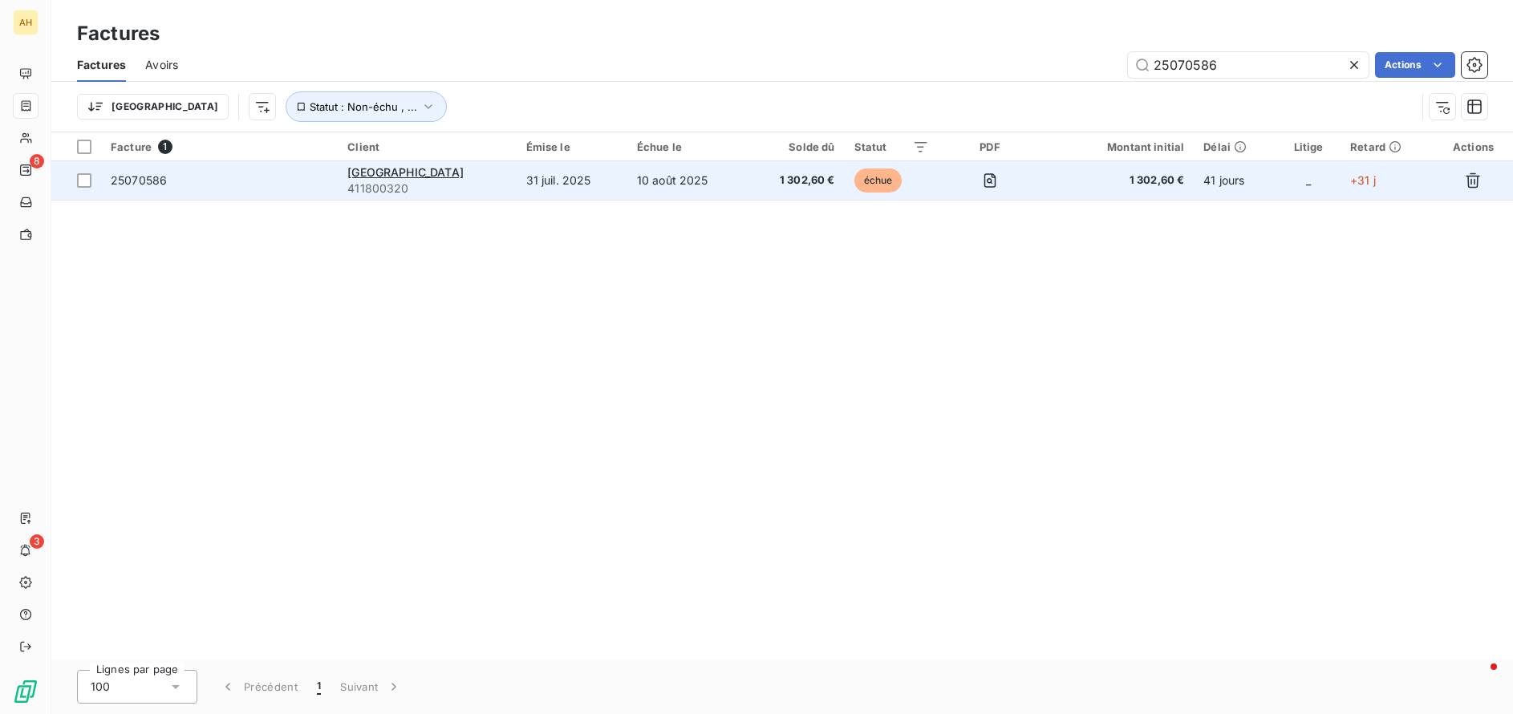
type input "25070586"
click at [136, 174] on span "25070586" at bounding box center [139, 180] width 56 height 14
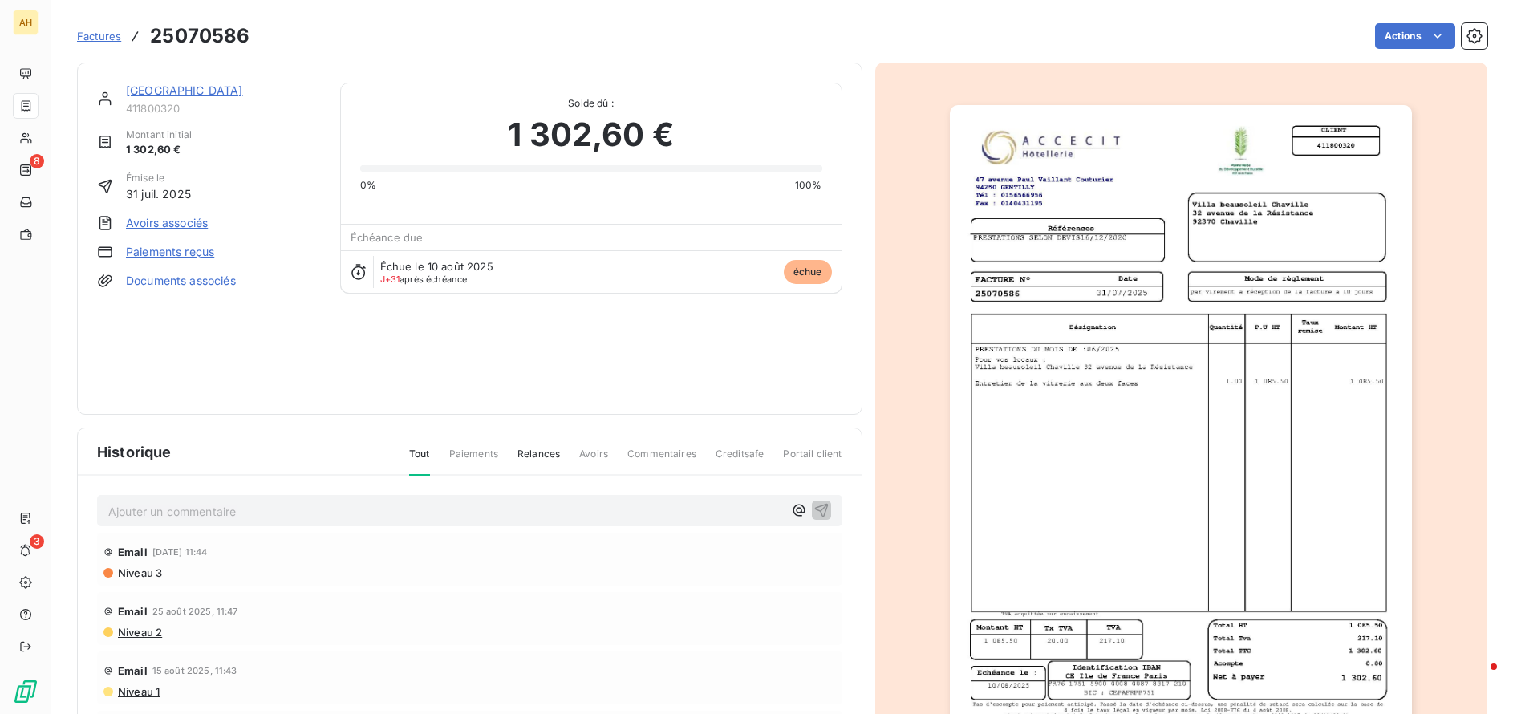
click at [150, 255] on link "Paiements reçus" at bounding box center [170, 252] width 88 height 16
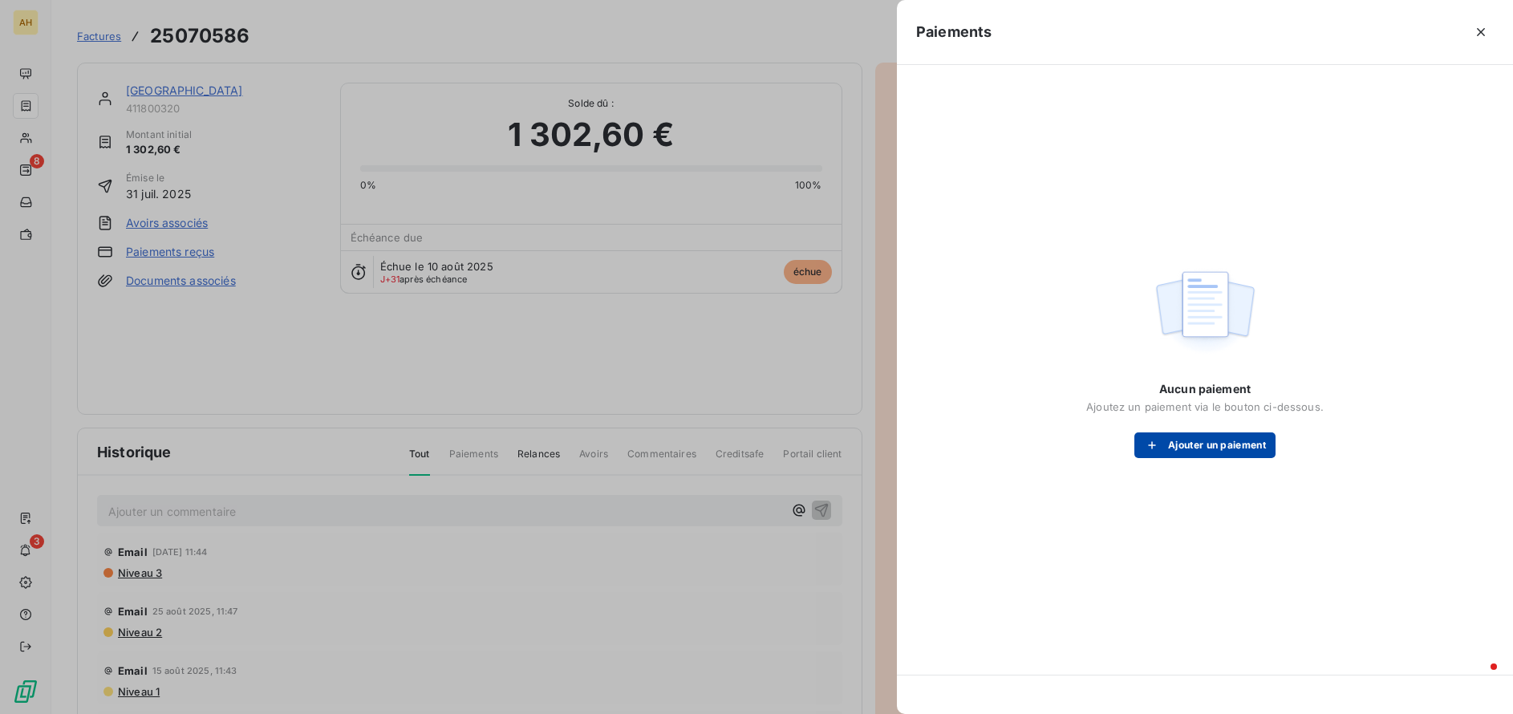
click at [1187, 453] on button "Ajouter un paiement" at bounding box center [1204, 445] width 141 height 26
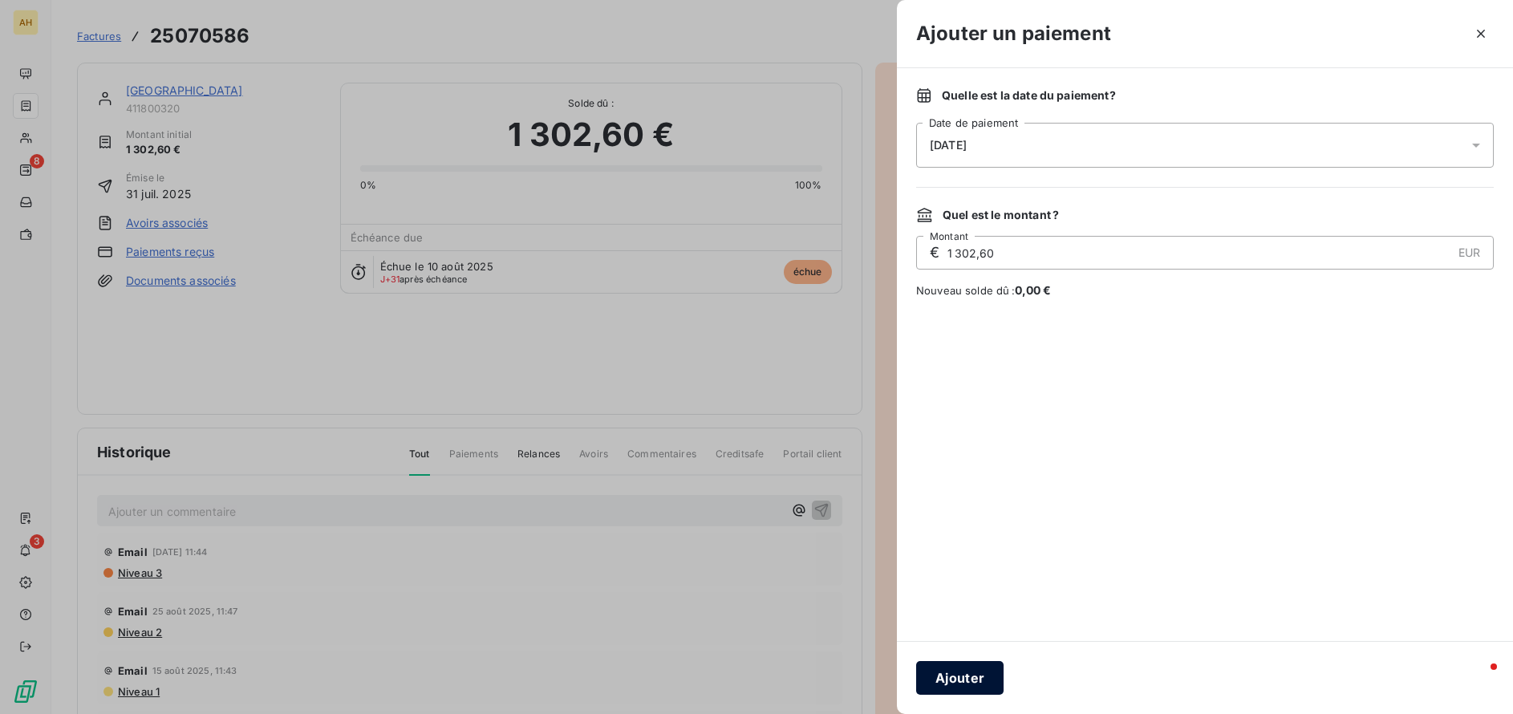
drag, startPoint x: 961, startPoint y: 658, endPoint x: 960, endPoint y: 673, distance: 15.3
click at [961, 664] on div "Ajouter" at bounding box center [1205, 677] width 616 height 73
drag, startPoint x: 960, startPoint y: 673, endPoint x: 966, endPoint y: 667, distance: 9.1
click at [960, 674] on button "Ajouter" at bounding box center [959, 678] width 87 height 34
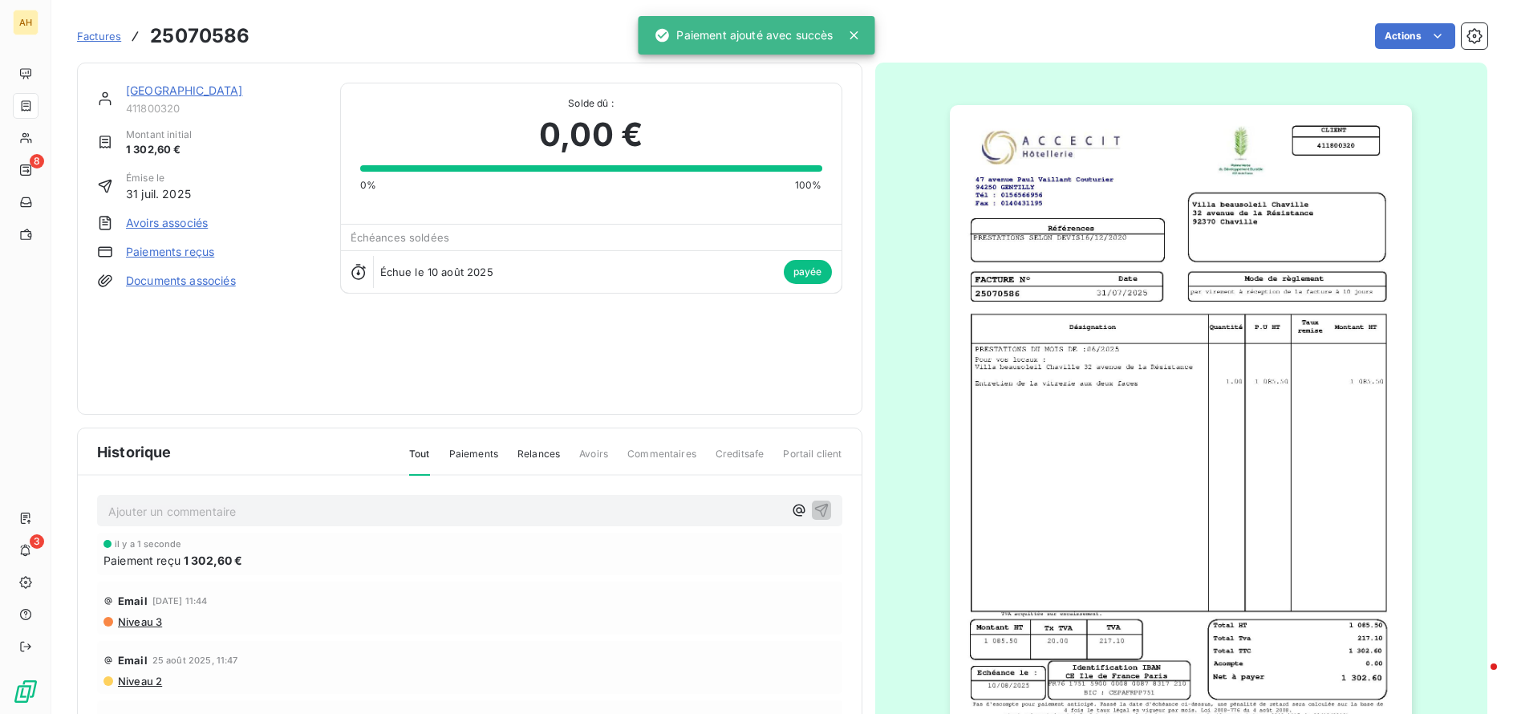
click at [106, 35] on span "Factures" at bounding box center [99, 36] width 44 height 13
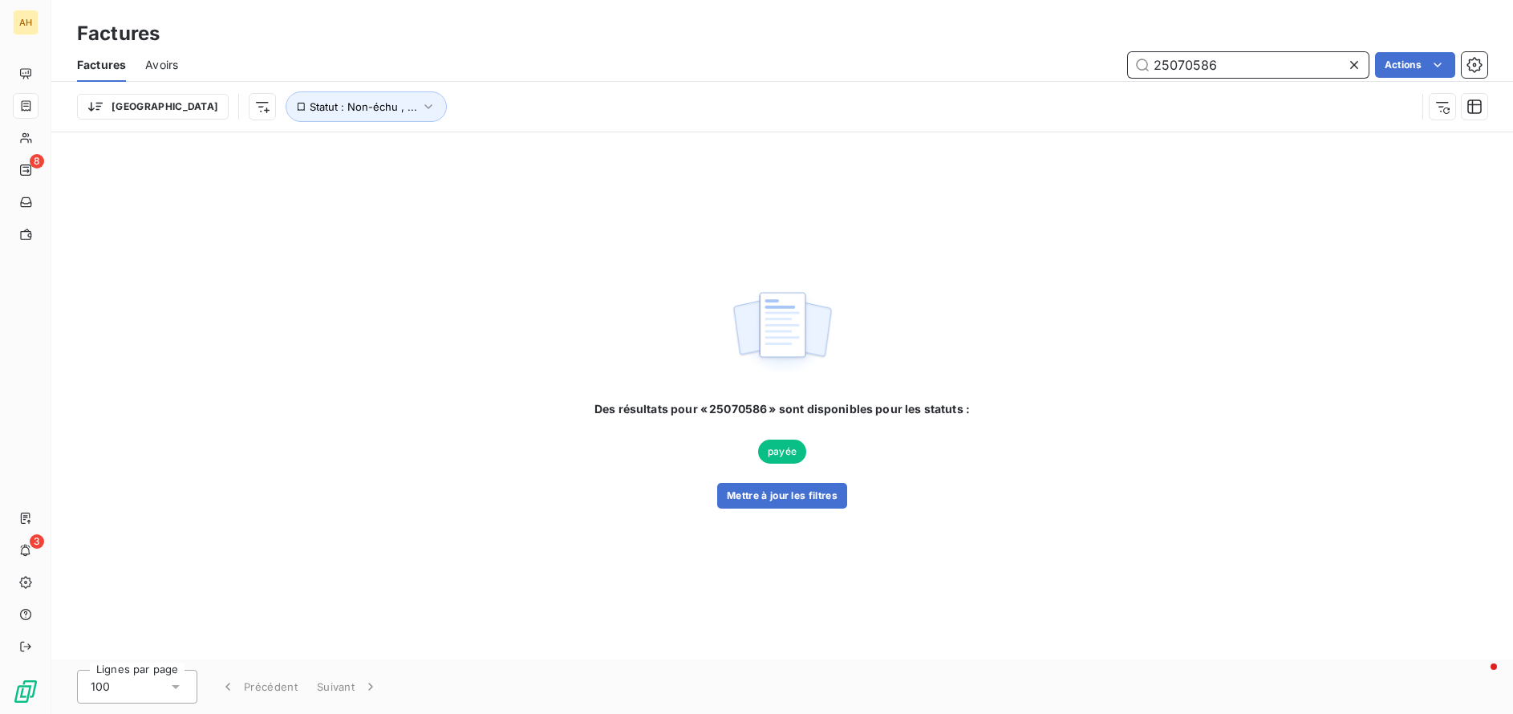
drag, startPoint x: 1275, startPoint y: 73, endPoint x: 1176, endPoint y: 70, distance: 98.7
click at [1176, 70] on input "25070586" at bounding box center [1248, 65] width 241 height 26
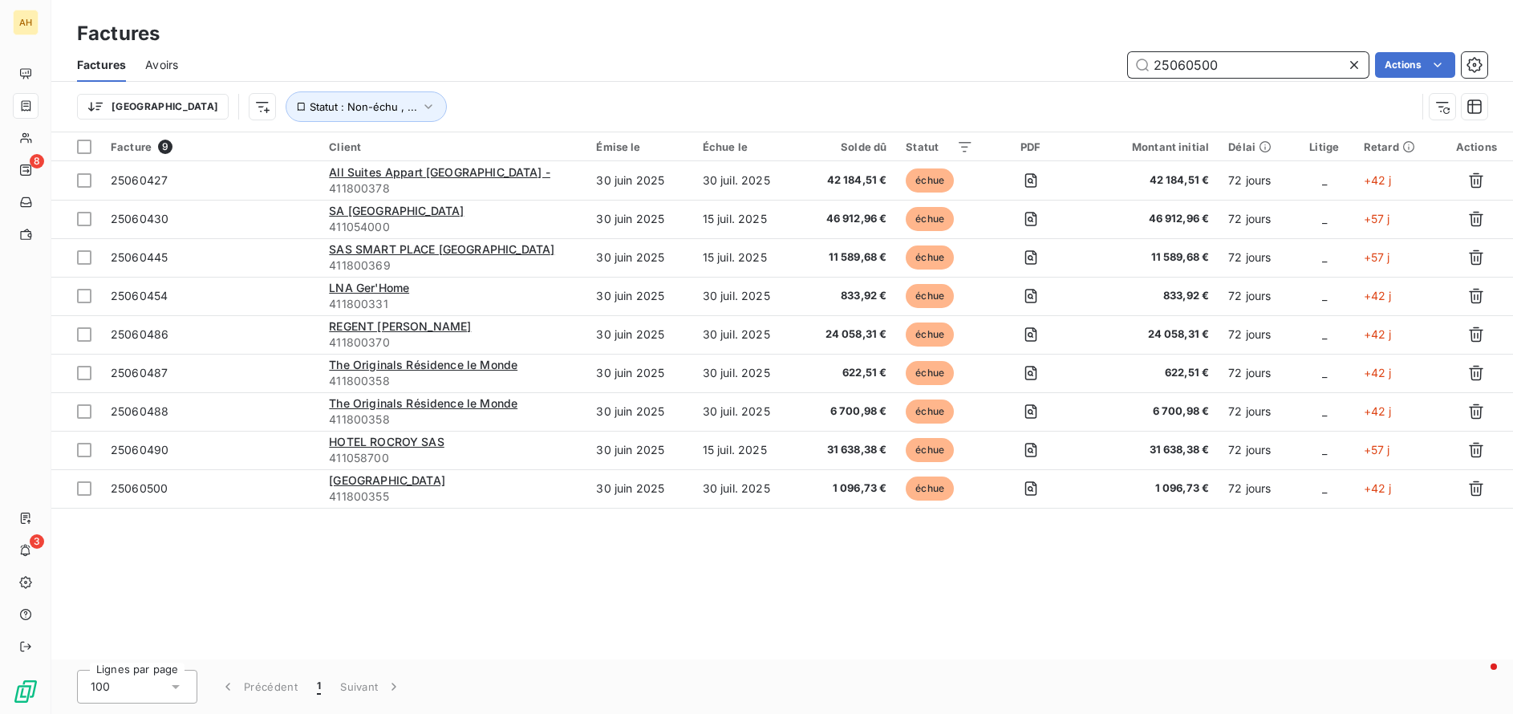
type input "25060500"
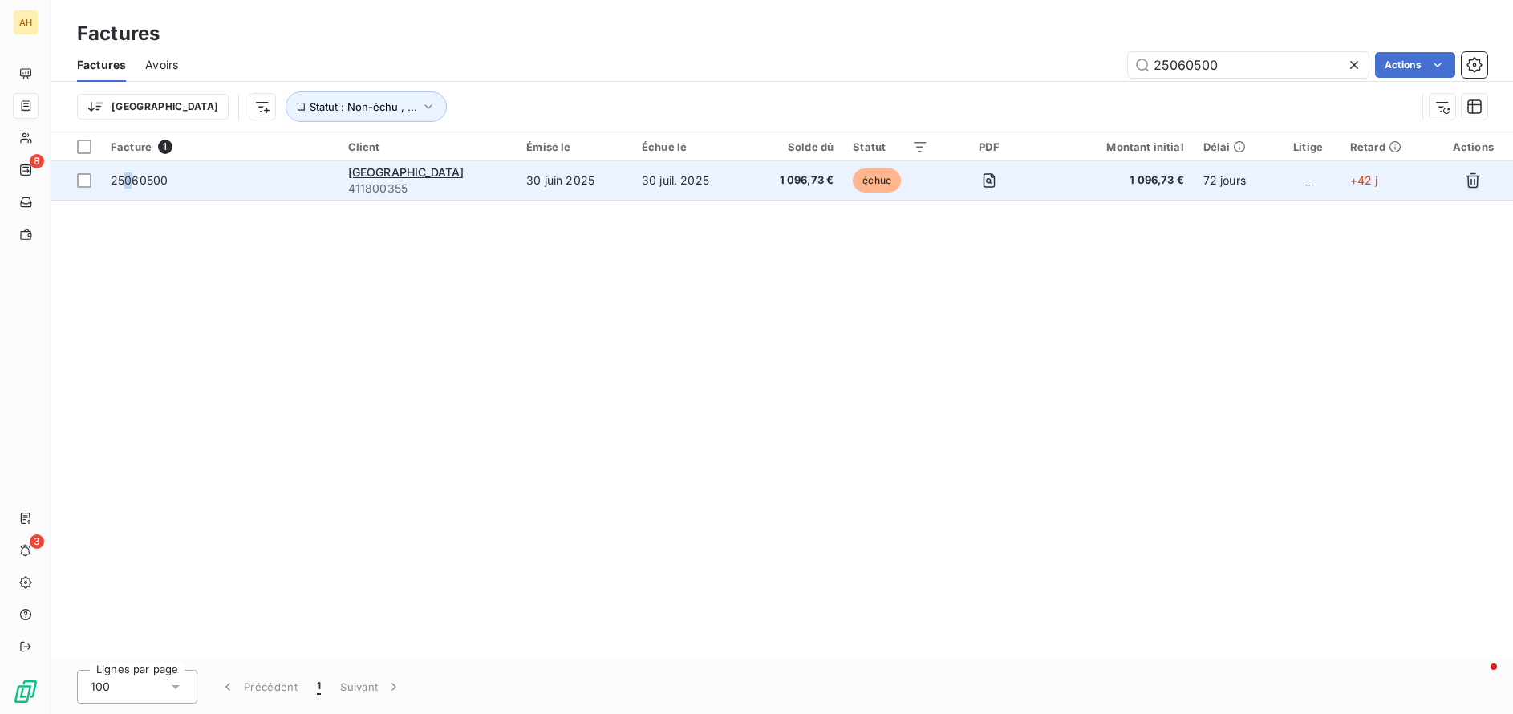
click at [128, 177] on span "25060500" at bounding box center [139, 180] width 57 height 14
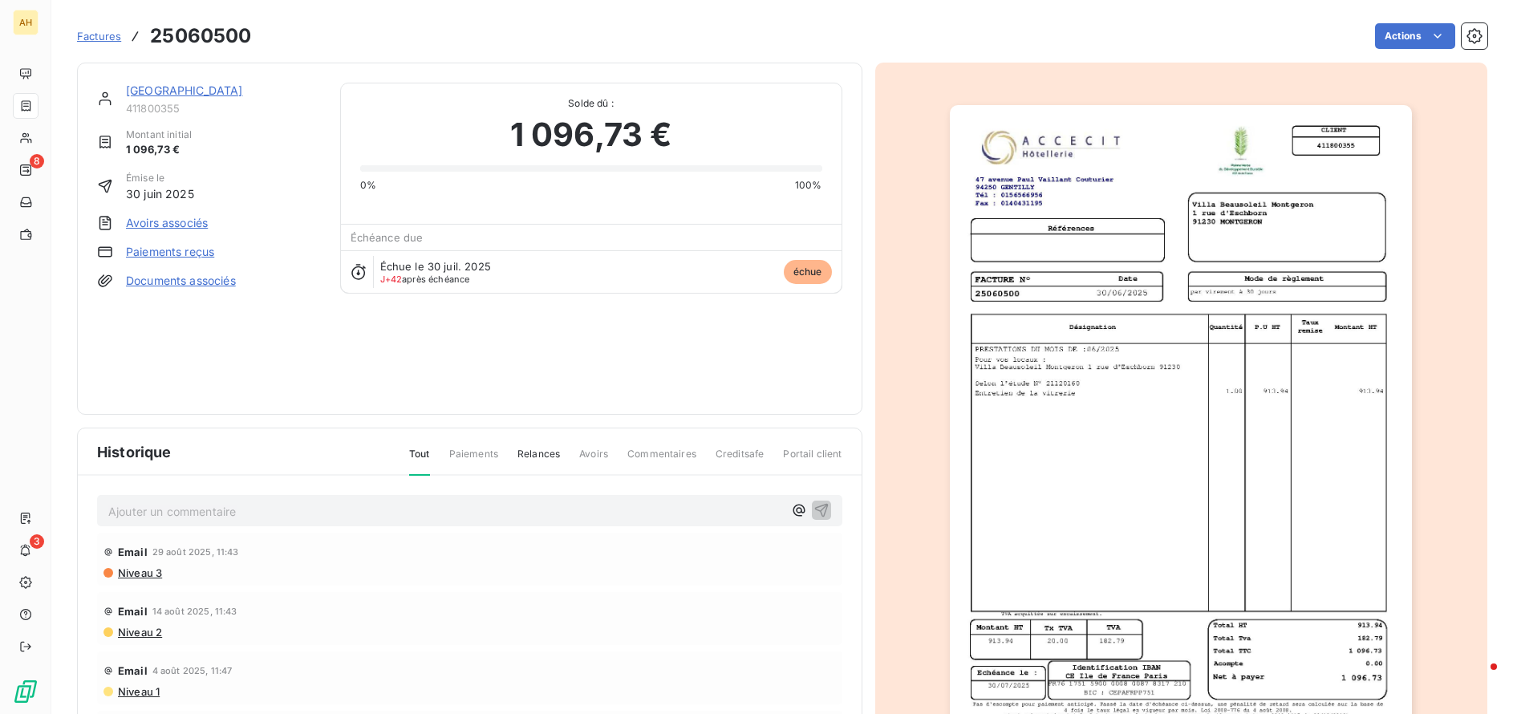
click at [193, 250] on link "Paiements reçus" at bounding box center [170, 252] width 88 height 16
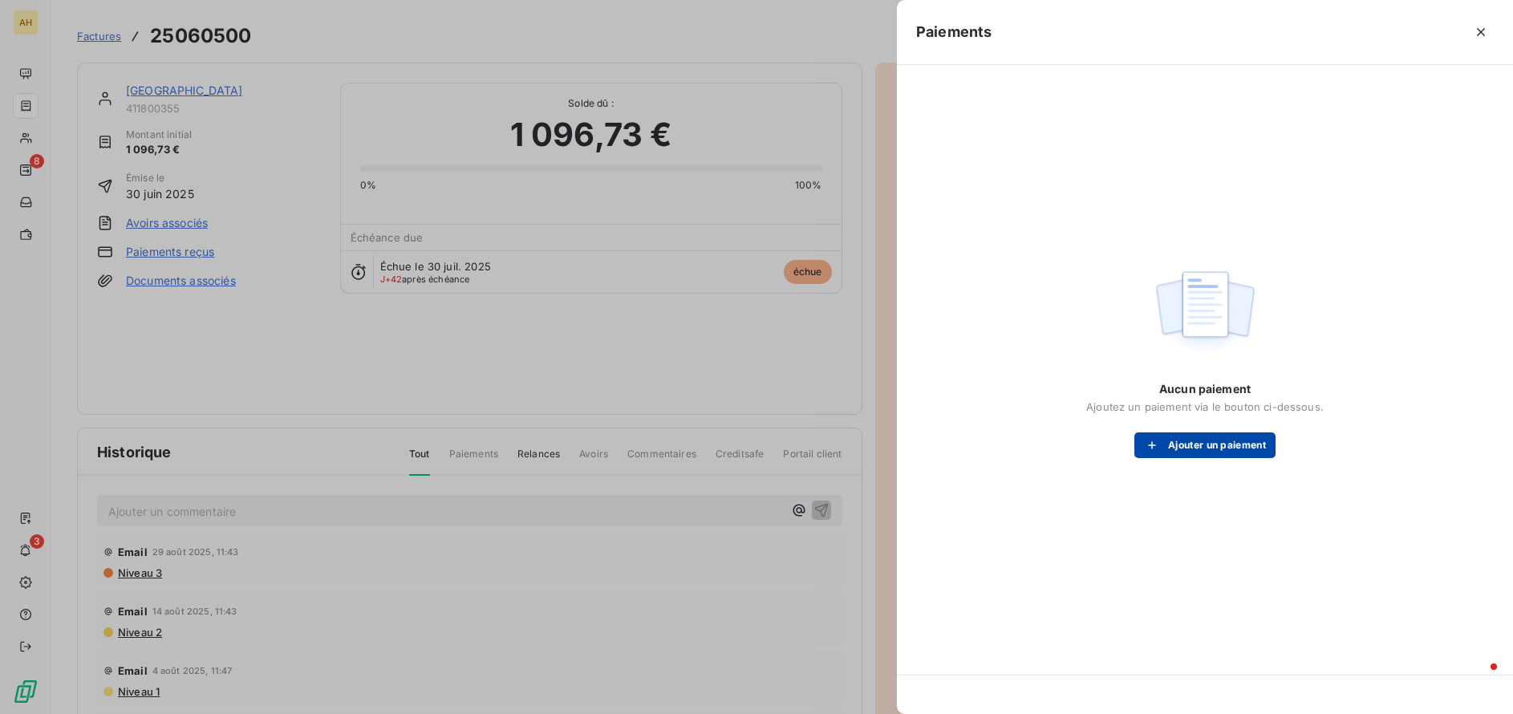
click at [1199, 445] on button "Ajouter un paiement" at bounding box center [1204, 445] width 141 height 26
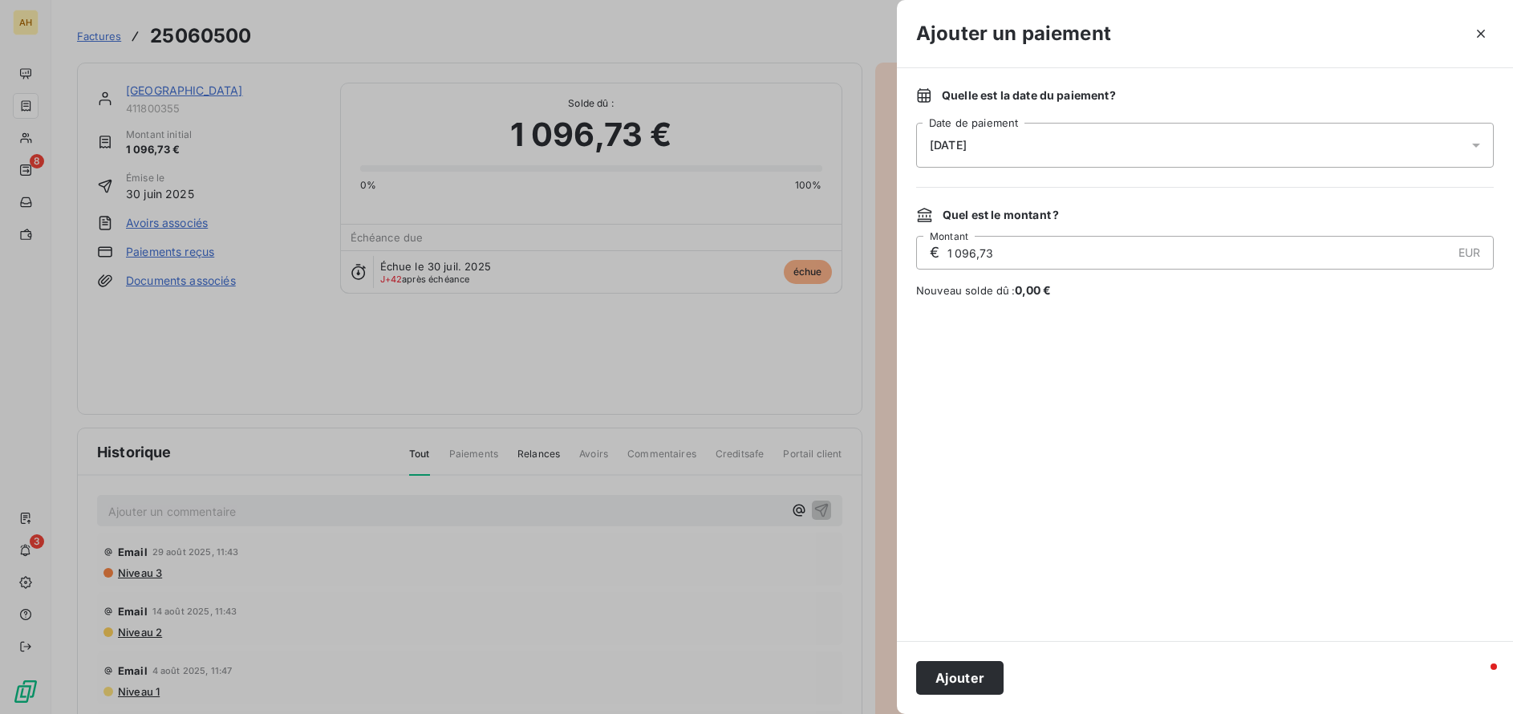
click at [949, 675] on button "Ajouter" at bounding box center [959, 678] width 87 height 34
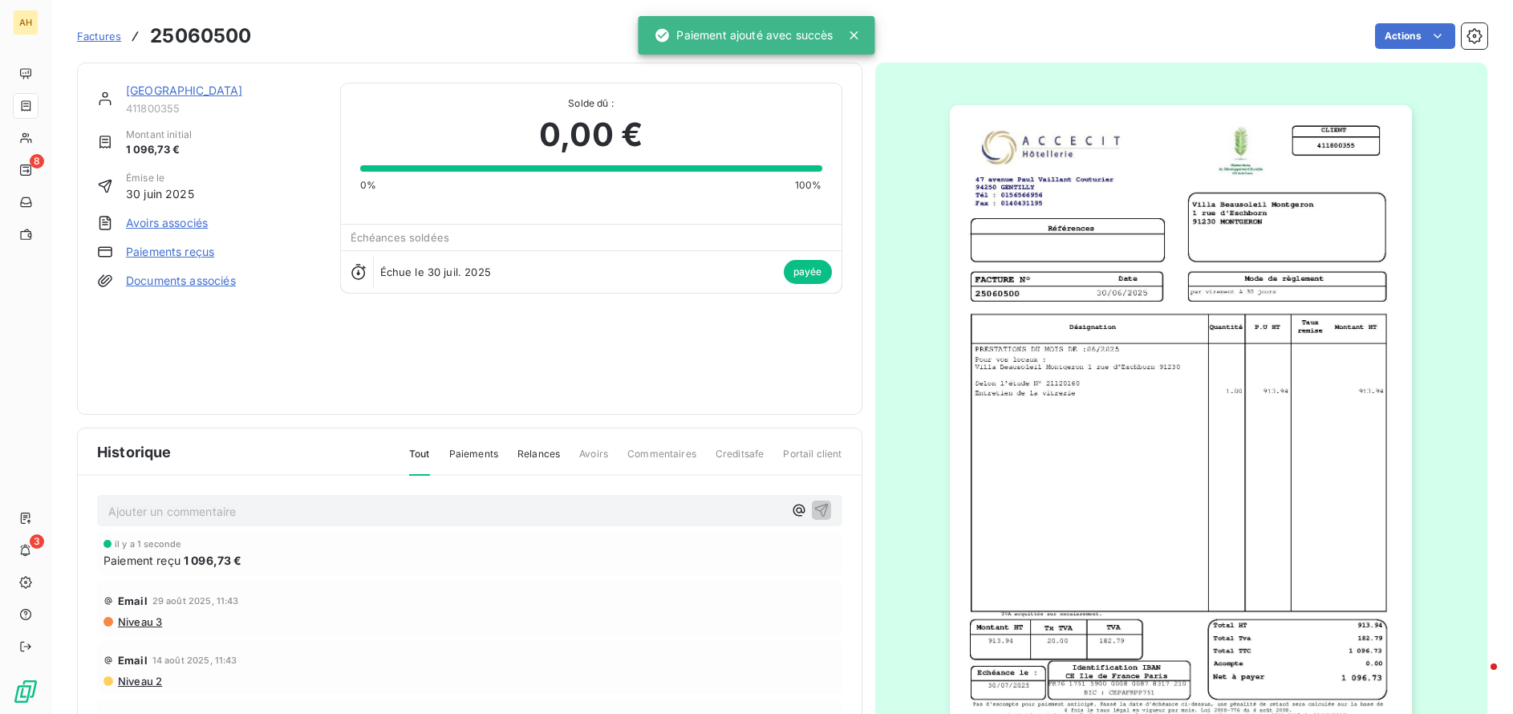
click at [99, 32] on span "Factures" at bounding box center [99, 36] width 44 height 13
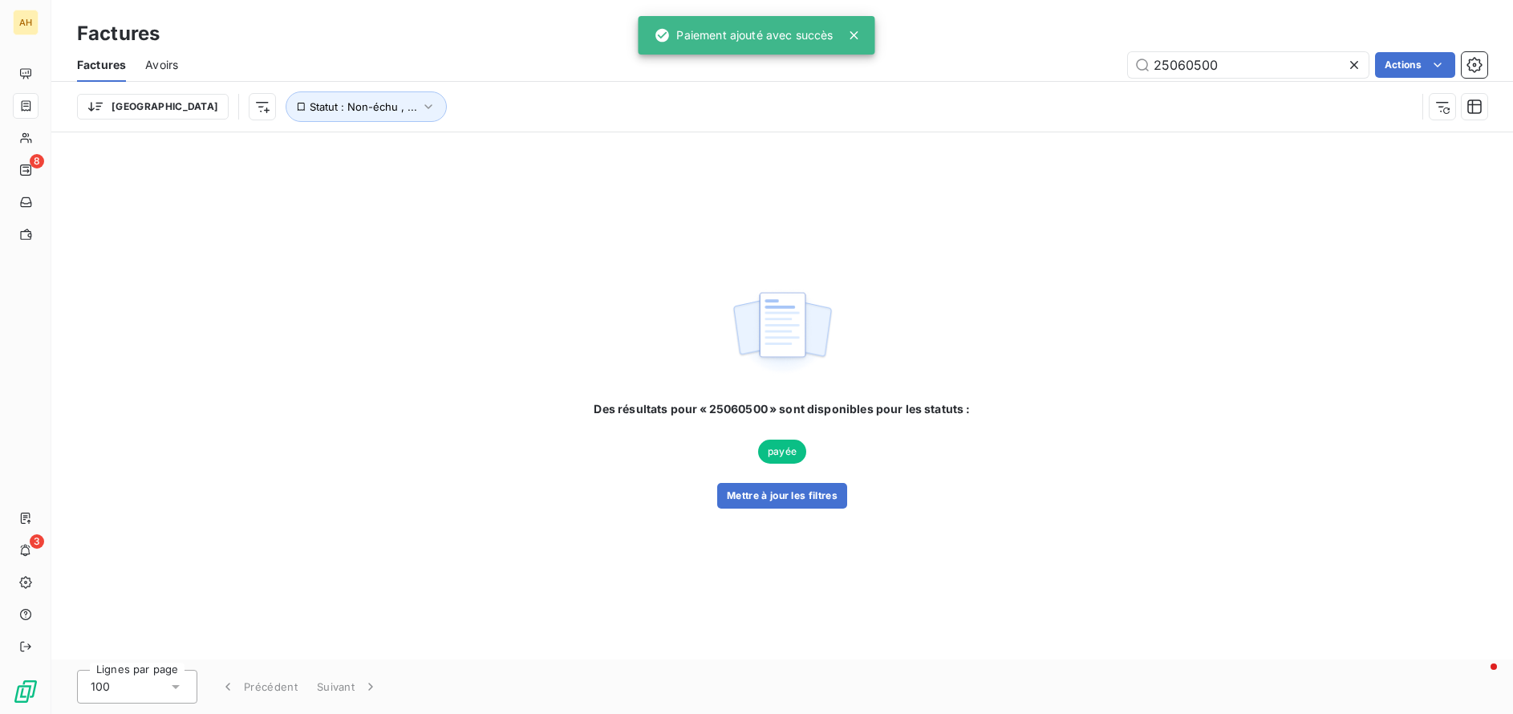
drag, startPoint x: 1247, startPoint y: 69, endPoint x: 648, endPoint y: 57, distance: 598.7
click at [650, 59] on div "AH 8 3 Factures Factures Avoirs 25060500 Actions Trier Statut : Non-échu , ... …" at bounding box center [756, 357] width 1513 height 714
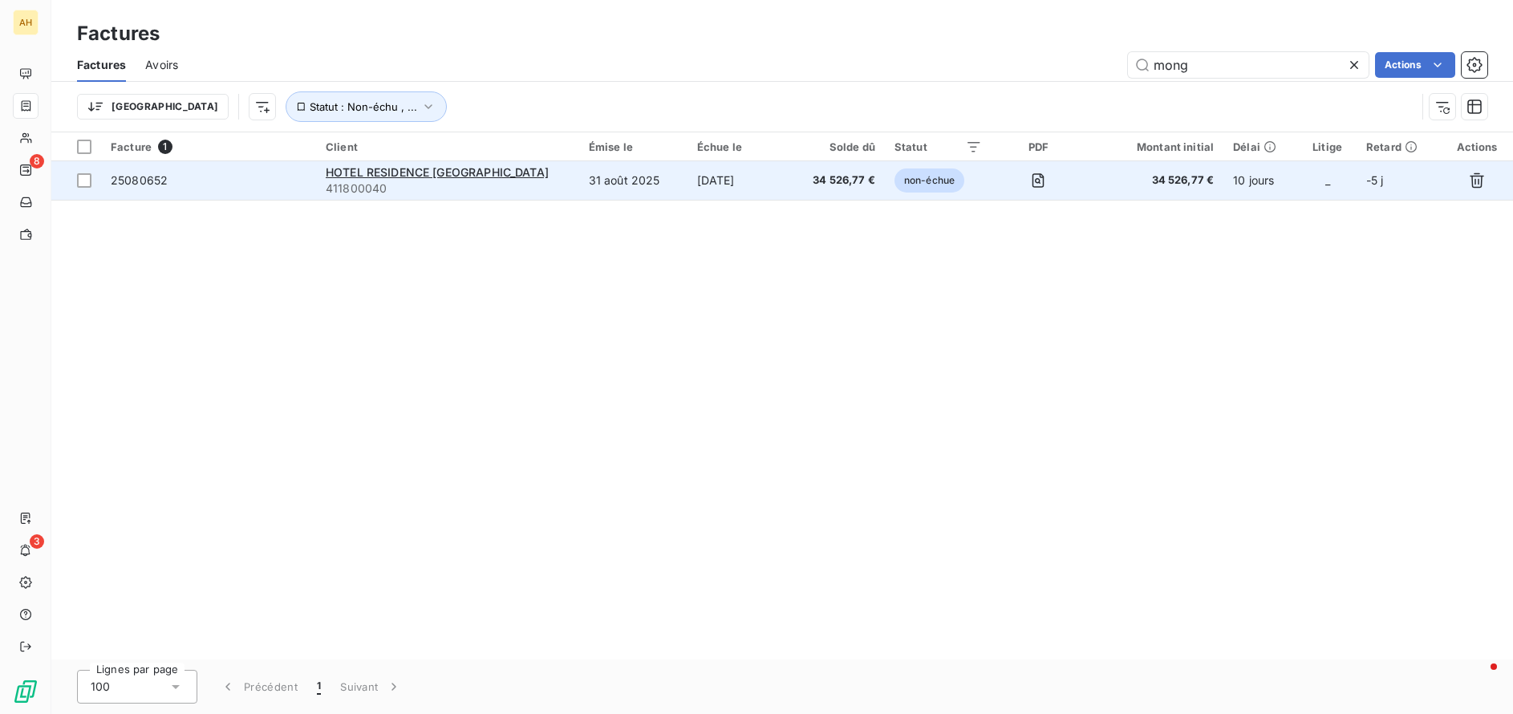
type input "mong"
click at [146, 180] on span "25080652" at bounding box center [139, 180] width 57 height 14
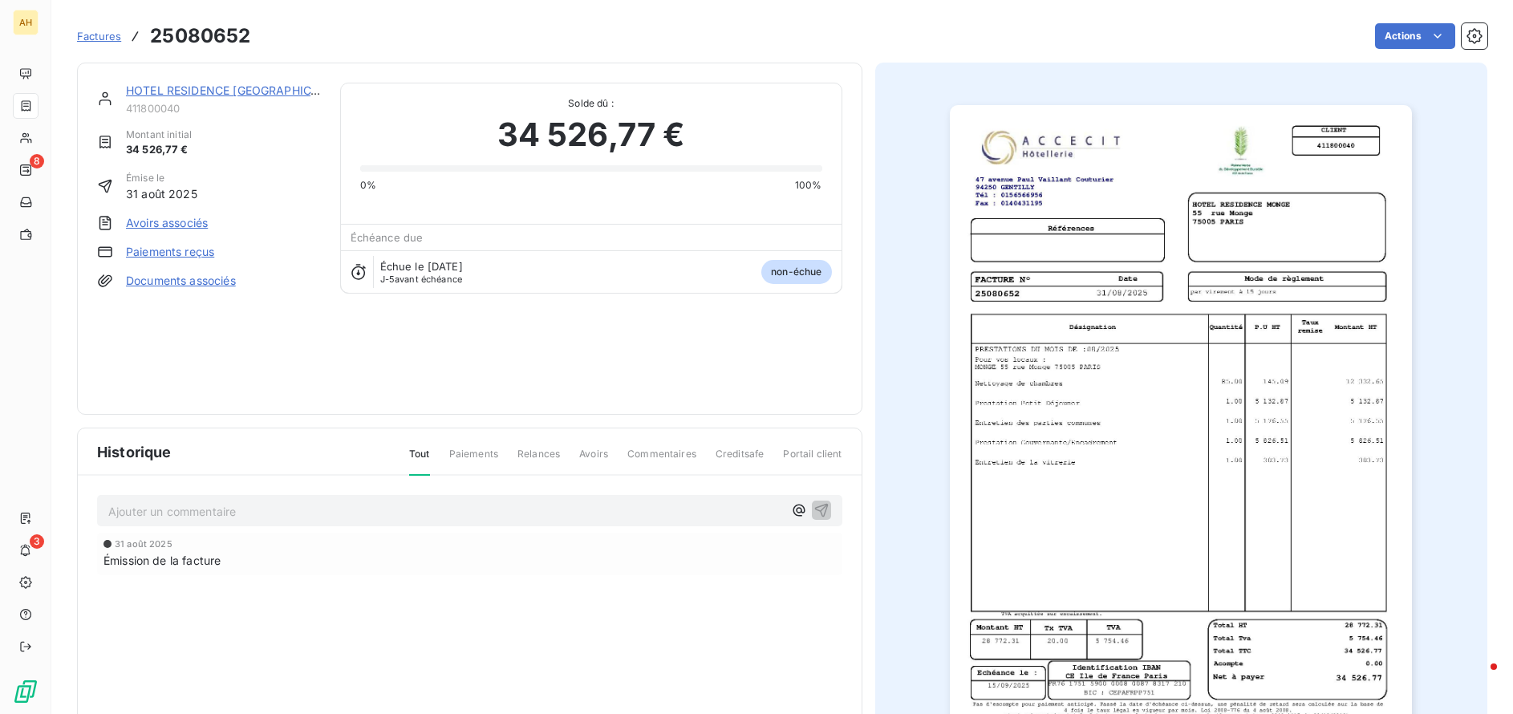
click at [163, 254] on link "Paiements reçus" at bounding box center [170, 252] width 88 height 16
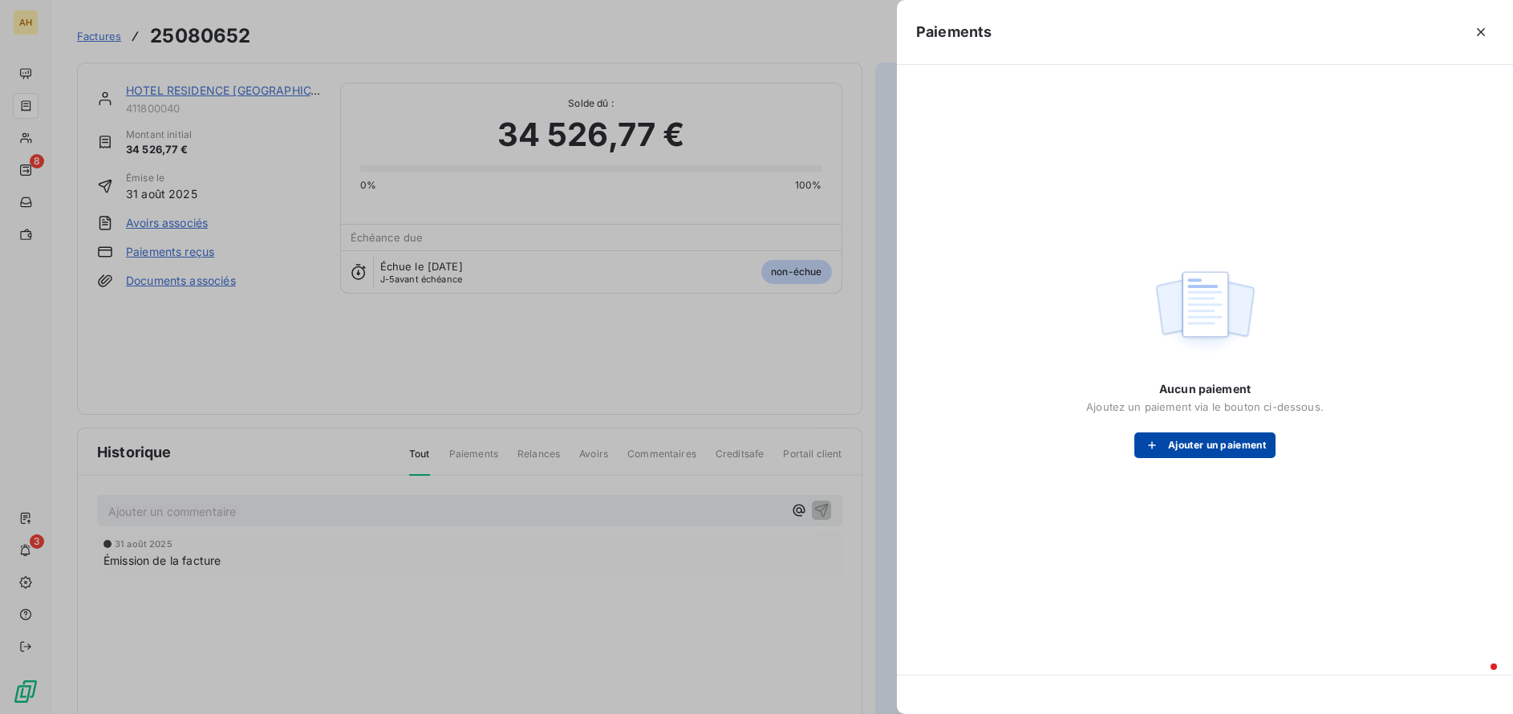
click at [1189, 448] on button "Ajouter un paiement" at bounding box center [1204, 445] width 141 height 26
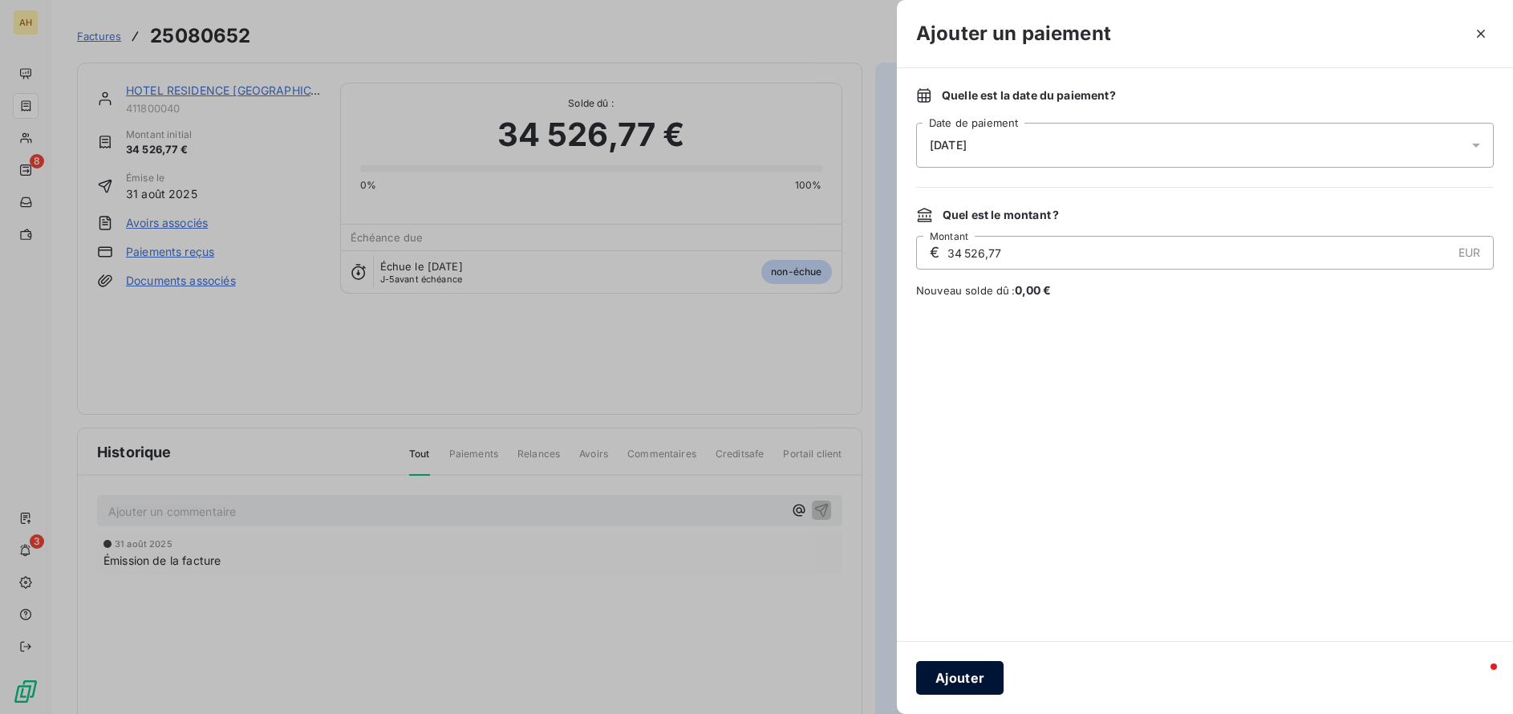
click at [971, 670] on button "Ajouter" at bounding box center [959, 678] width 87 height 34
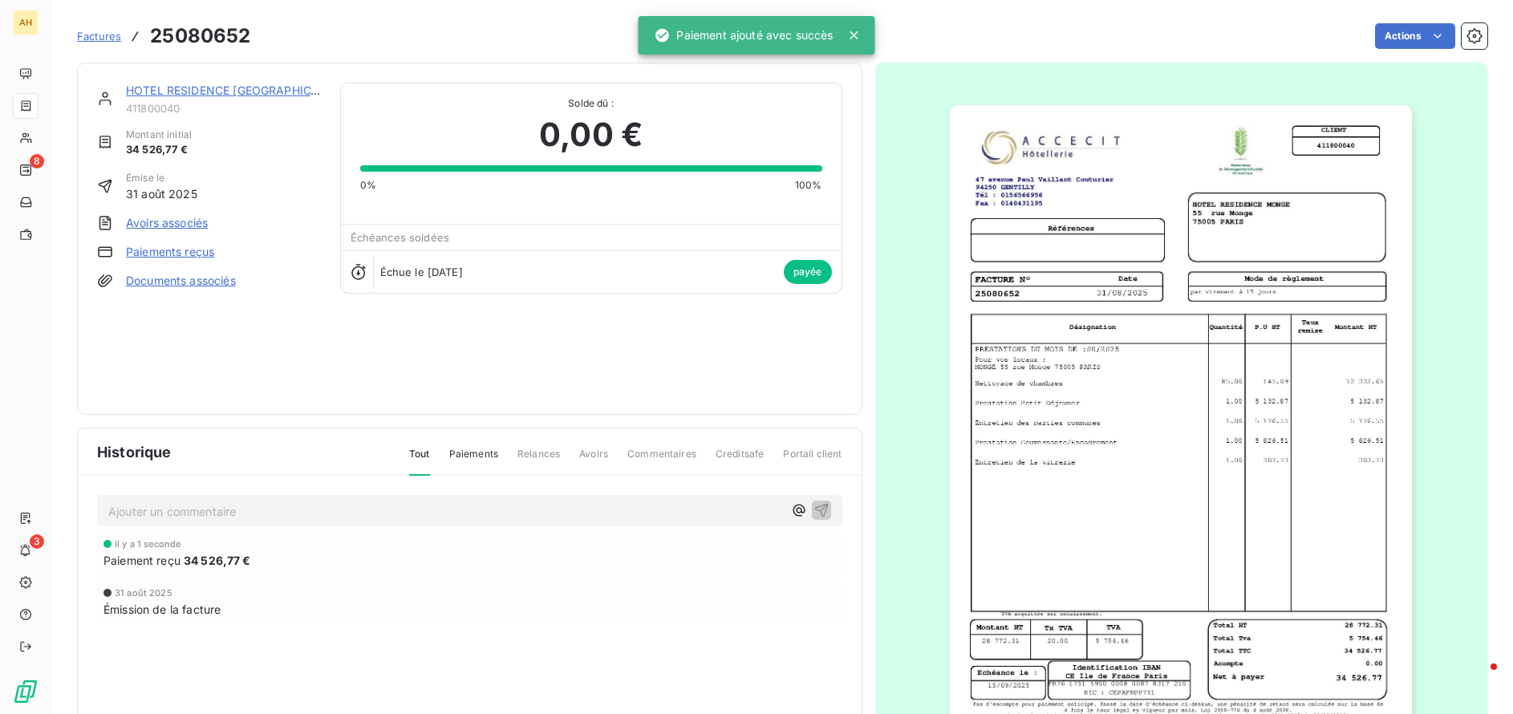
click at [105, 32] on span "Factures" at bounding box center [99, 36] width 44 height 13
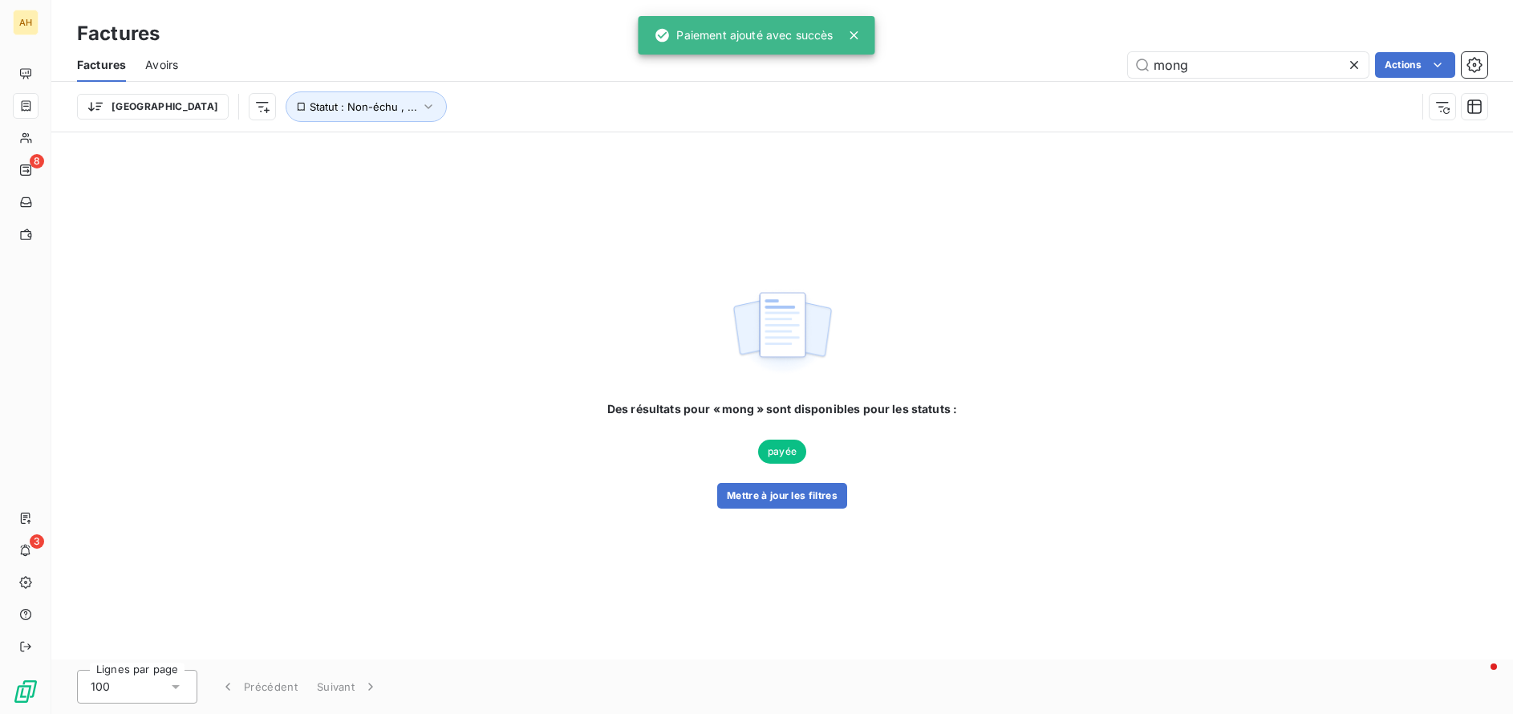
drag, startPoint x: 1190, startPoint y: 67, endPoint x: 836, endPoint y: 51, distance: 354.2
click at [838, 51] on div "AH 8 3 Factures Factures Avoirs mong Actions Trier Statut : Non-échu , ... Des …" at bounding box center [756, 357] width 1513 height 714
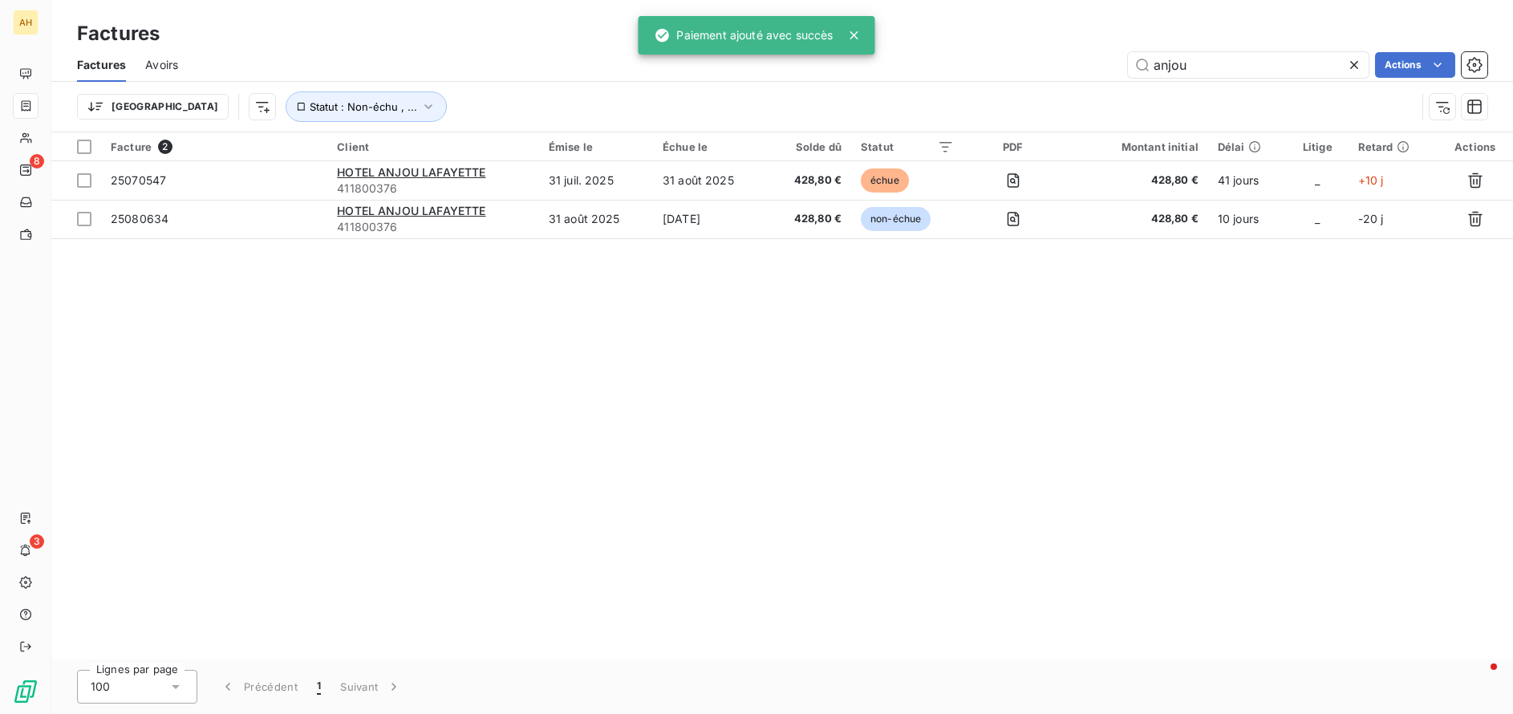
type input "anjou"
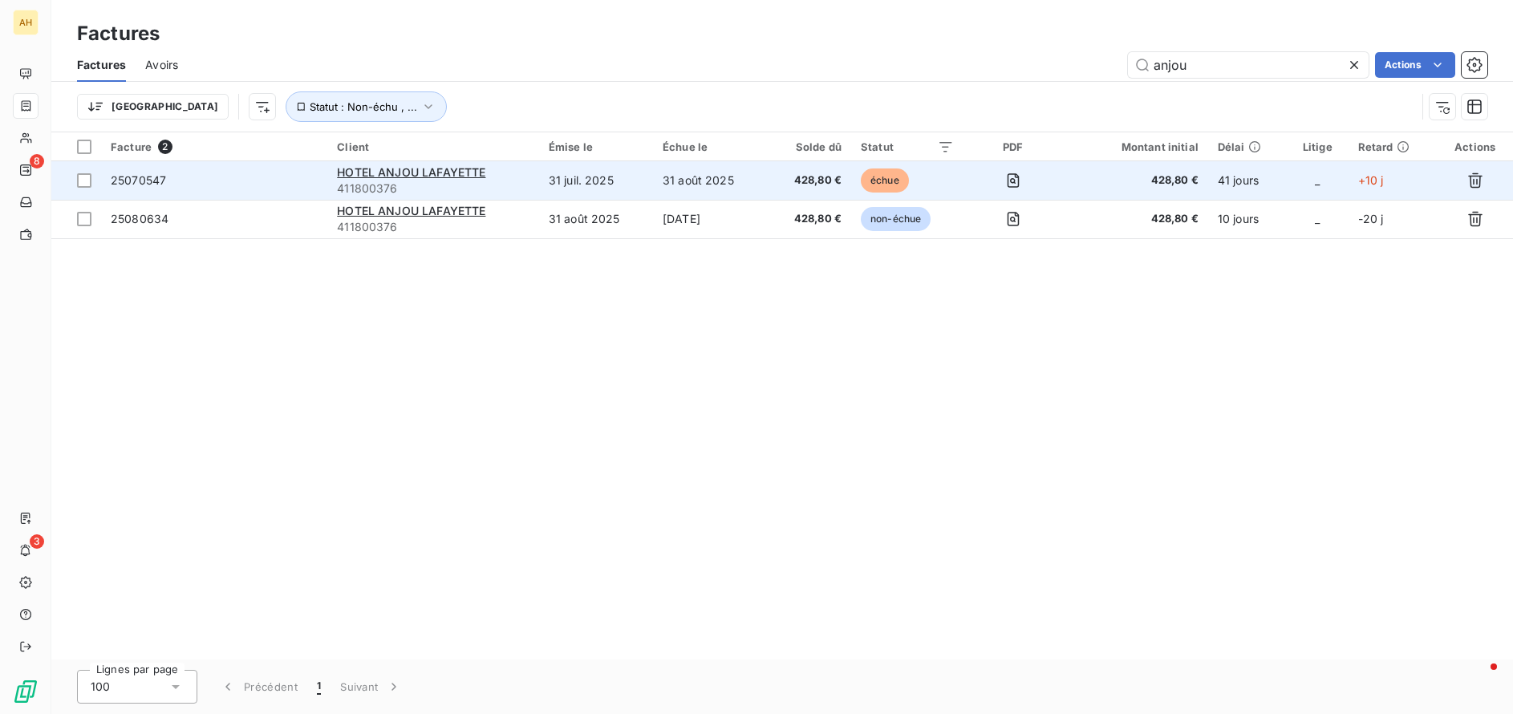
click at [116, 175] on span "25070547" at bounding box center [138, 180] width 55 height 14
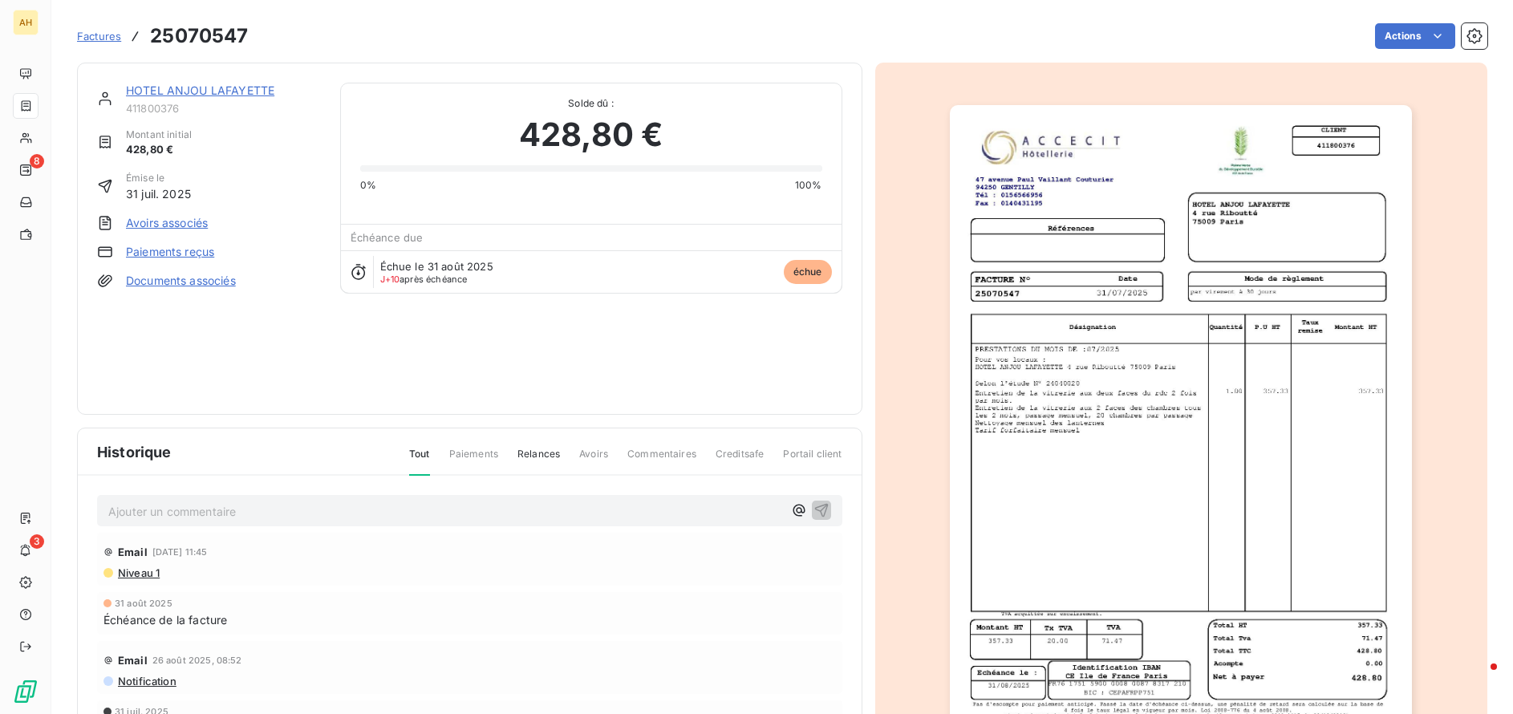
click at [164, 251] on link "Paiements reçus" at bounding box center [170, 252] width 88 height 16
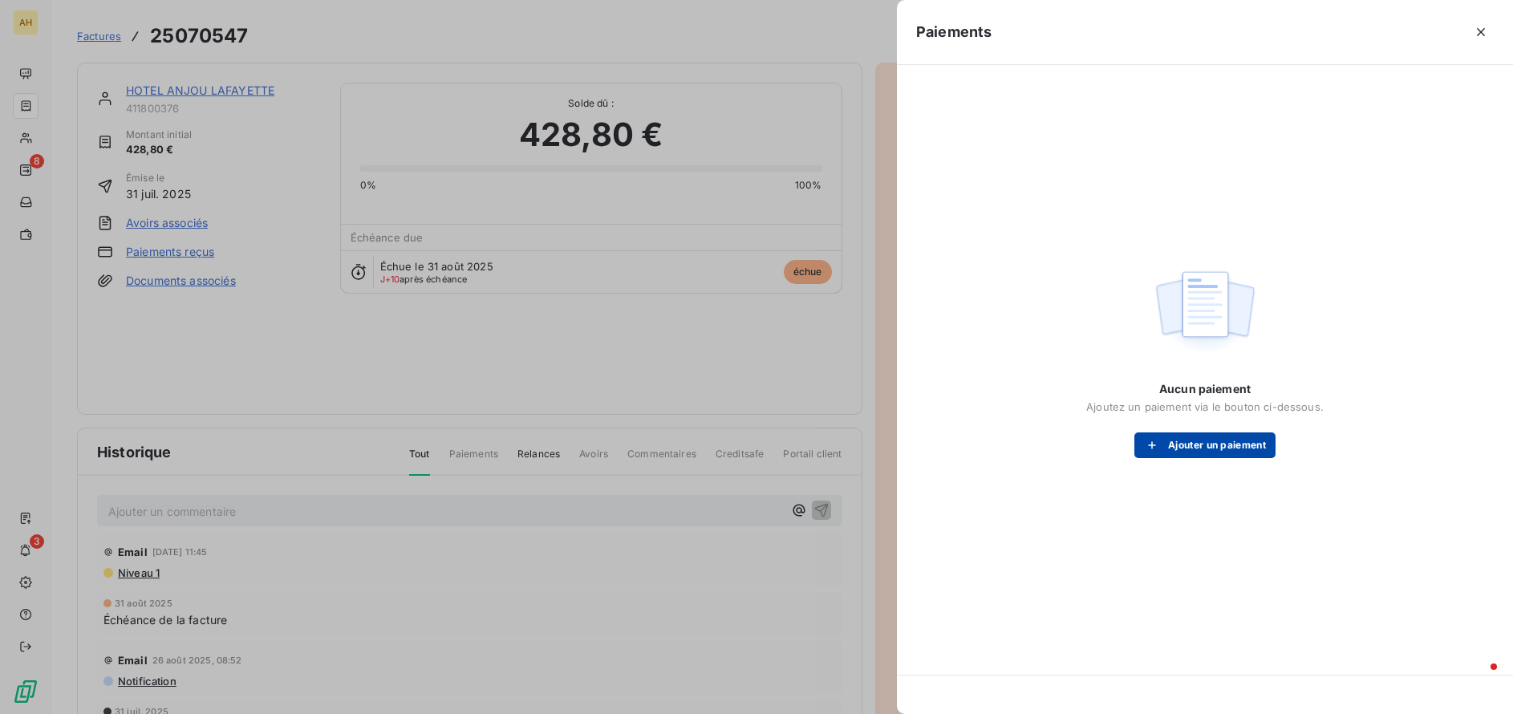
click at [1190, 448] on button "Ajouter un paiement" at bounding box center [1204, 445] width 141 height 26
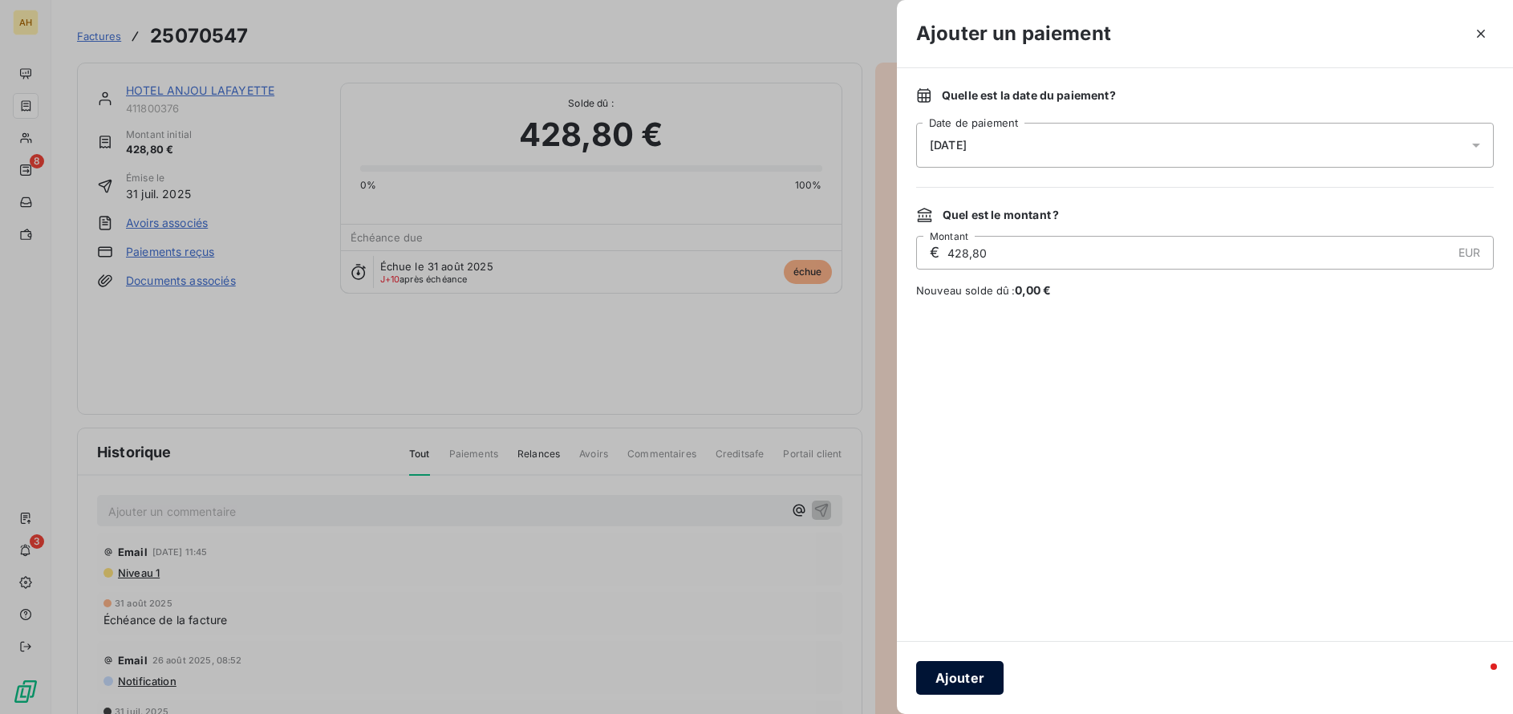
drag, startPoint x: 977, startPoint y: 679, endPoint x: 970, endPoint y: 647, distance: 32.9
click at [978, 679] on button "Ajouter" at bounding box center [959, 678] width 87 height 34
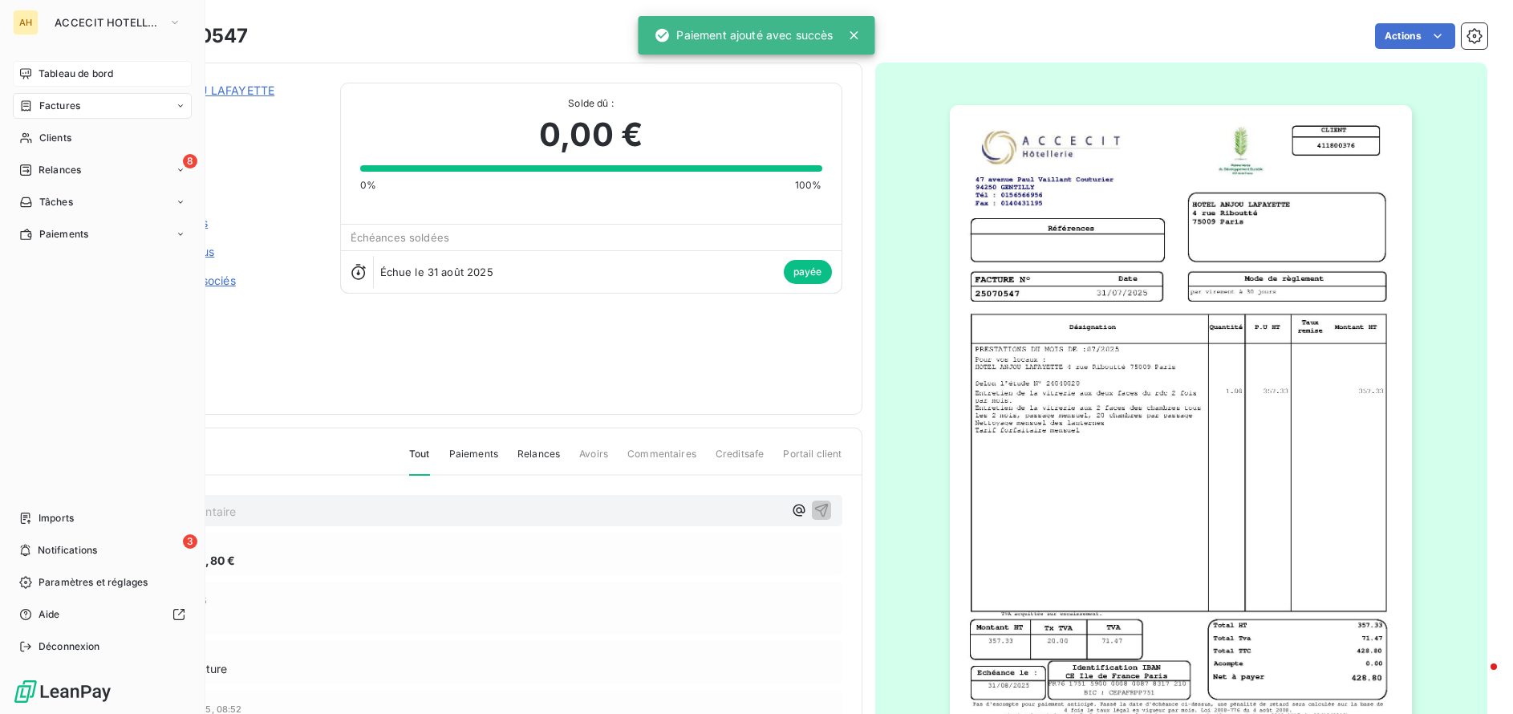
click at [71, 65] on div "Tableau de bord" at bounding box center [102, 74] width 179 height 26
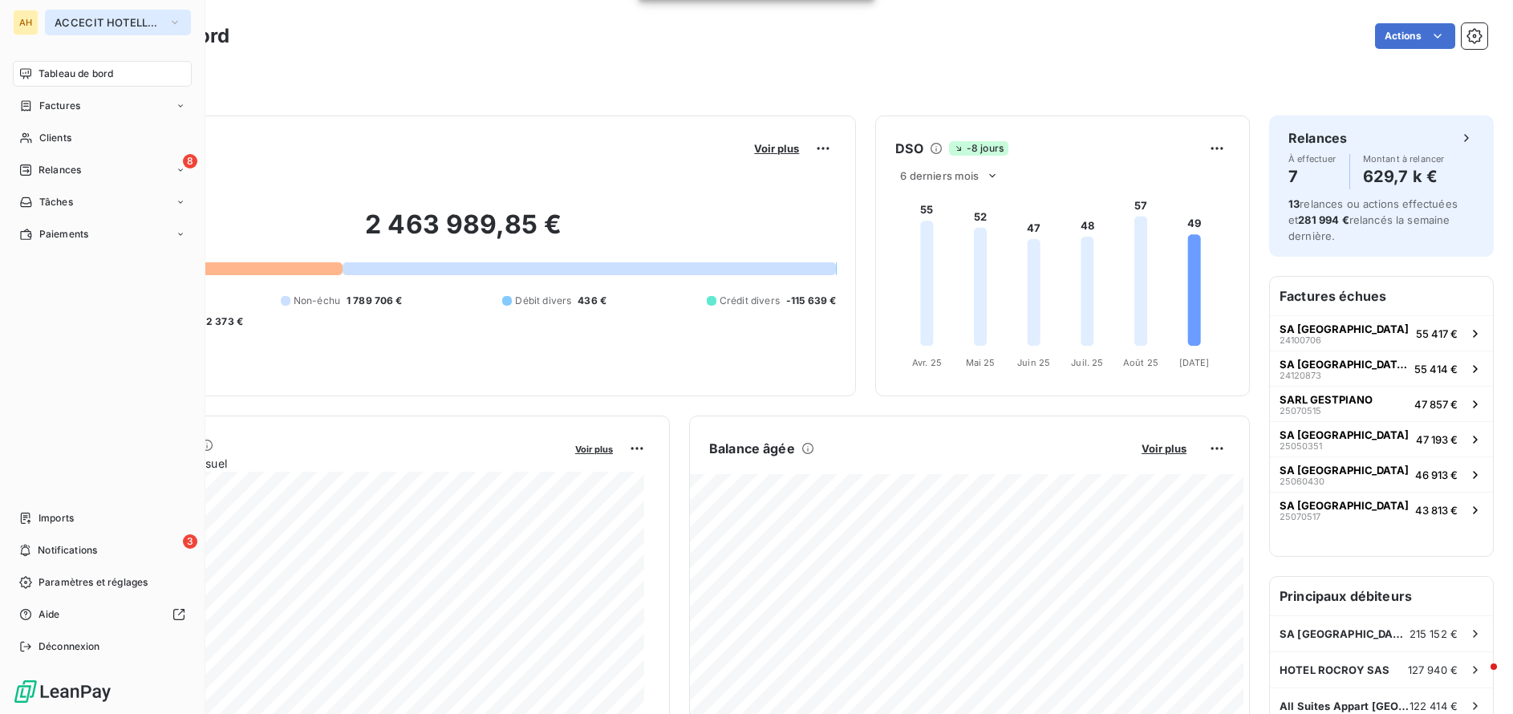
click at [86, 16] on span "ACCECIT HOTELLERIE" at bounding box center [109, 22] width 108 height 13
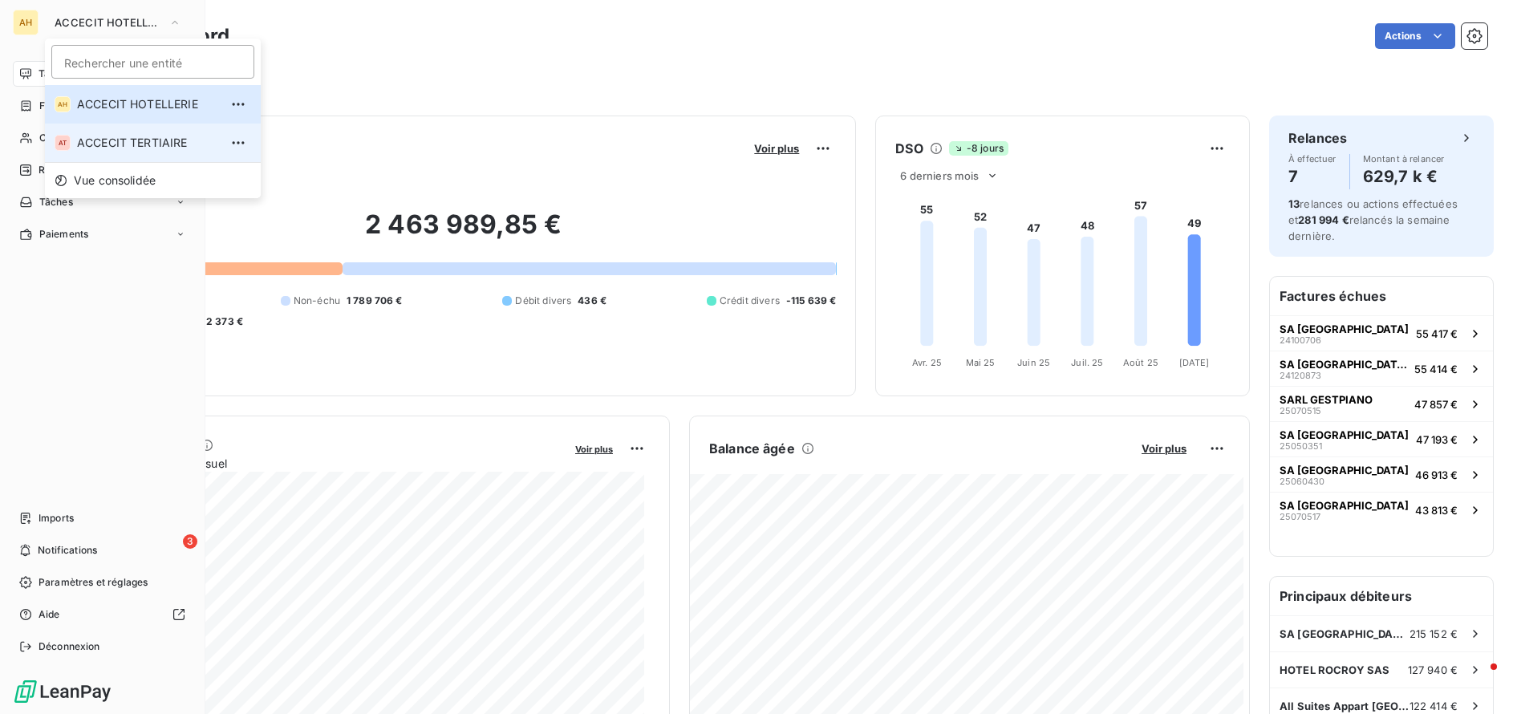
click at [125, 145] on span "ACCECIT TERTIAIRE" at bounding box center [148, 143] width 142 height 16
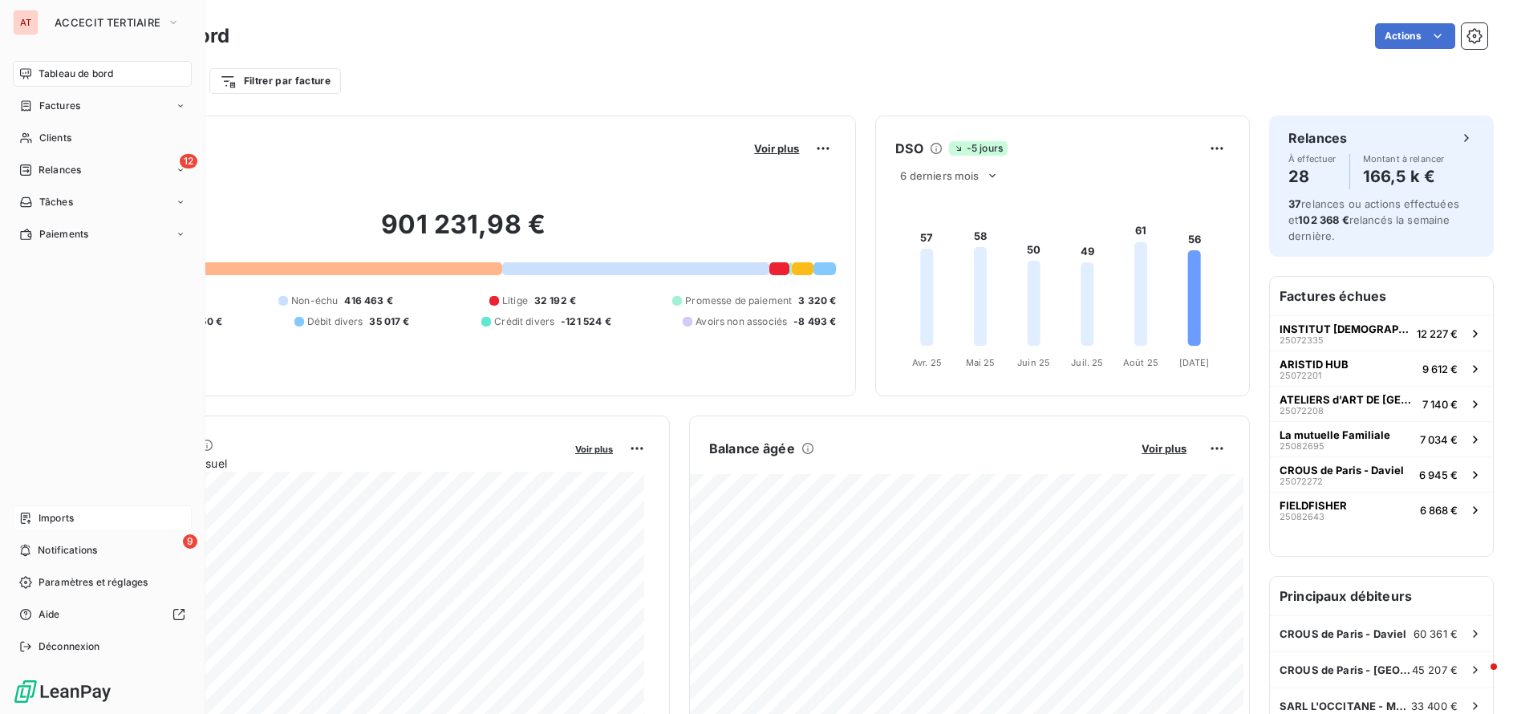
click at [44, 517] on span "Imports" at bounding box center [56, 518] width 35 height 14
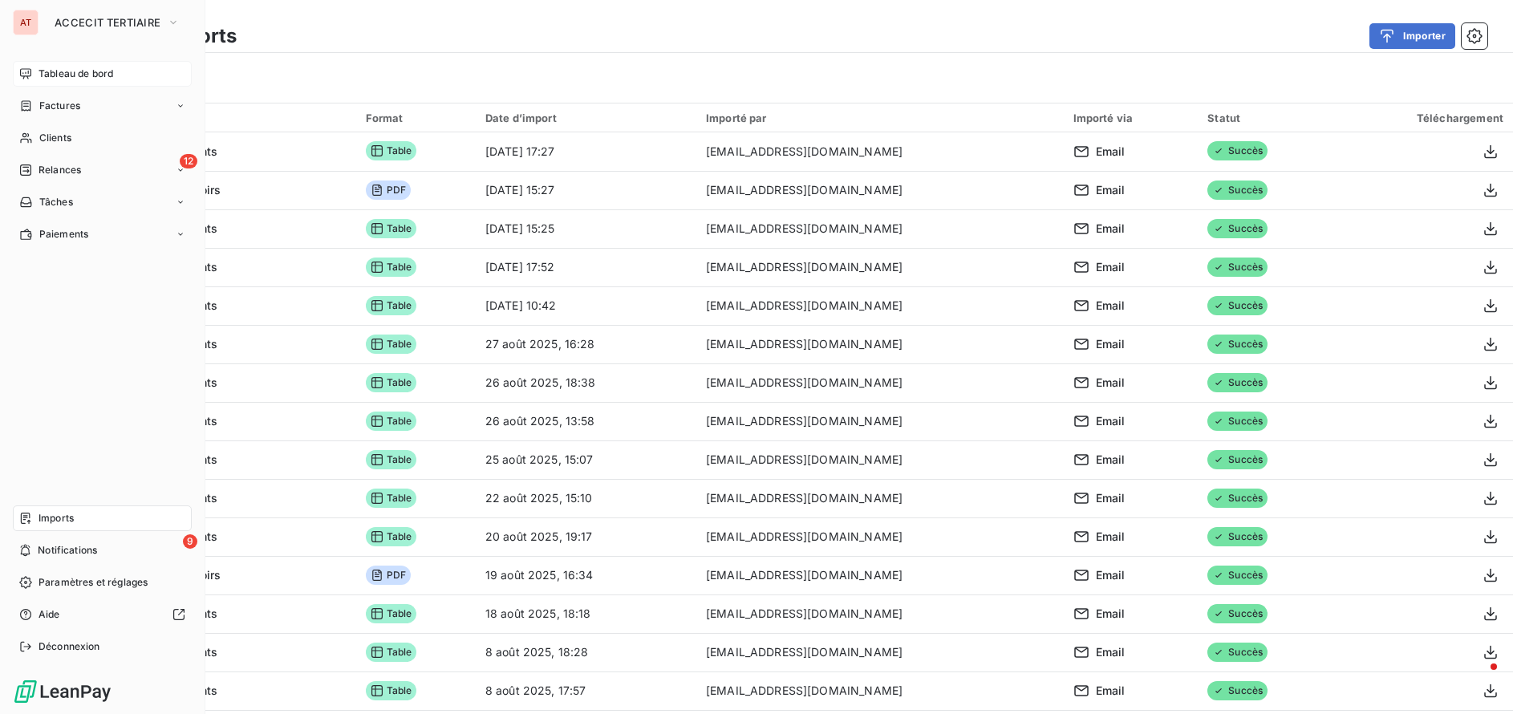
click at [44, 69] on span "Tableau de bord" at bounding box center [76, 74] width 75 height 14
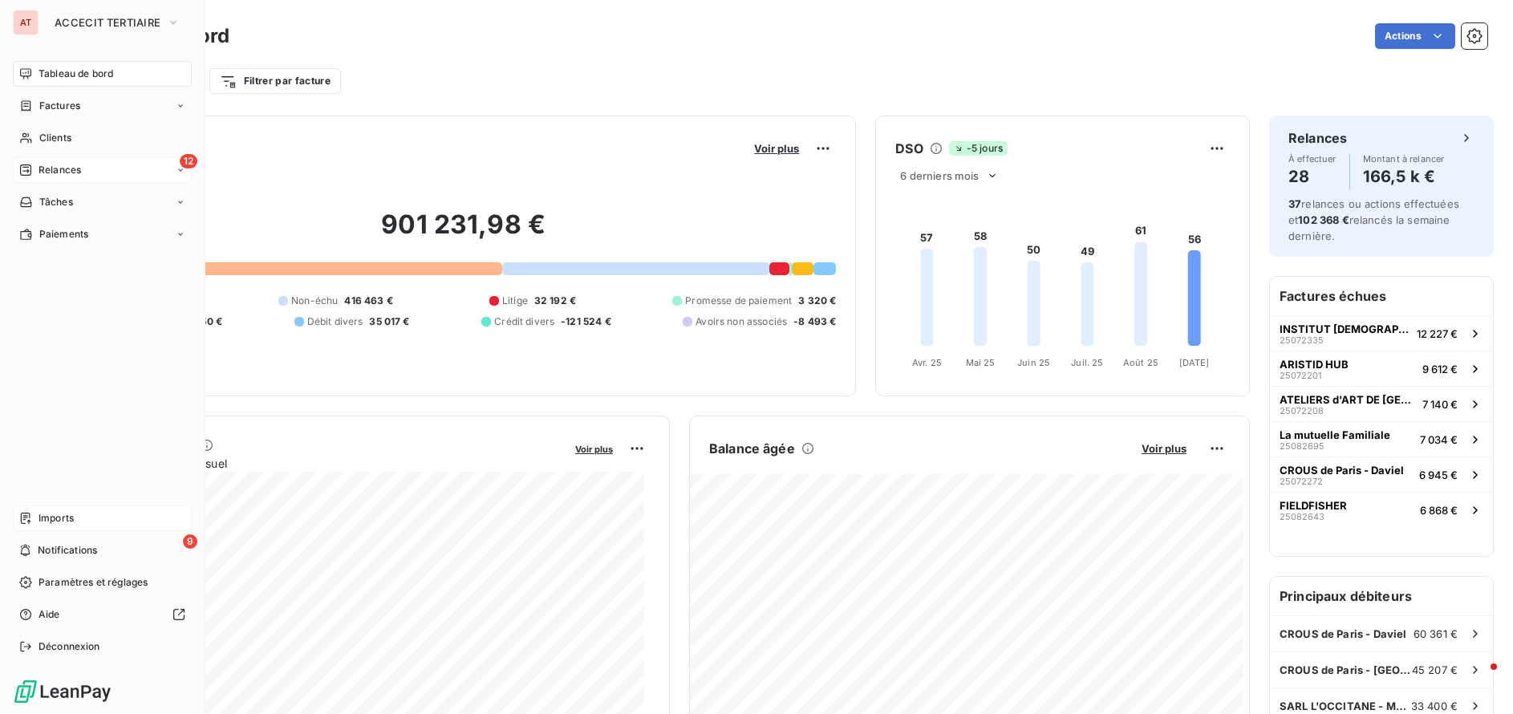
click at [67, 169] on span "Relances" at bounding box center [60, 170] width 43 height 14
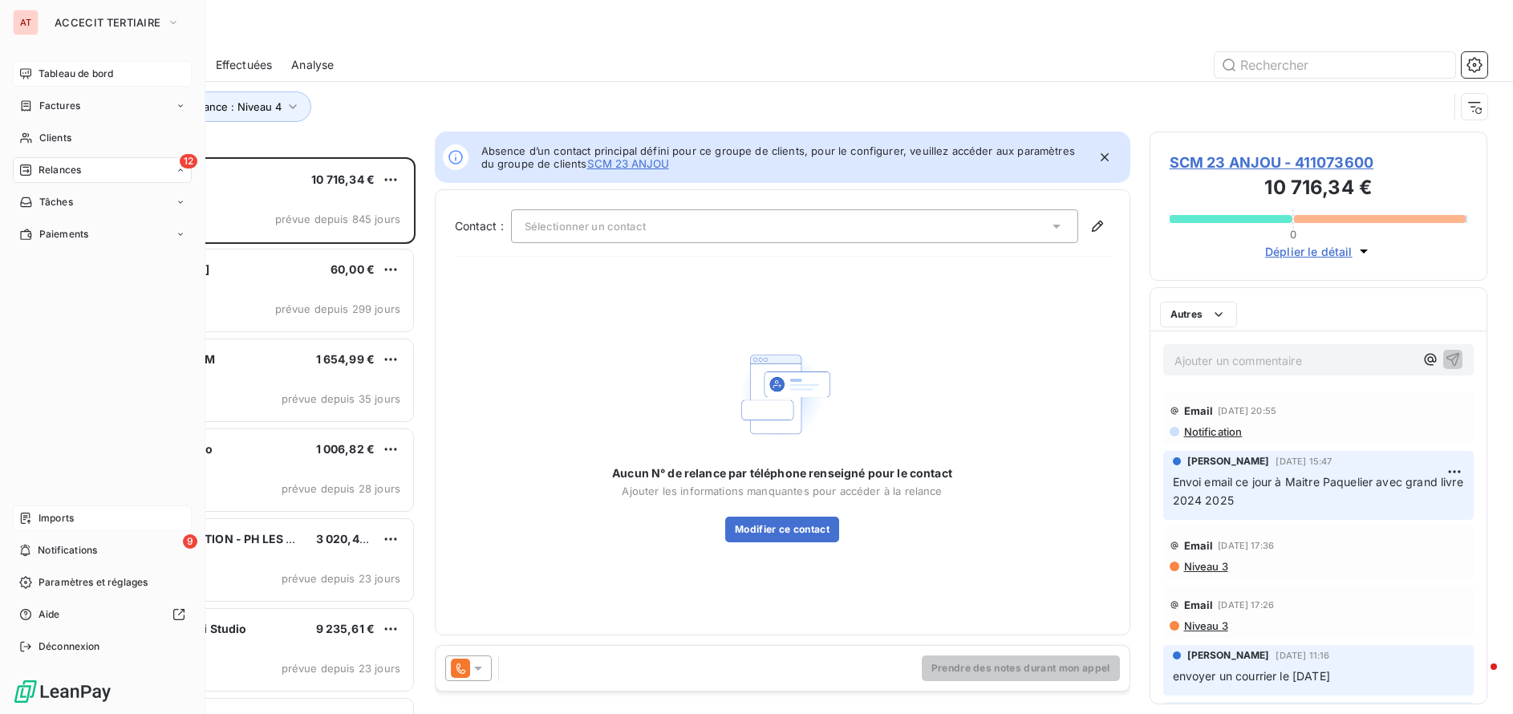
scroll to position [545, 326]
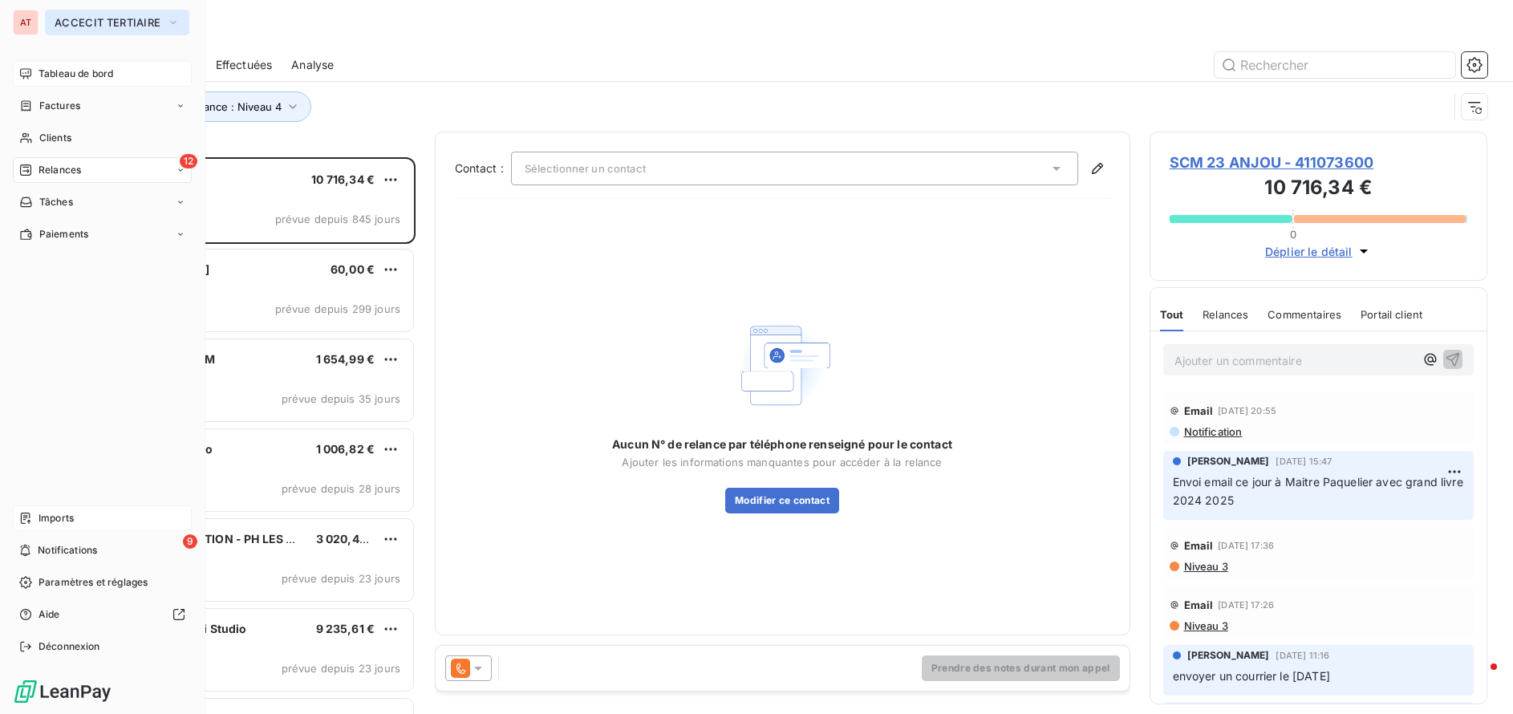
click at [106, 15] on button "ACCECIT TERTIAIRE" at bounding box center [117, 23] width 144 height 26
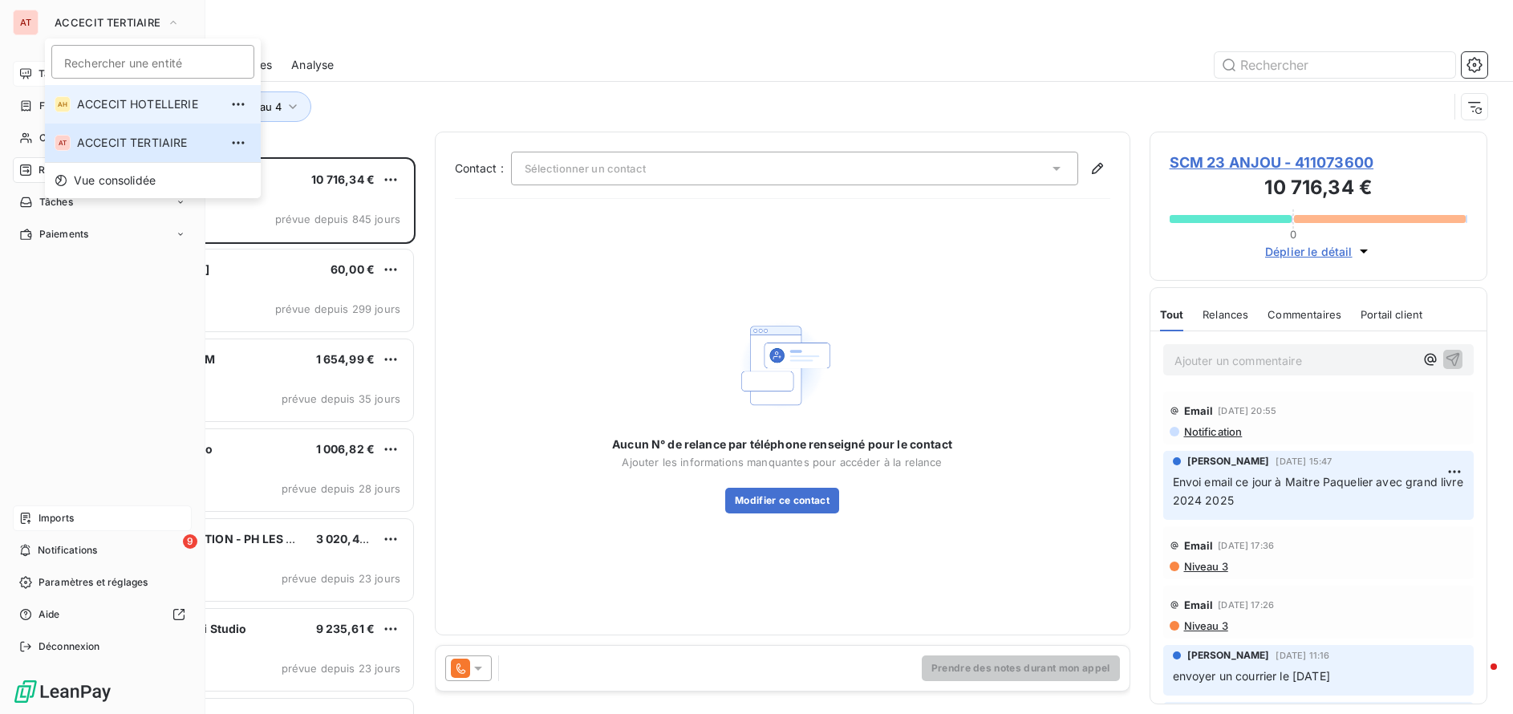
click at [103, 109] on span "ACCECIT HOTELLERIE" at bounding box center [148, 104] width 142 height 16
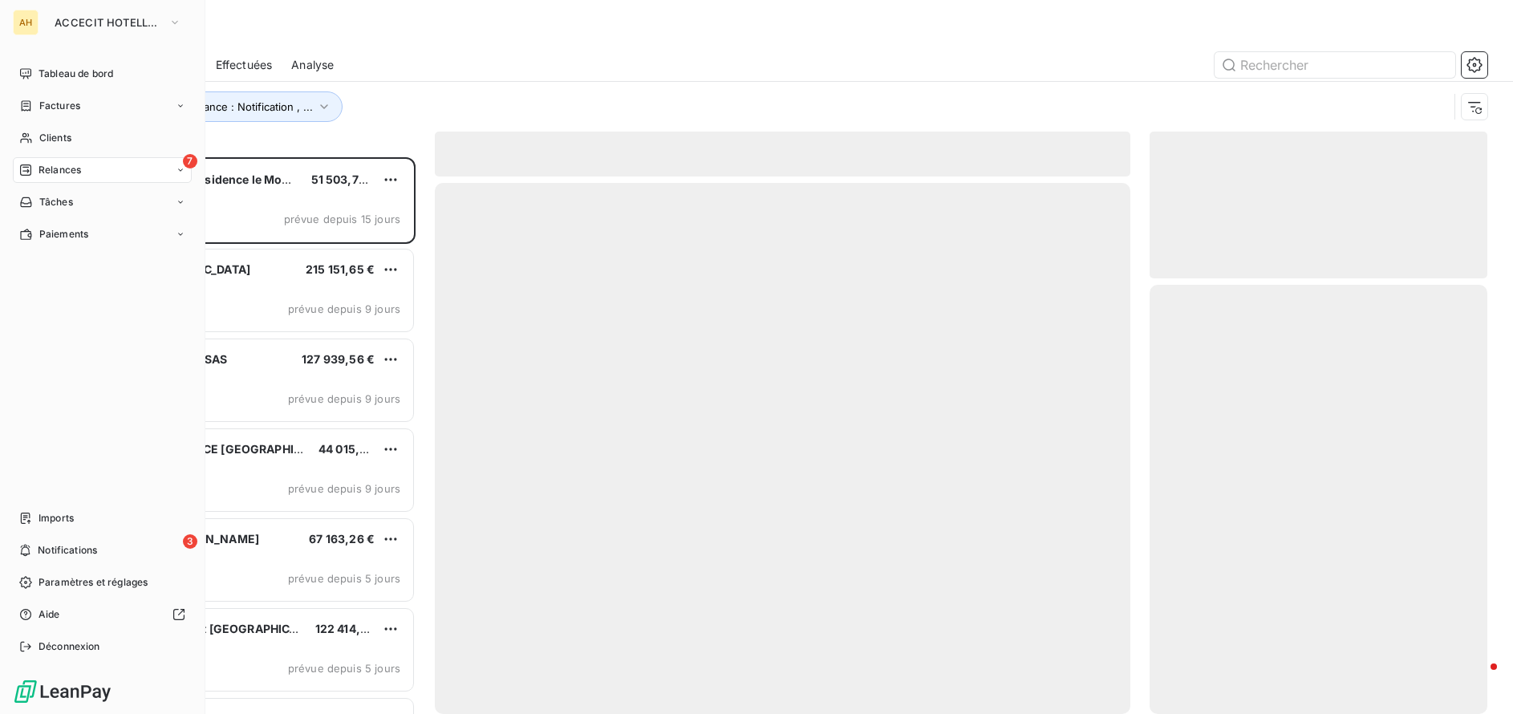
scroll to position [545, 326]
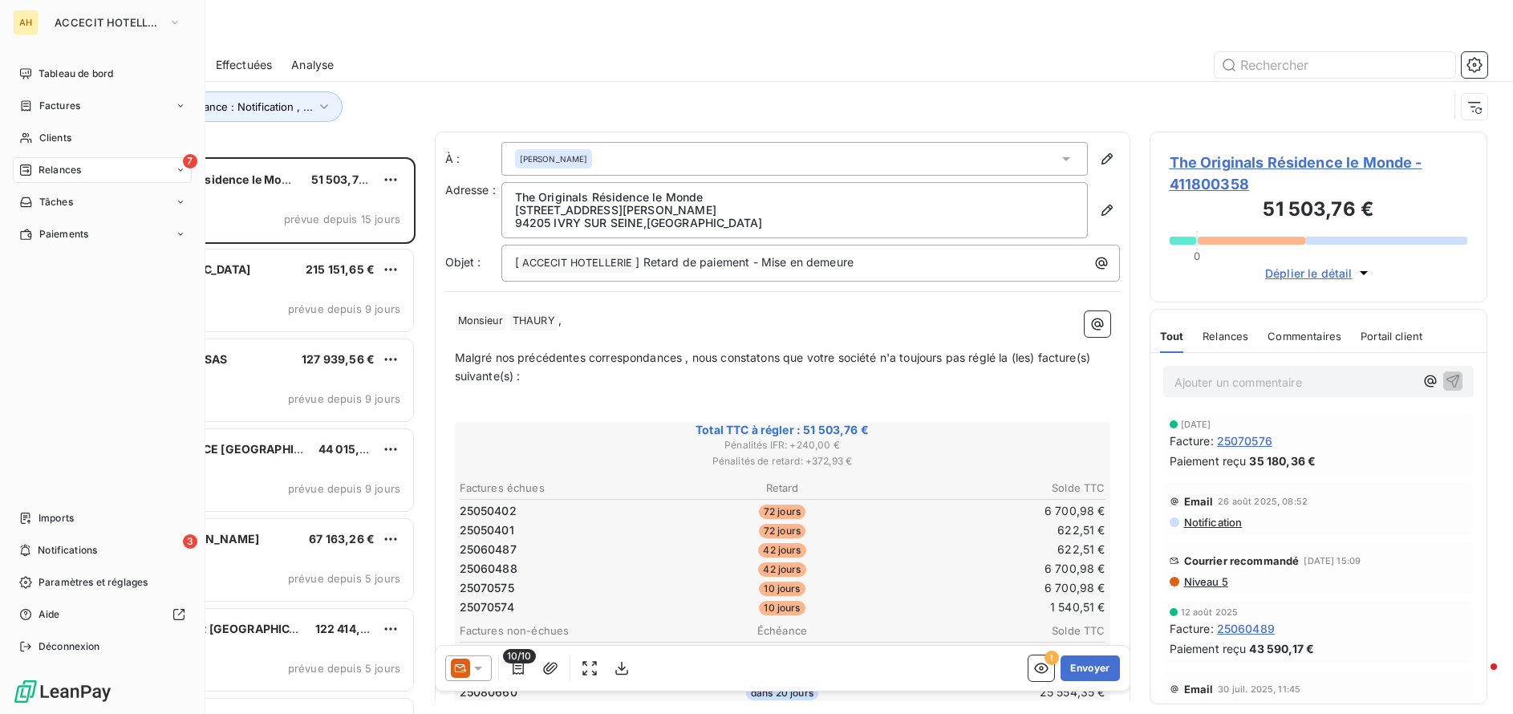
click at [108, 166] on div "7 Relances" at bounding box center [102, 170] width 179 height 26
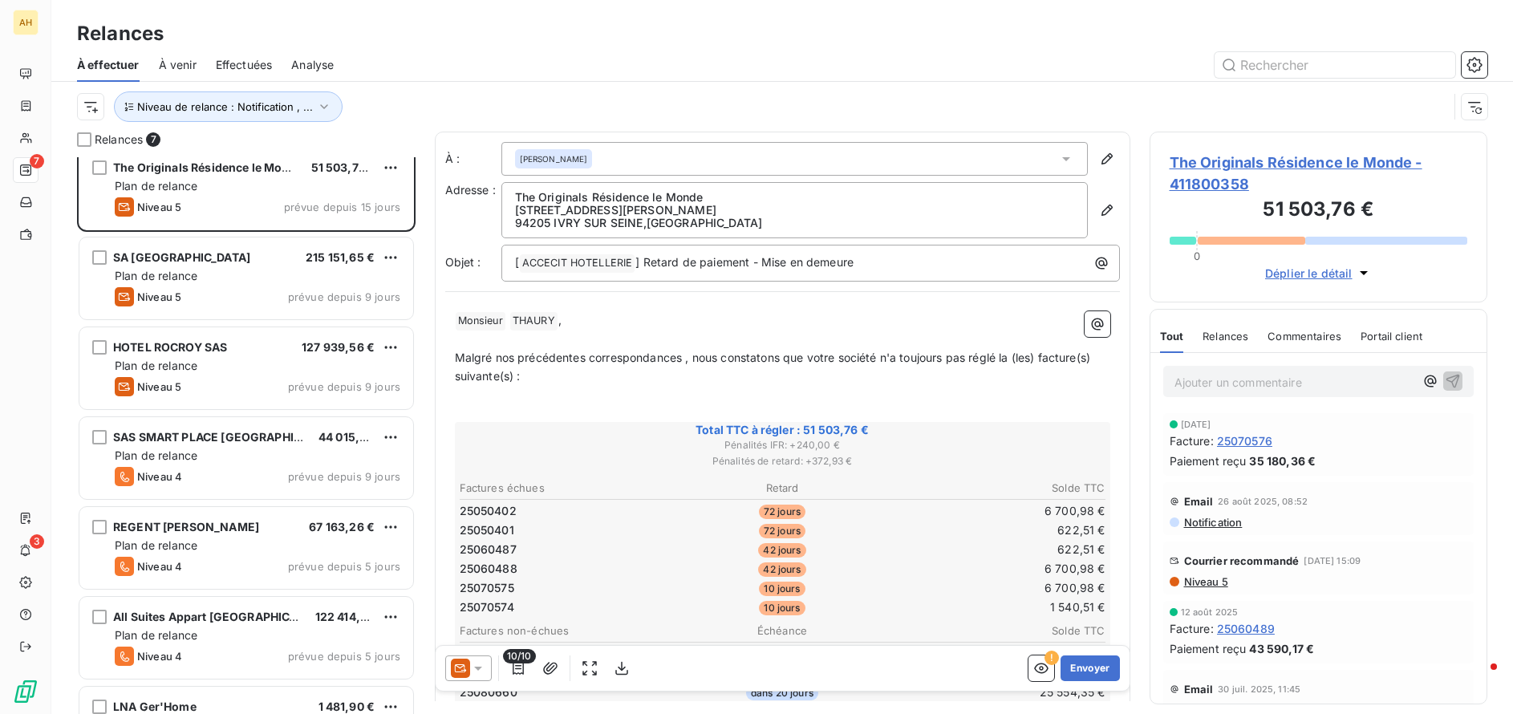
scroll to position [0, 0]
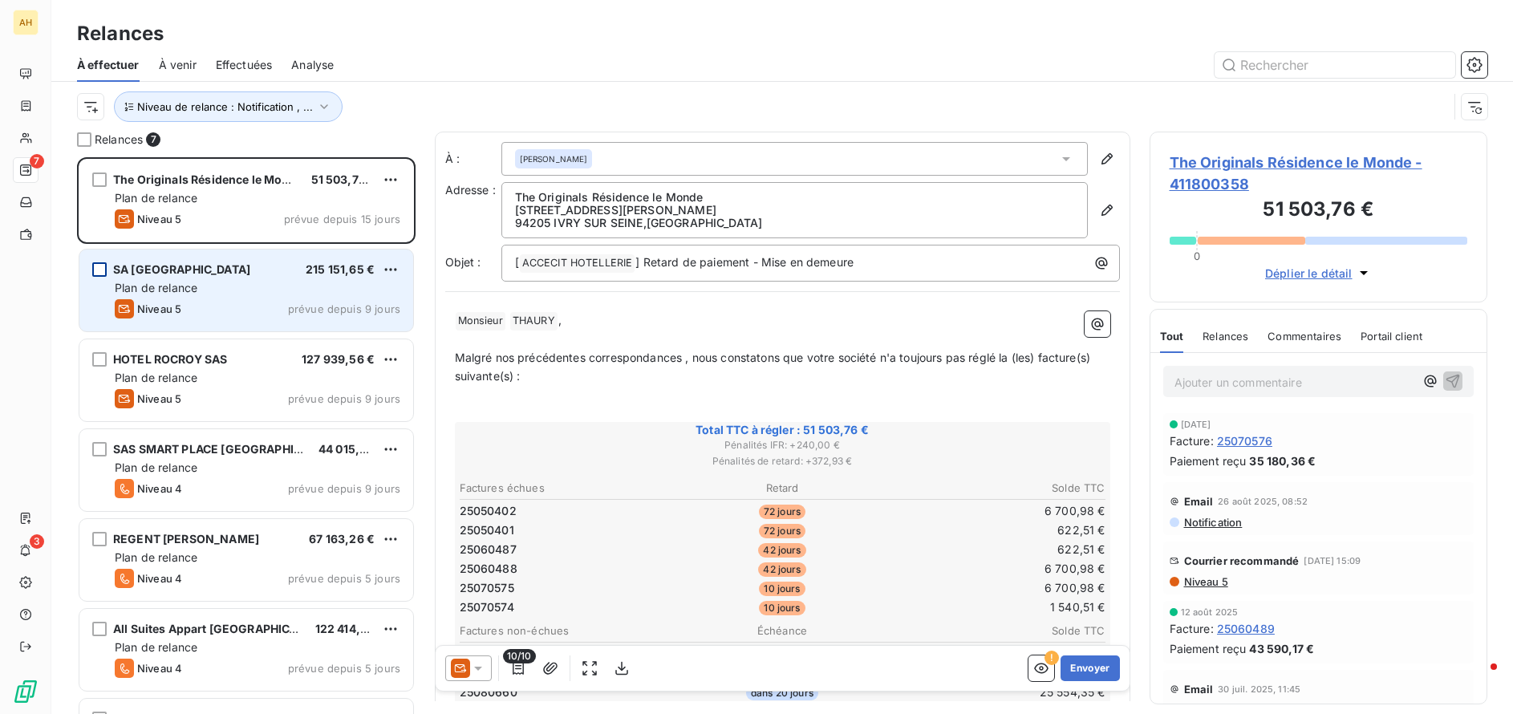
click at [96, 272] on div "grid" at bounding box center [99, 269] width 14 height 14
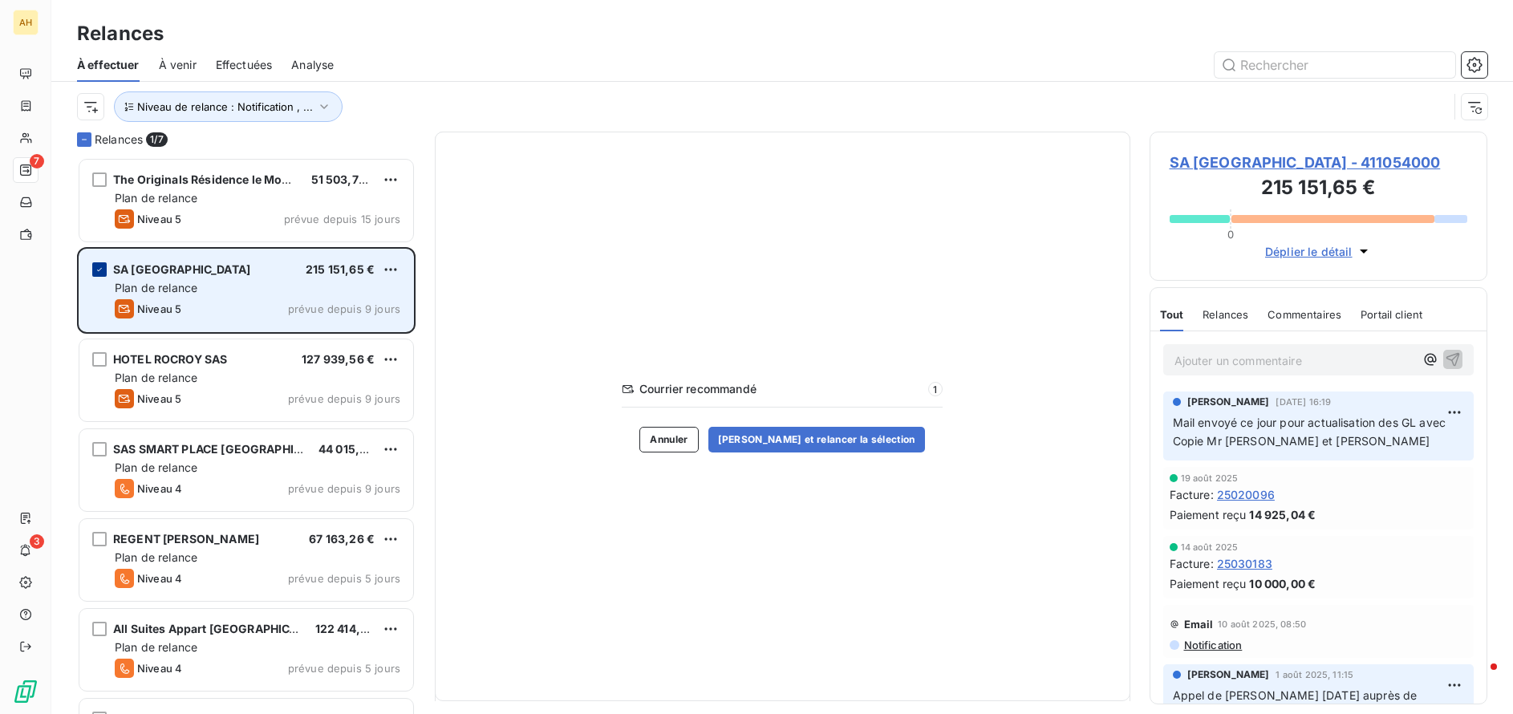
click at [99, 270] on icon "grid" at bounding box center [100, 270] width 10 height 10
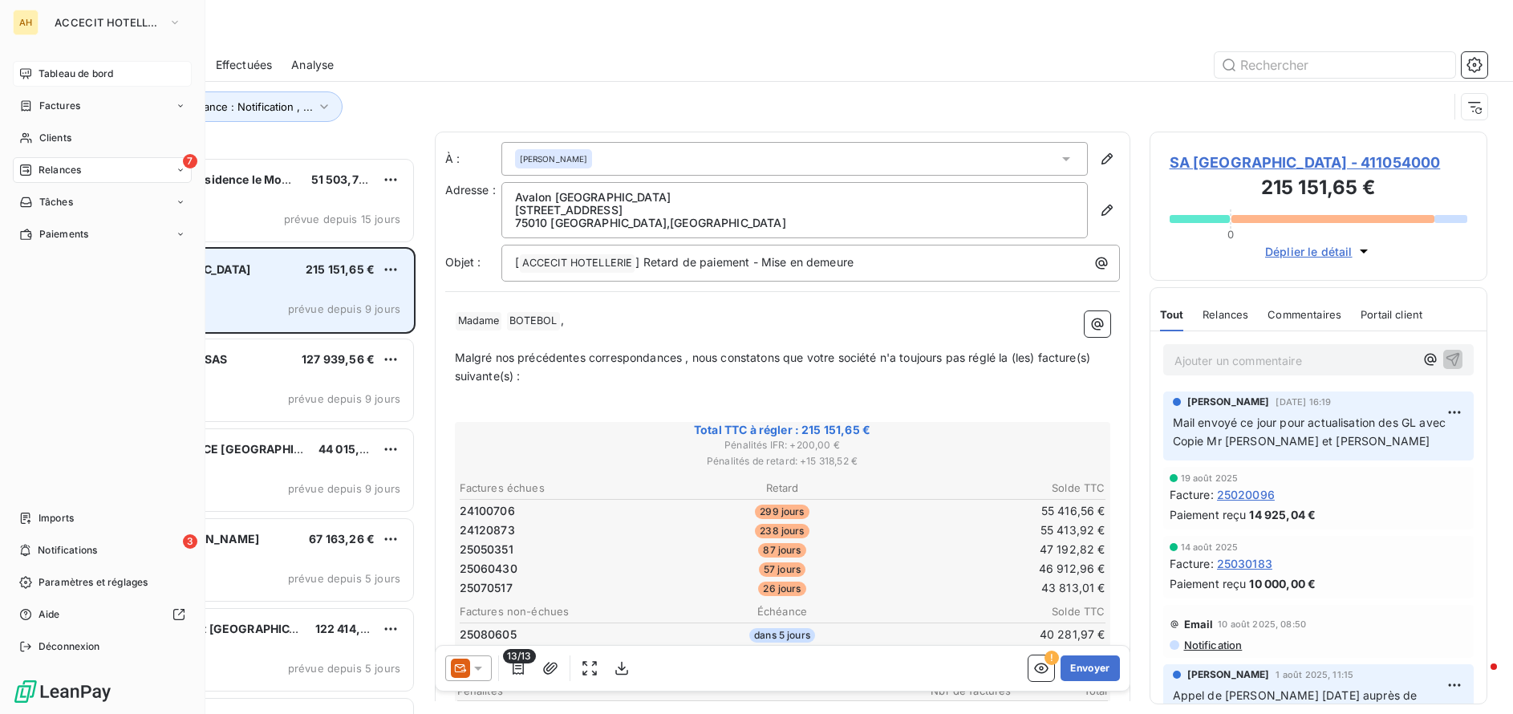
click at [101, 71] on span "Tableau de bord" at bounding box center [76, 74] width 75 height 14
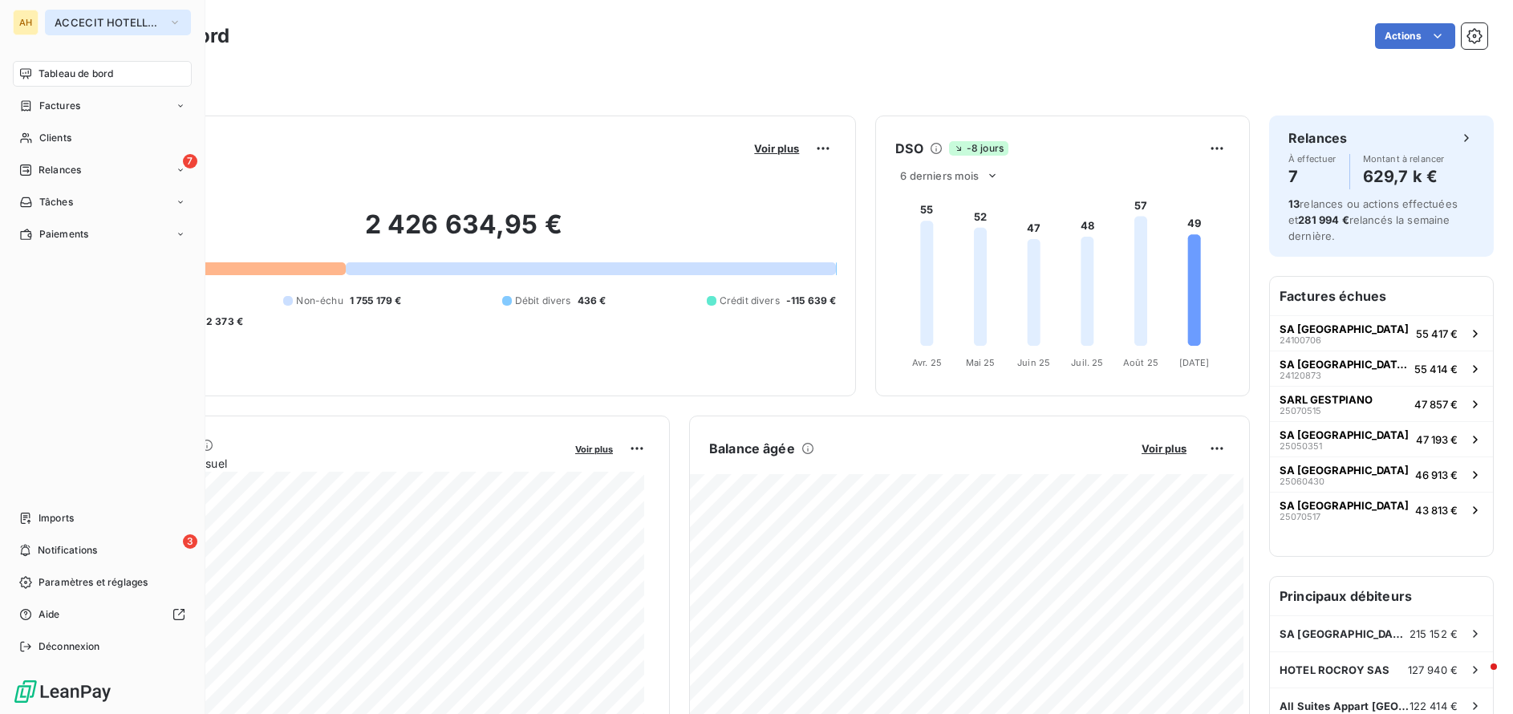
click at [89, 20] on span "ACCECIT HOTELLERIE" at bounding box center [109, 22] width 108 height 13
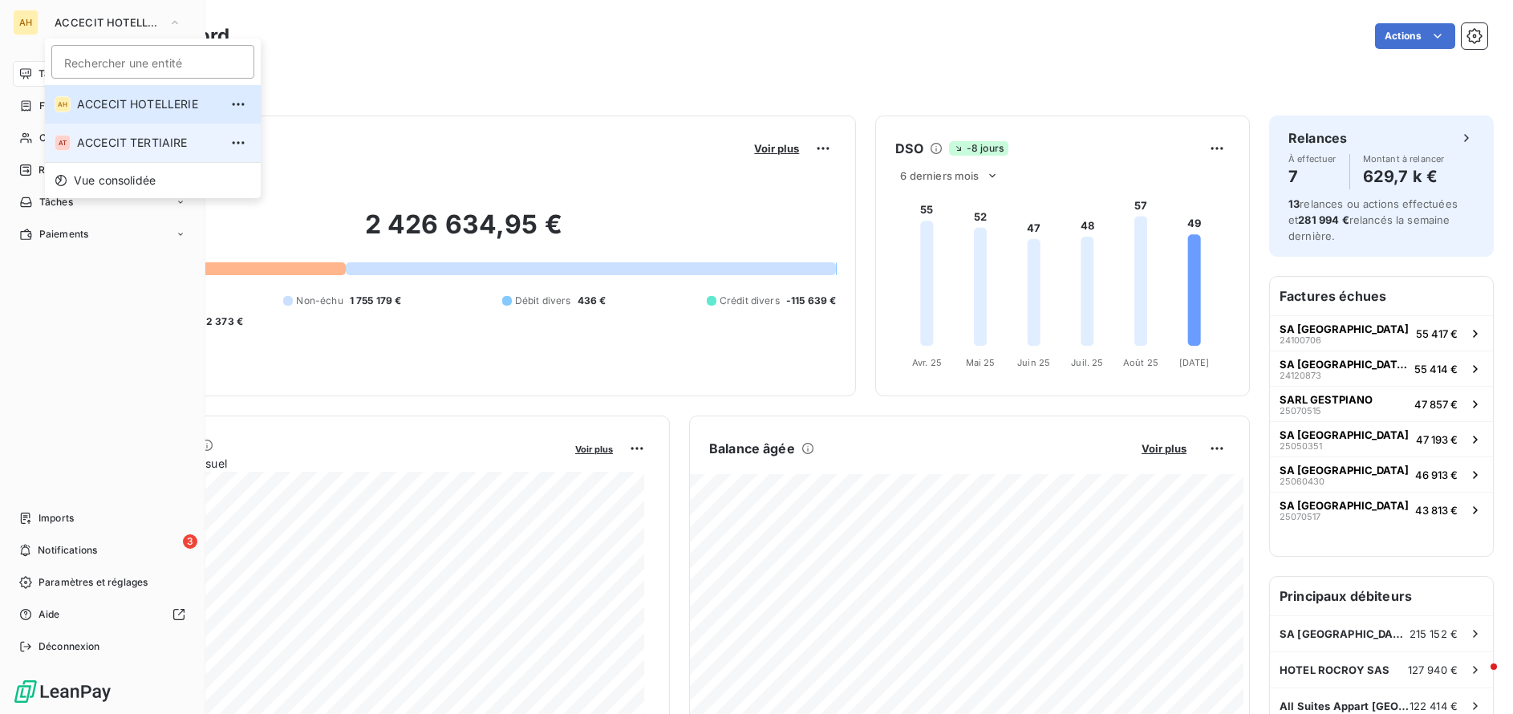
click at [101, 136] on span "ACCECIT TERTIAIRE" at bounding box center [148, 143] width 142 height 16
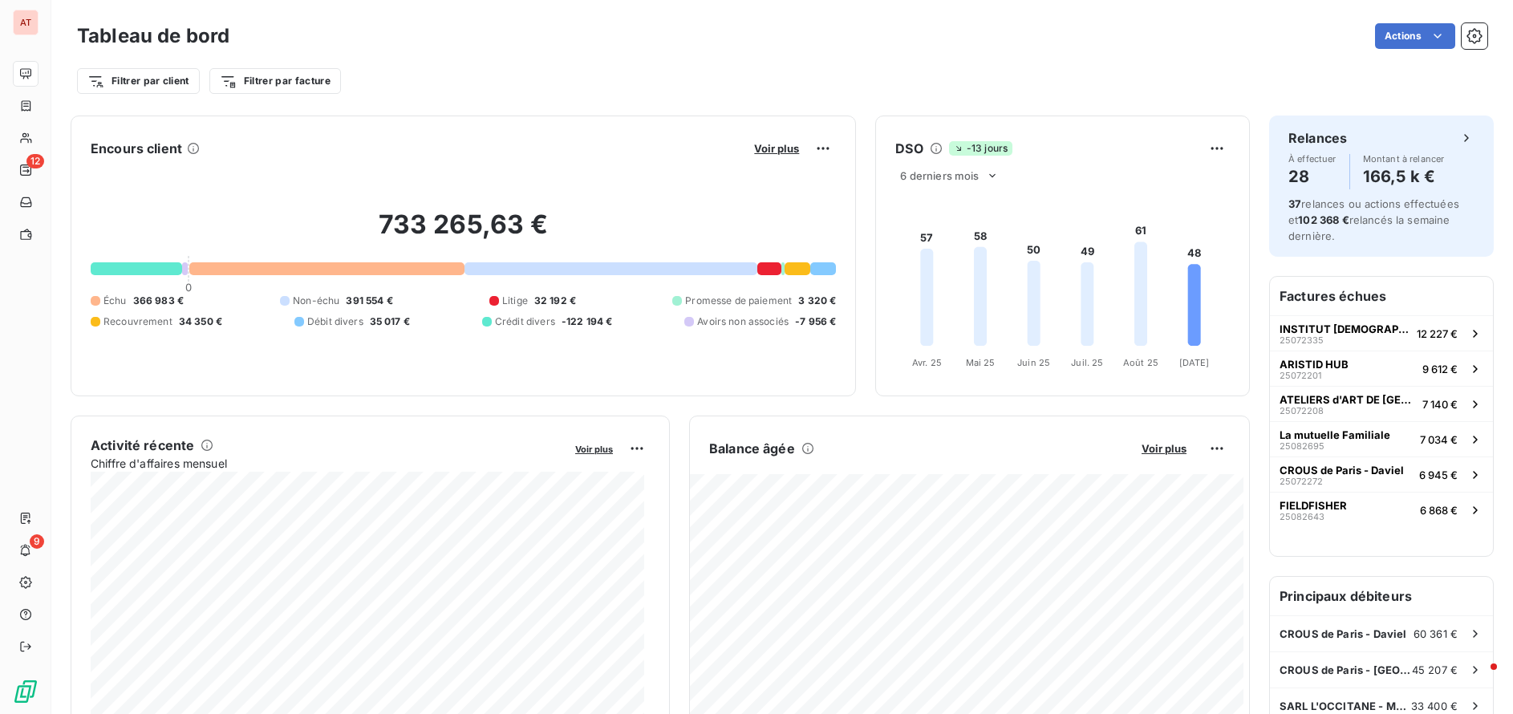
click at [1135, 280] on icon at bounding box center [1140, 293] width 13 height 104
click at [517, 67] on div "Filtrer par client Filtrer par facture" at bounding box center [782, 81] width 1410 height 30
